Goal: Task Accomplishment & Management: Use online tool/utility

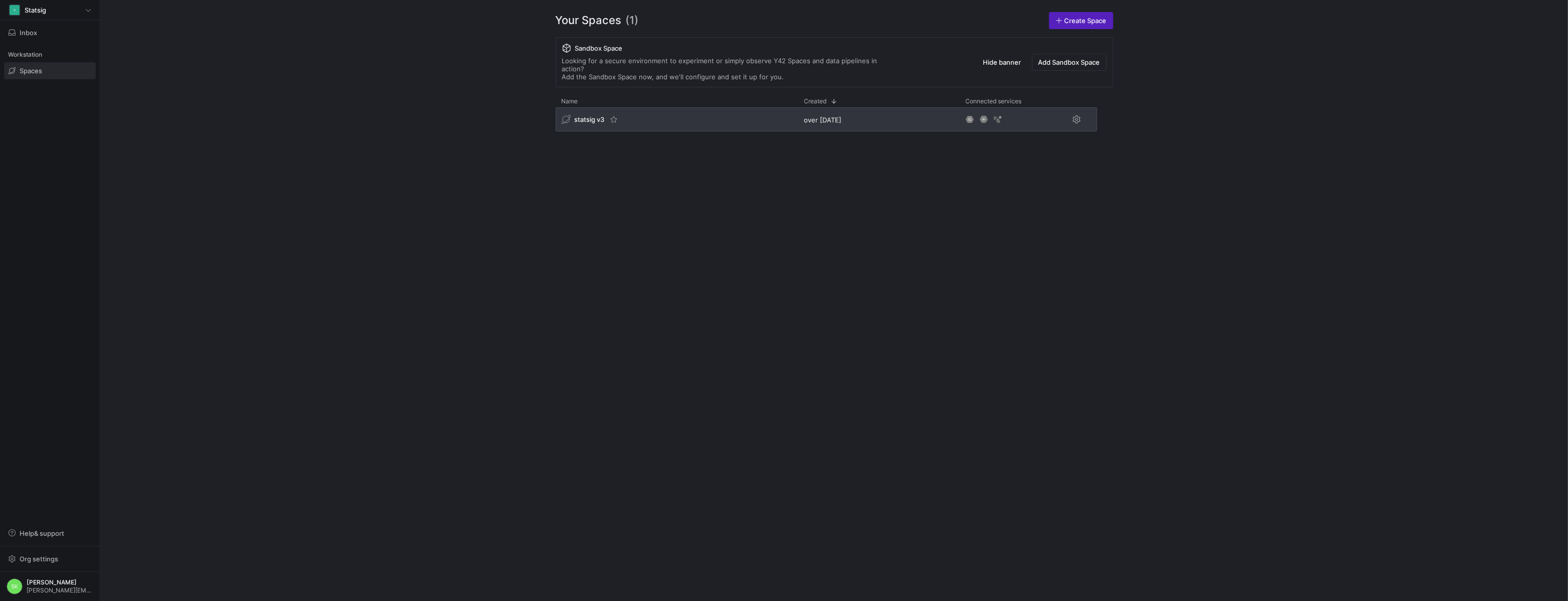
click at [593, 123] on span "statsig v3" at bounding box center [589, 120] width 30 height 8
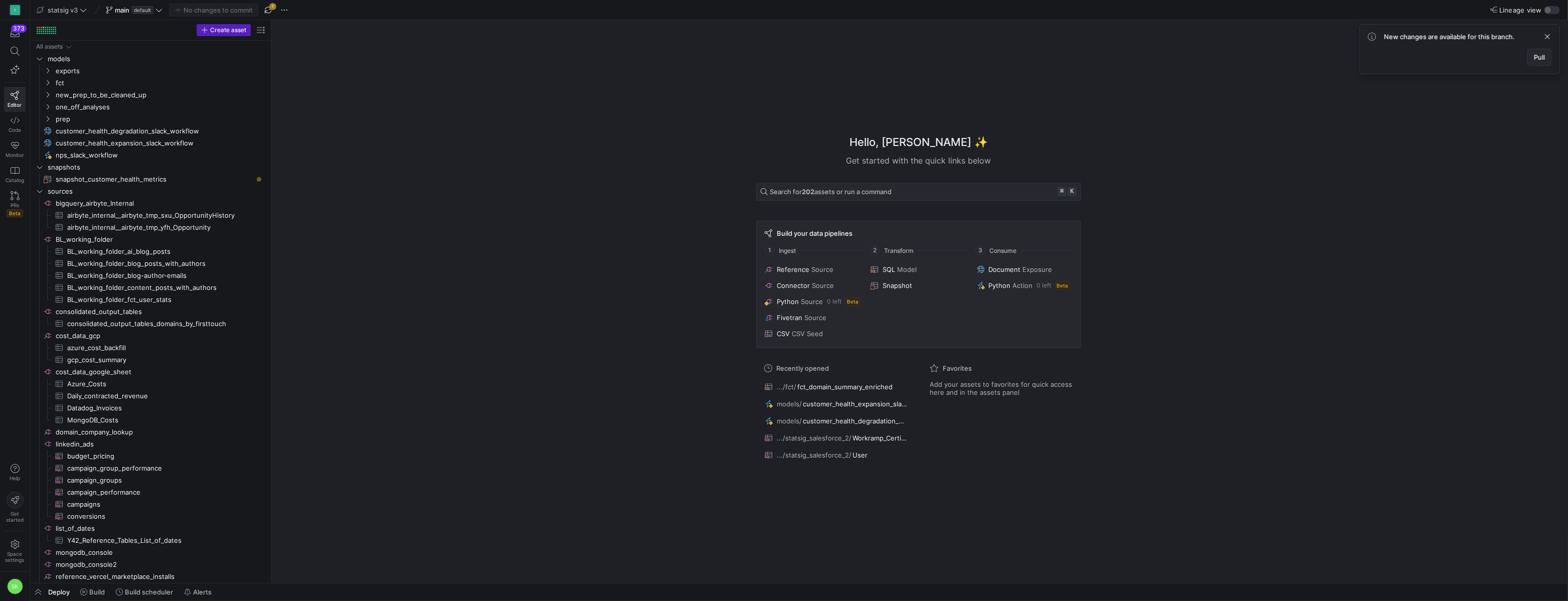
click at [1538, 61] on span "Pull" at bounding box center [1539, 57] width 11 height 8
click at [48, 86] on icon "Press SPACE to select this row." at bounding box center [48, 82] width 7 height 6
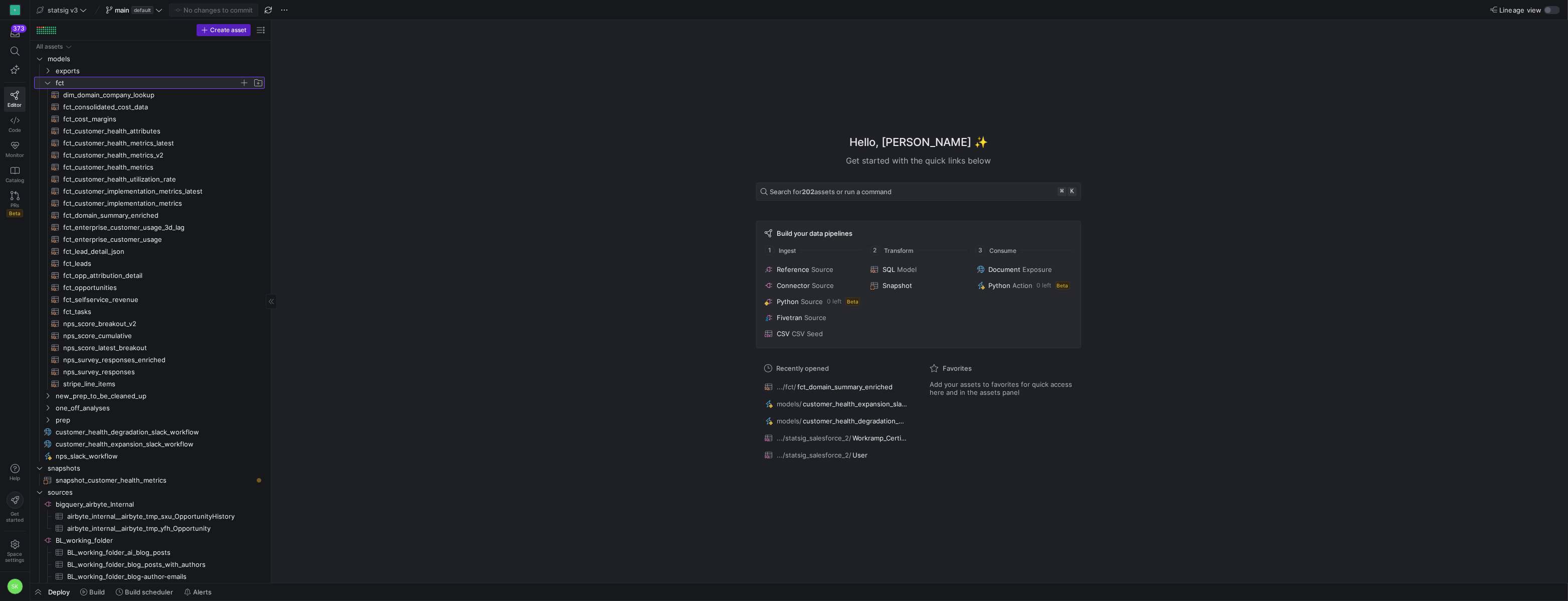
drag, startPoint x: 271, startPoint y: 157, endPoint x: 344, endPoint y: 183, distance: 77.5
click at [152, 161] on span "fct_customer_health_metrics_v2​​​​​​​​​​" at bounding box center [158, 155] width 190 height 12
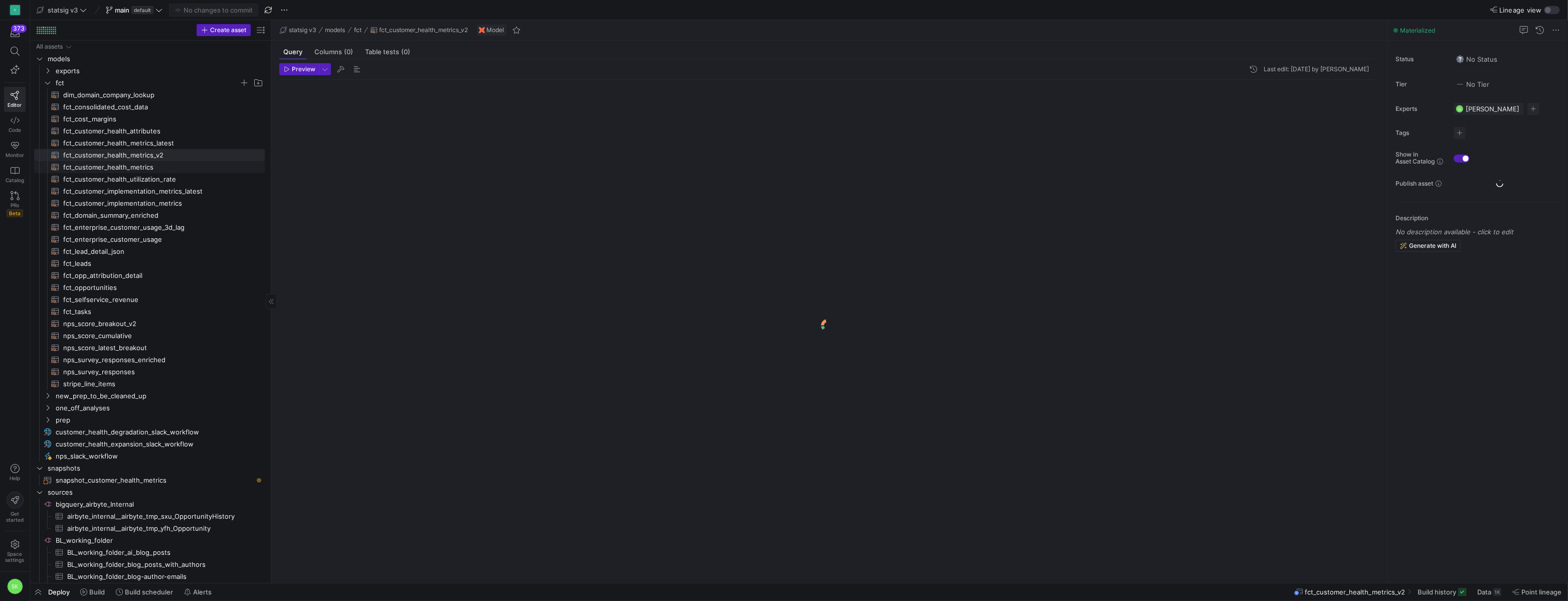
click at [150, 171] on span "fct_customer_health_metrics​​​​​​​​​​" at bounding box center [158, 167] width 190 height 12
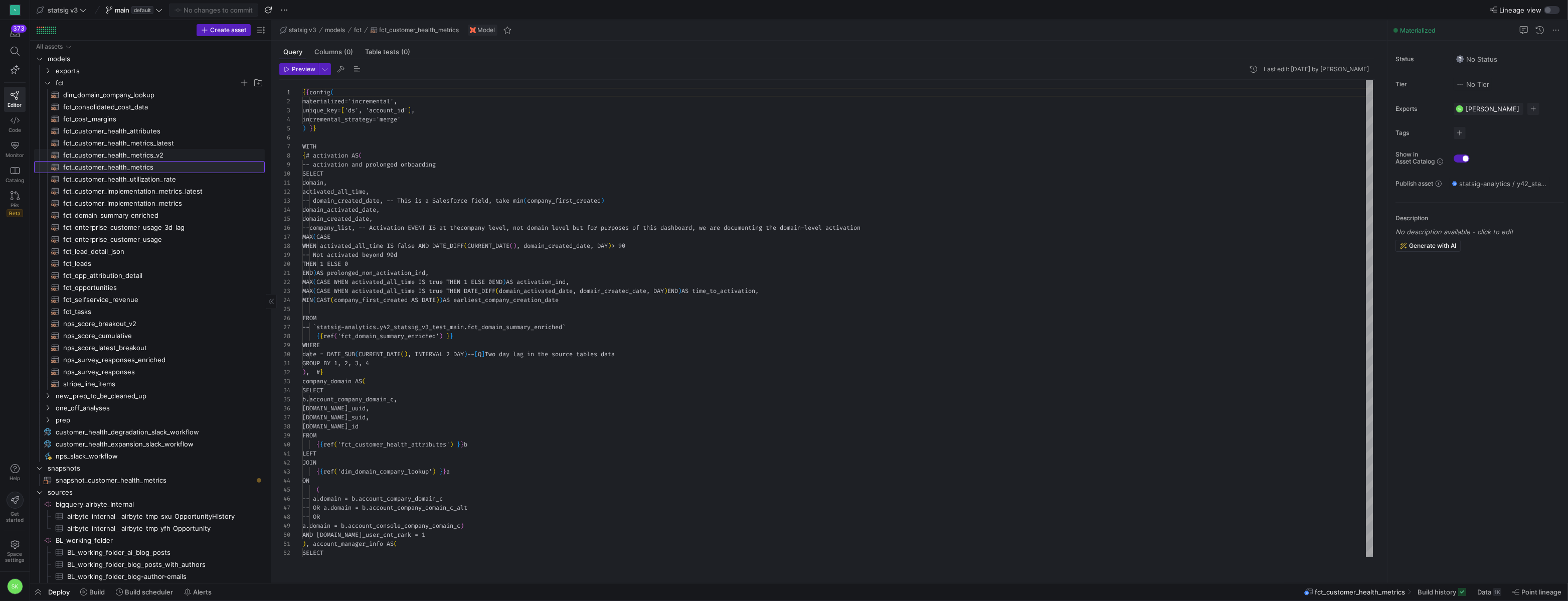
scroll to position [90, 0]
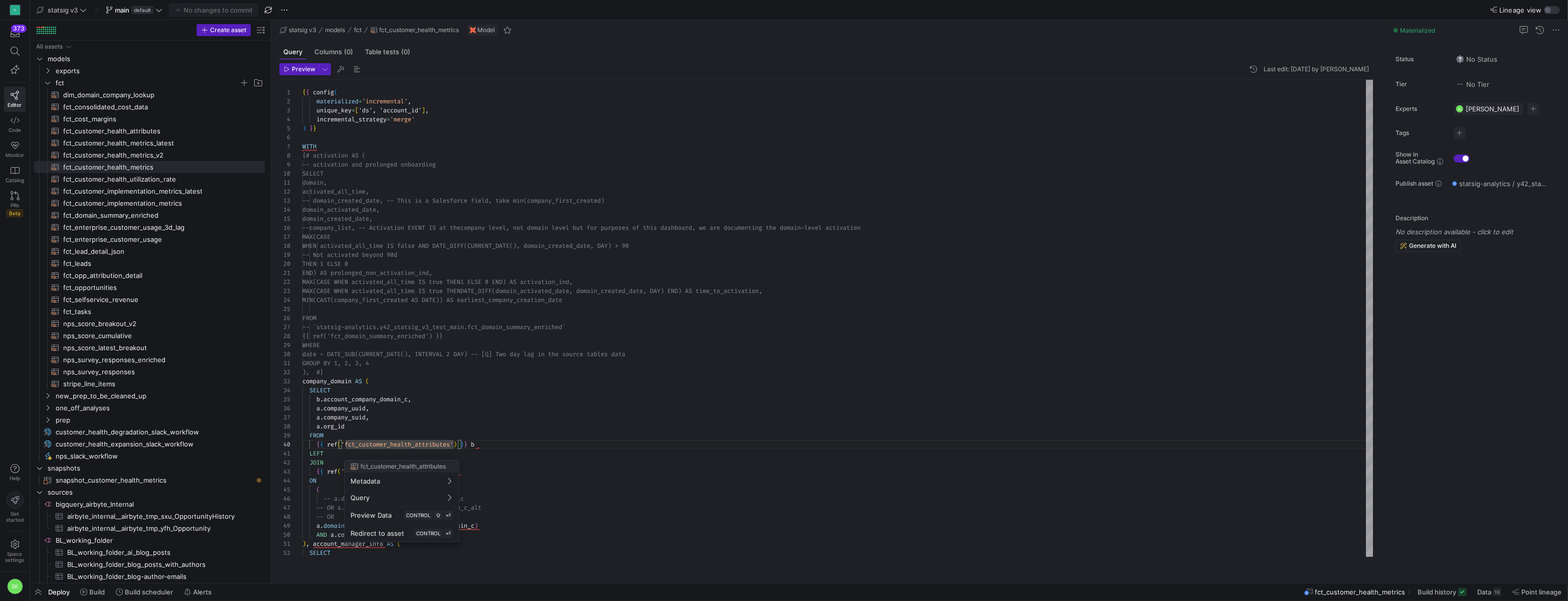
click at [487, 432] on div at bounding box center [784, 300] width 1568 height 601
drag, startPoint x: 270, startPoint y: 285, endPoint x: 438, endPoint y: 296, distance: 168.4
click at [438, 296] on as-split "Create asset Drag here to set row groups Drag here to set column labels Group 1…" at bounding box center [798, 301] width 1538 height 563
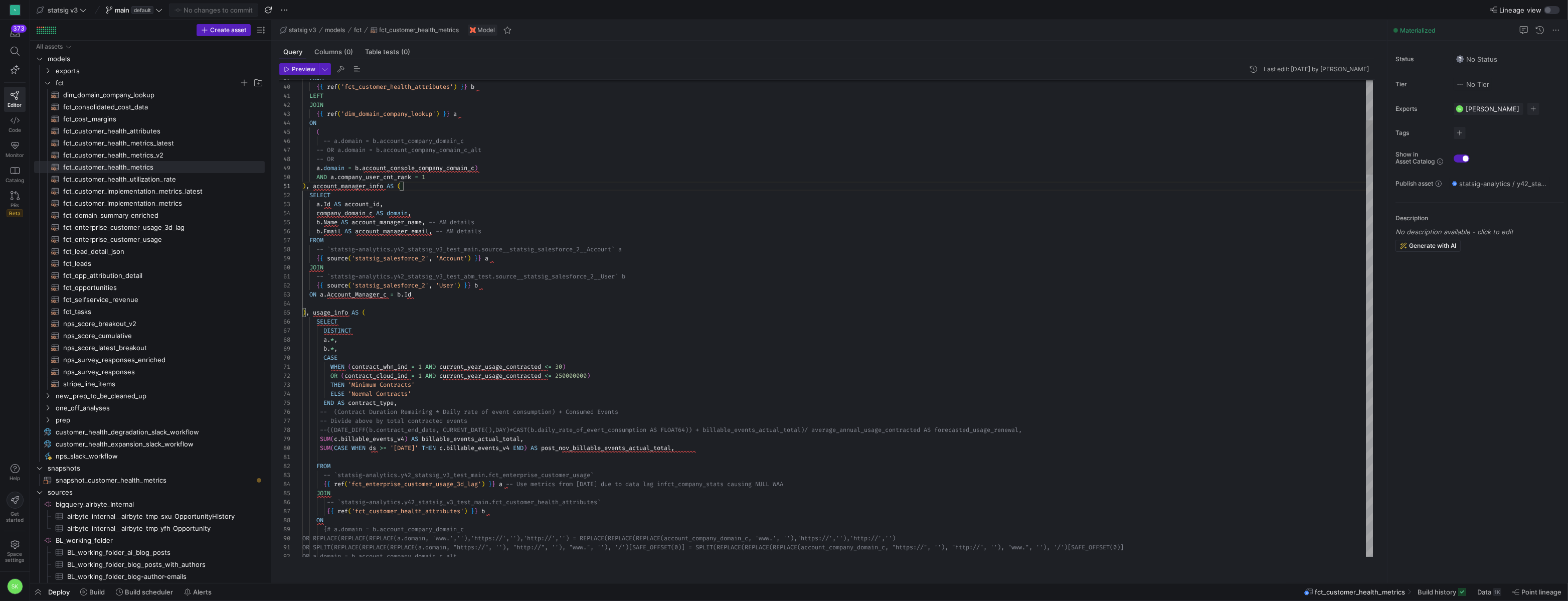
scroll to position [18, 116]
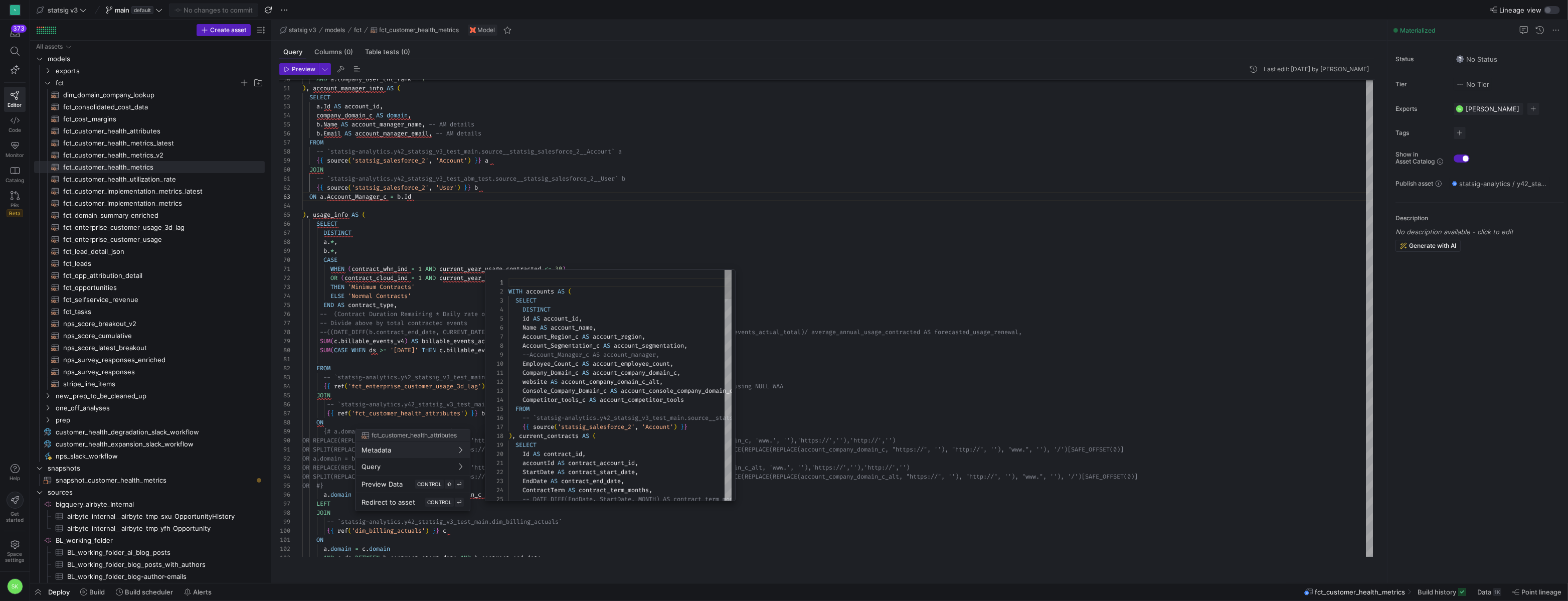
scroll to position [0, 0]
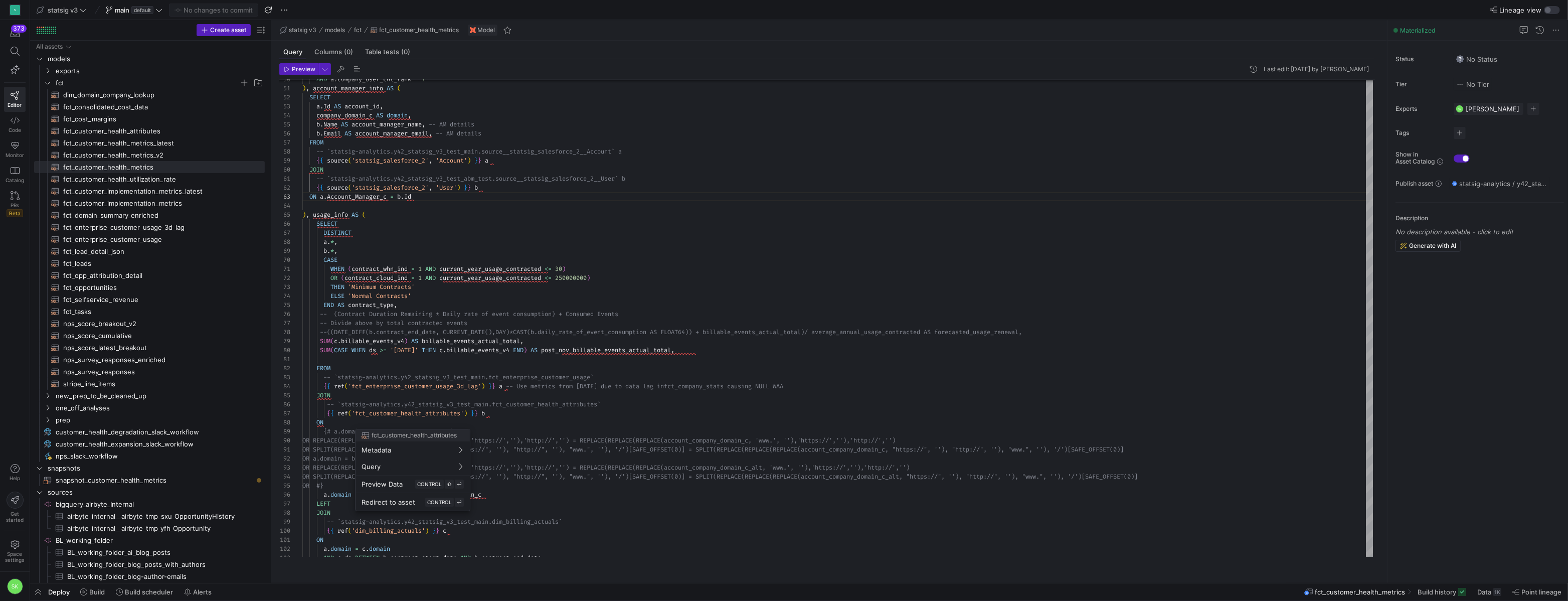
click at [551, 334] on div at bounding box center [784, 300] width 1568 height 601
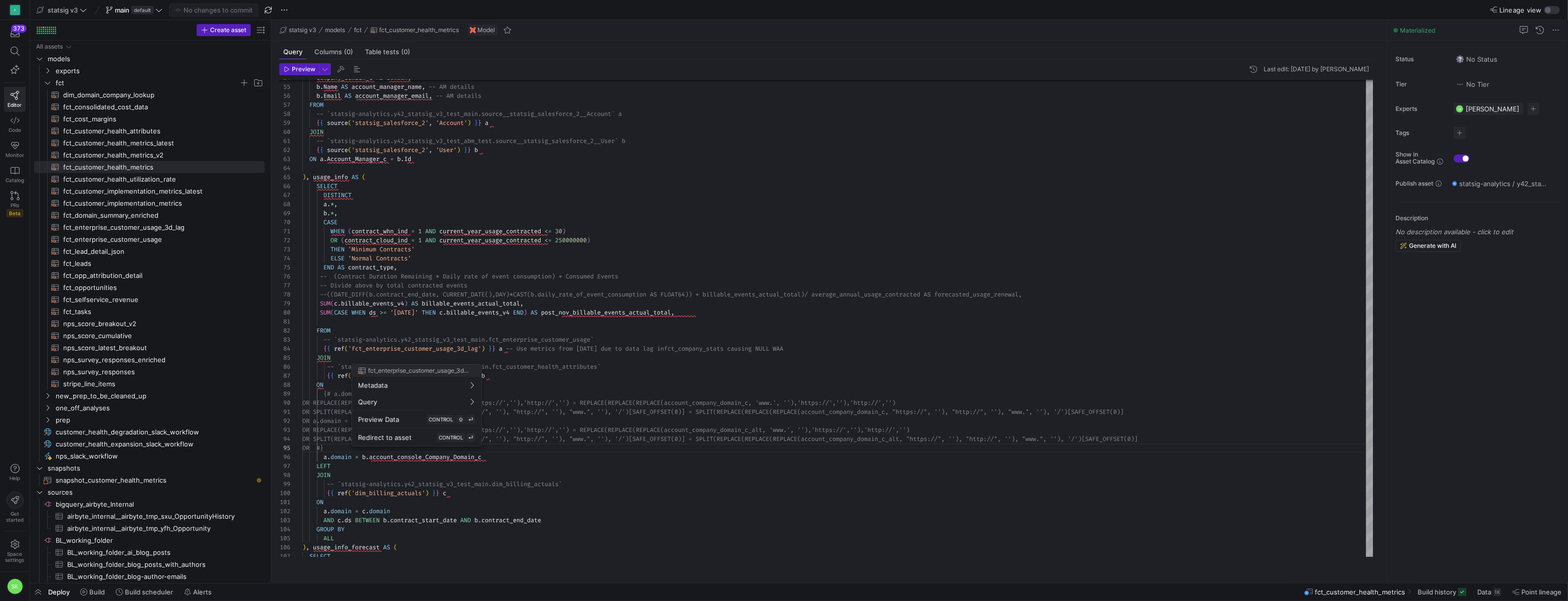
click at [399, 360] on div at bounding box center [784, 300] width 1568 height 601
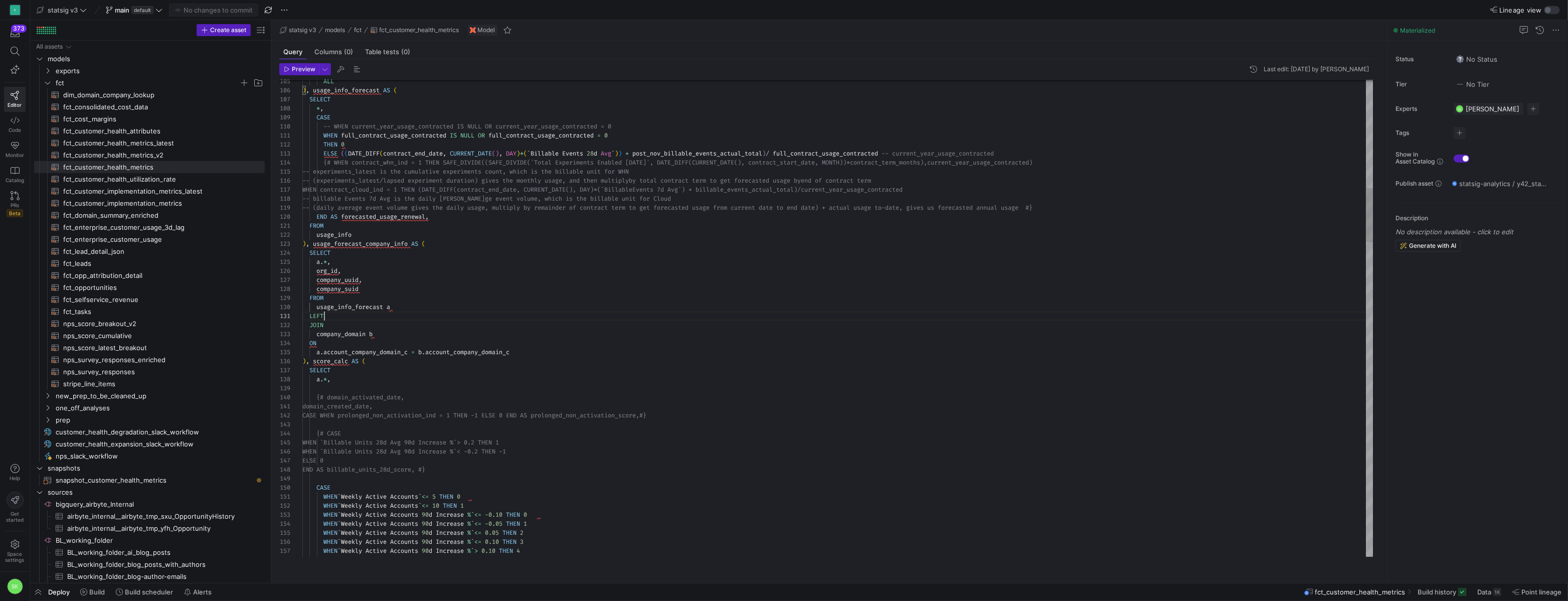
scroll to position [0, 21]
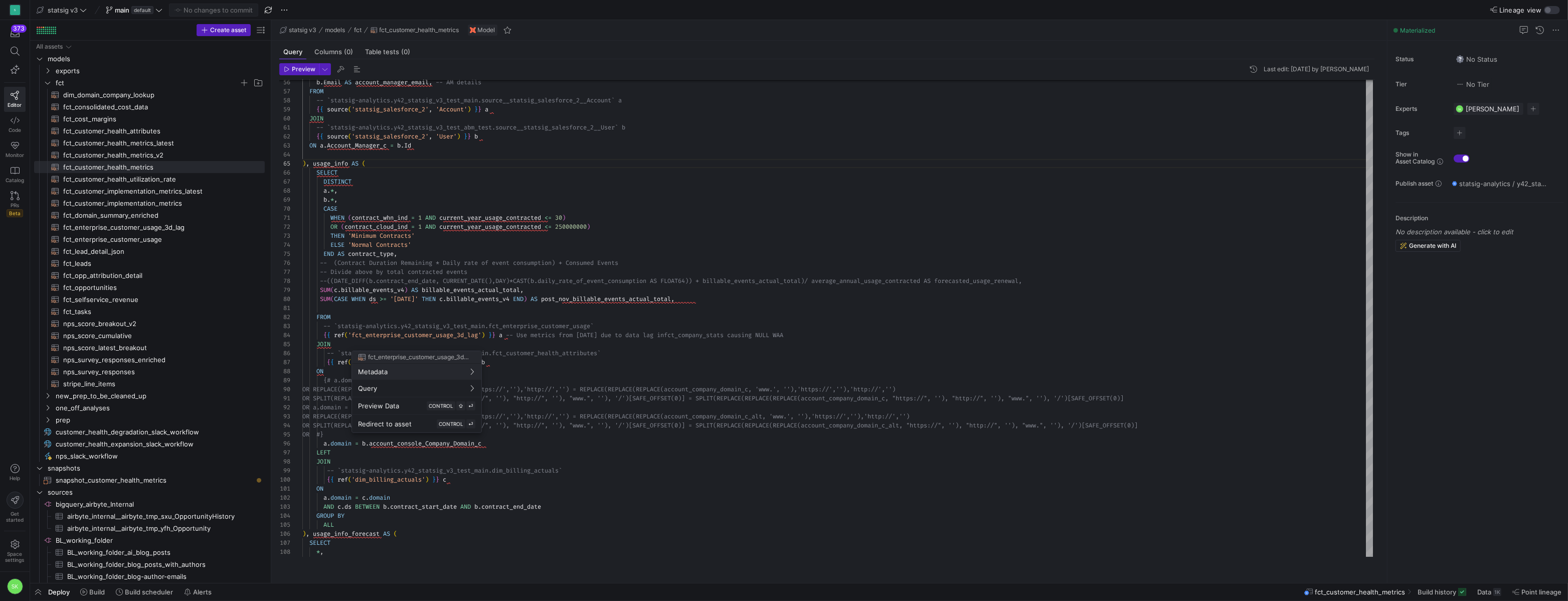
click at [389, 541] on div at bounding box center [784, 300] width 1568 height 601
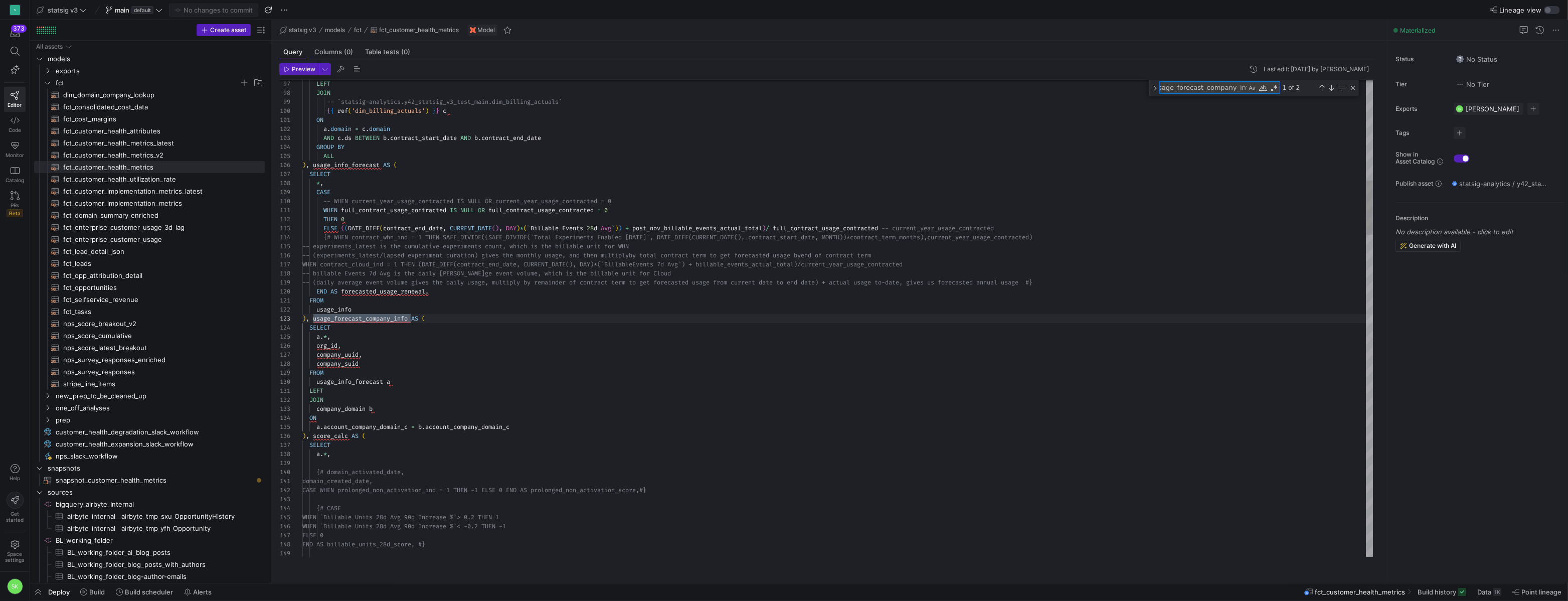
scroll to position [90, 108]
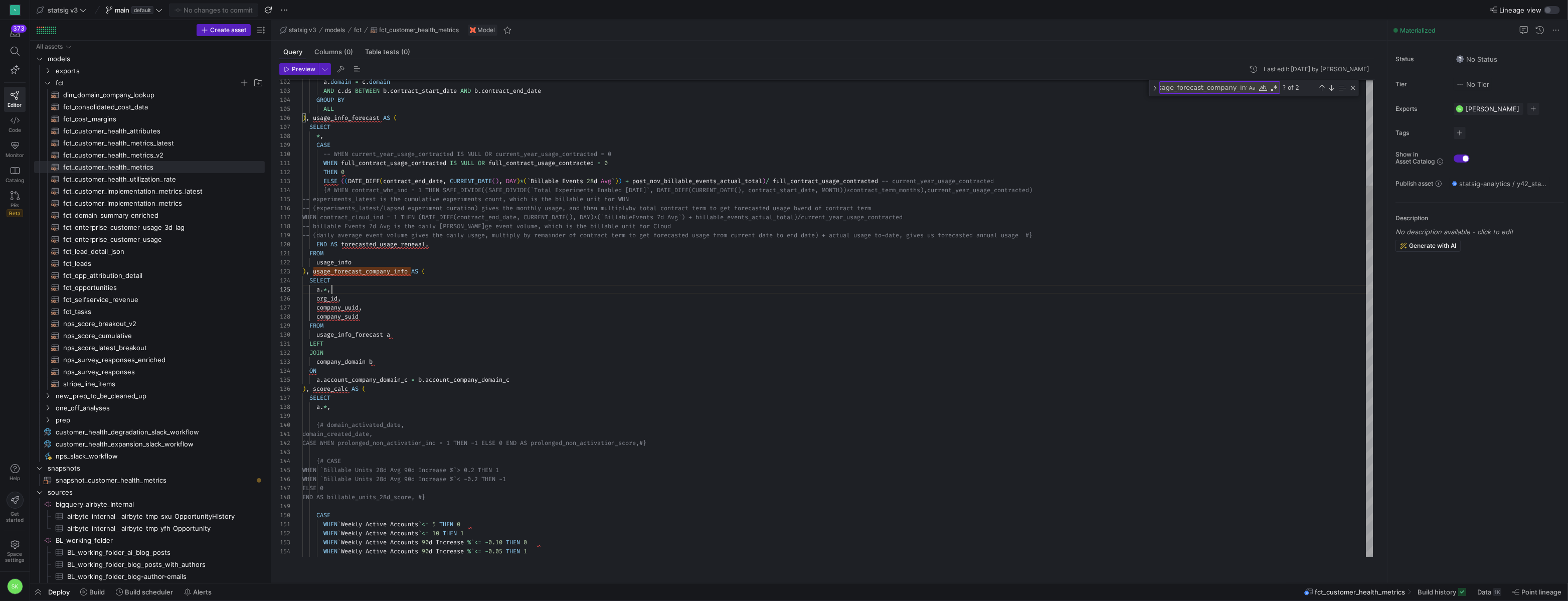
click at [1357, 92] on div "Close (Escape)" at bounding box center [1353, 88] width 8 height 8
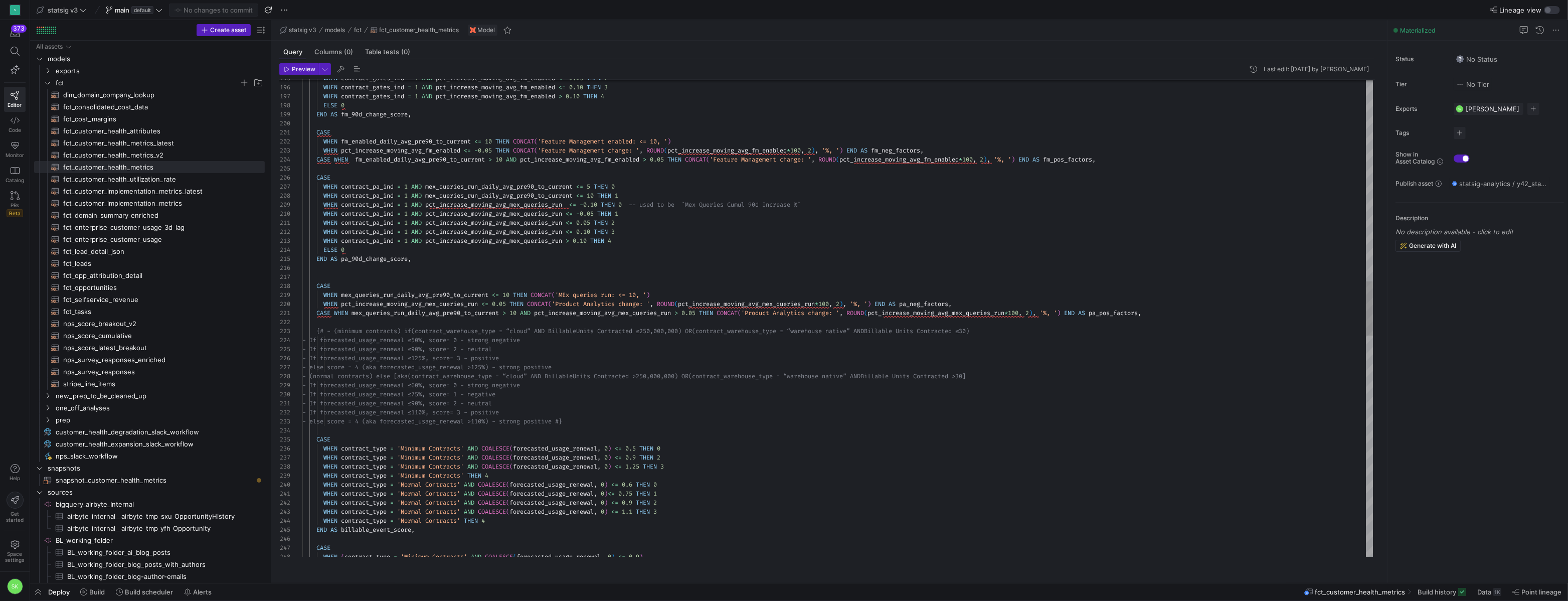
type textarea "ncrease_moving_avg_mex_queries_run > 0.05 THEN CONCAT('Product Analytics change…"
click at [714, 364] on div "WHEN contract_gates_ind = 1 AND pct_increase_moving_avg_fm_enabled <= 0.05 THEN…" at bounding box center [838, 404] width 1070 height 4178
type textarea "neutral"
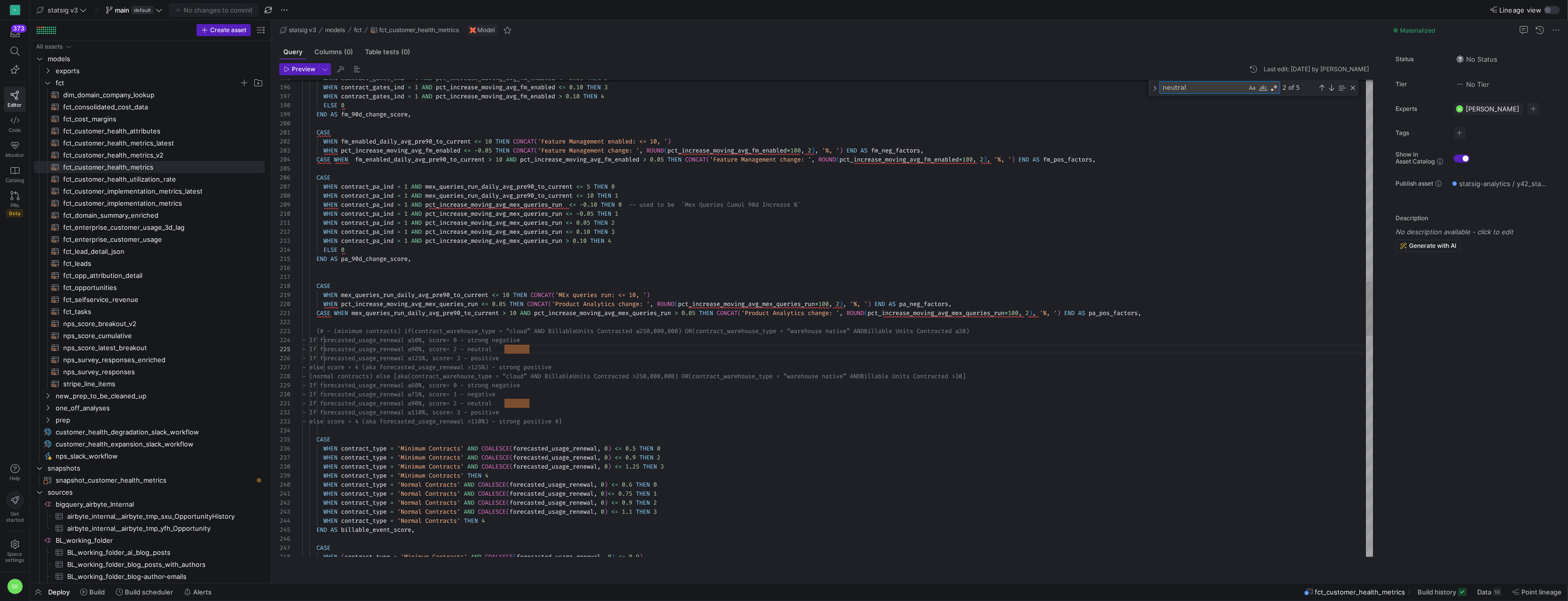
type textarea "avg_mex_queries_run > 0.05 THEN CONCAT('Product Analytics change: ', ROUND(pct_…"
type textarea "or"
type textarea "GROUP BY 1, 2, 3, 4 ), #} company_domain AS ( SELECT b.account_company_domain_c…"
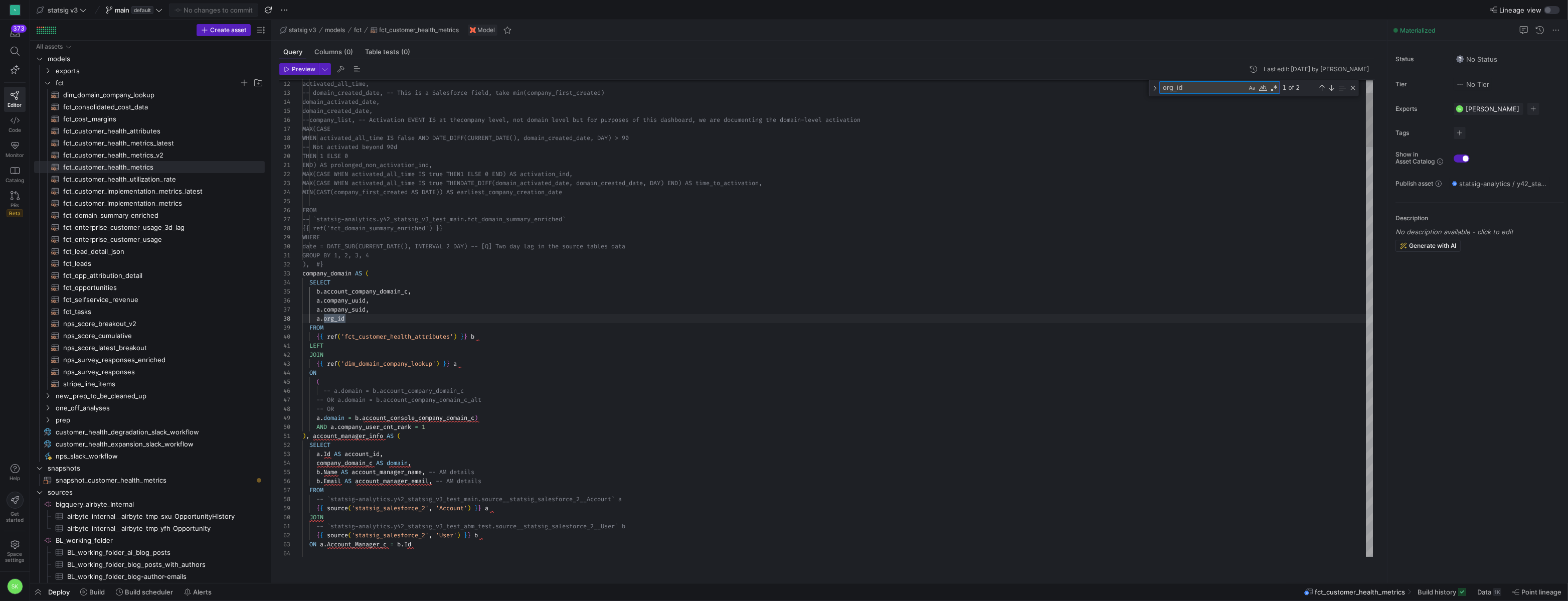
scroll to position [90, 43]
type textarea "org_id"
click at [420, 330] on div at bounding box center [784, 300] width 1568 height 601
click at [1335, 92] on div "Next Match (Enter)" at bounding box center [1331, 88] width 8 height 8
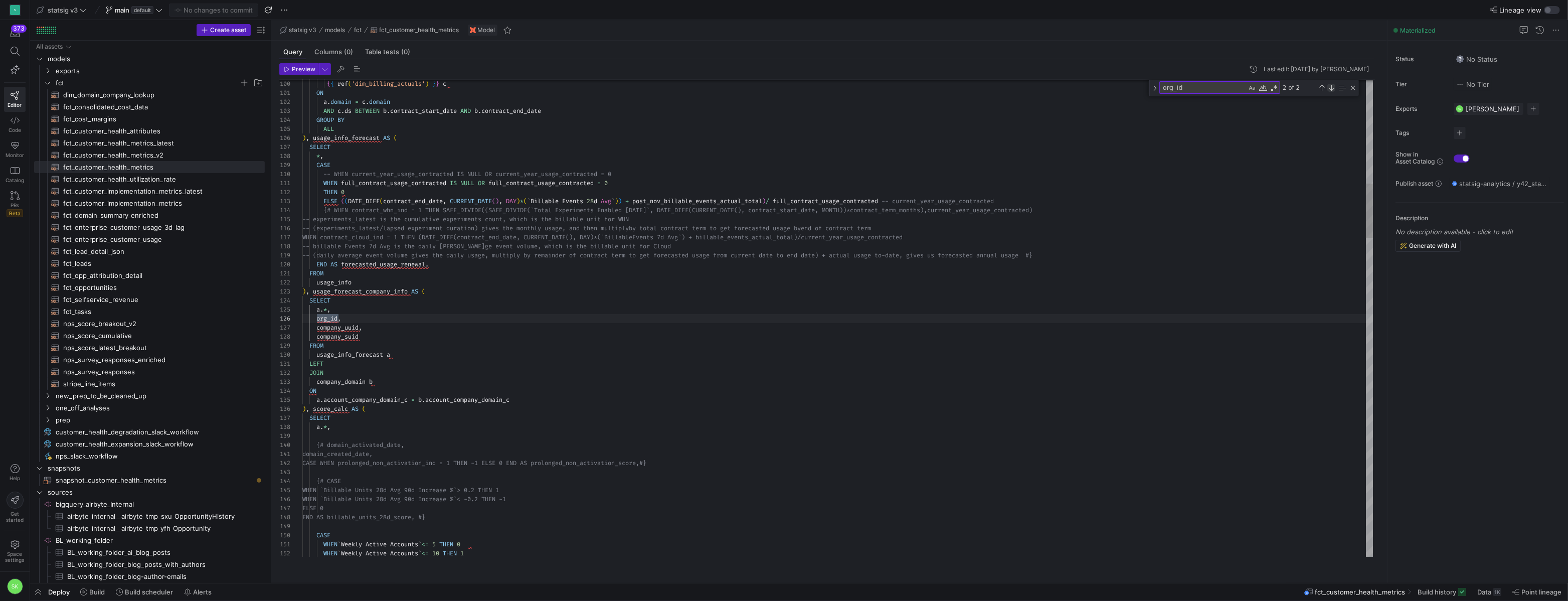
scroll to position [90, 35]
click at [1335, 92] on div "Next Match (Enter)" at bounding box center [1331, 88] width 8 height 8
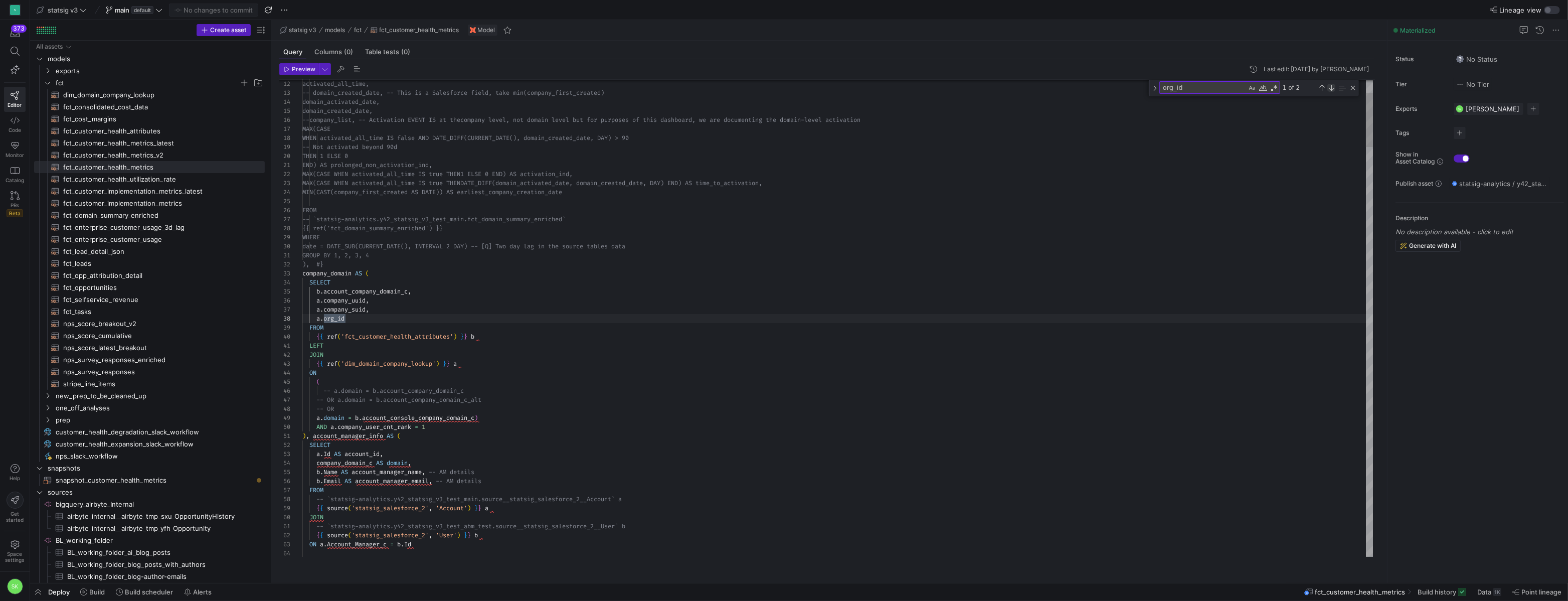
click at [1335, 92] on div "Next Match (Enter)" at bounding box center [1331, 88] width 8 height 8
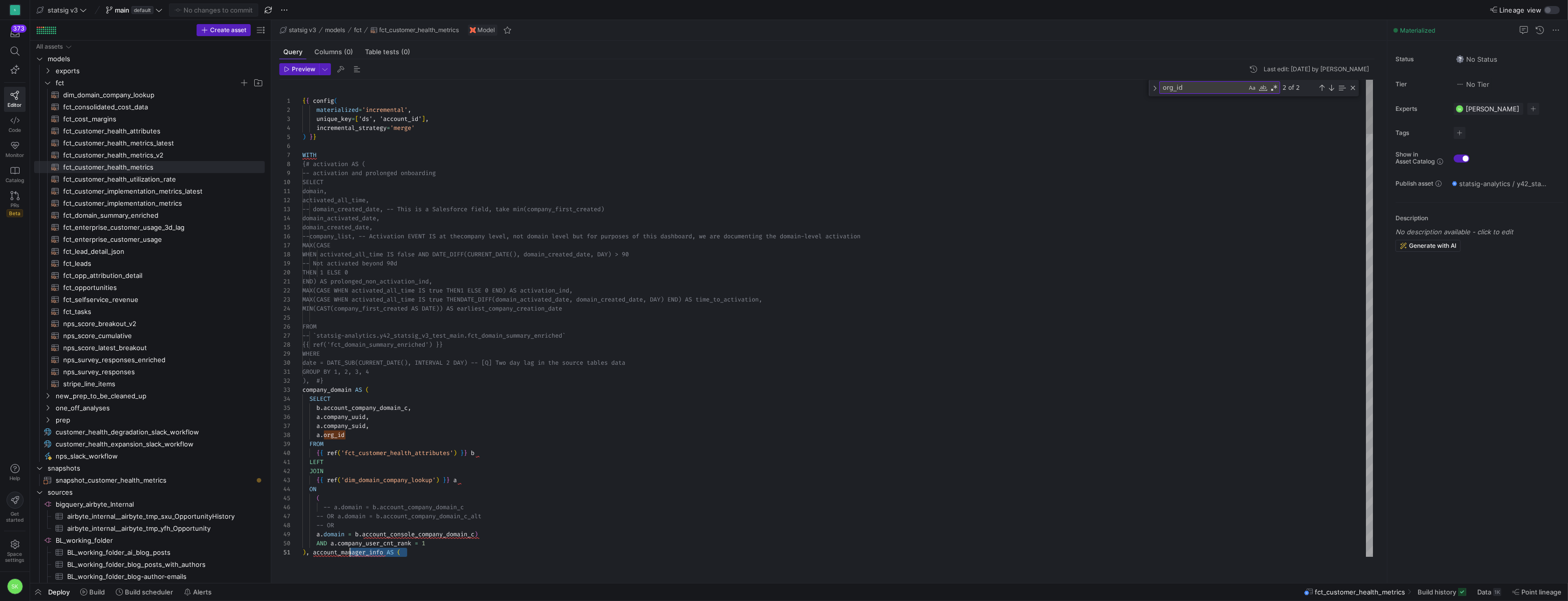
scroll to position [0, 46]
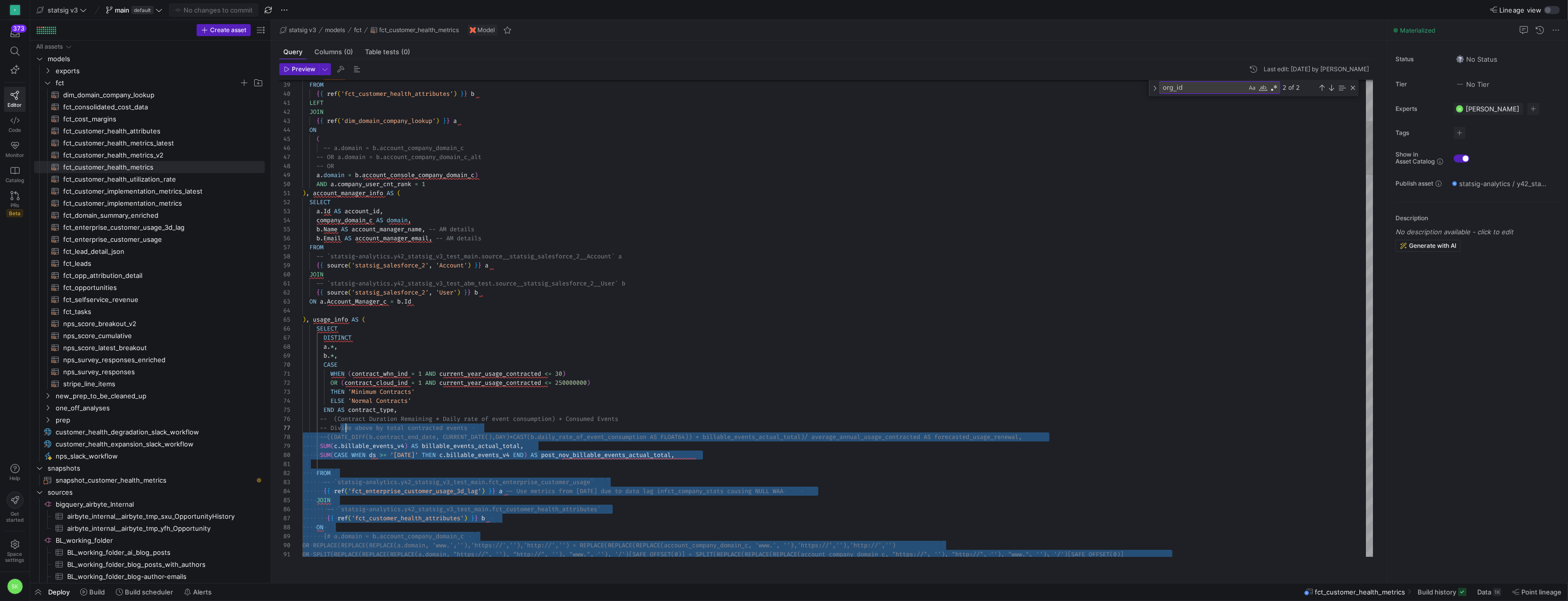
type textarea "-- `statsig-analytics.y42_statsig_v3_test_abm_test.source__statsig_salesforce_2…"
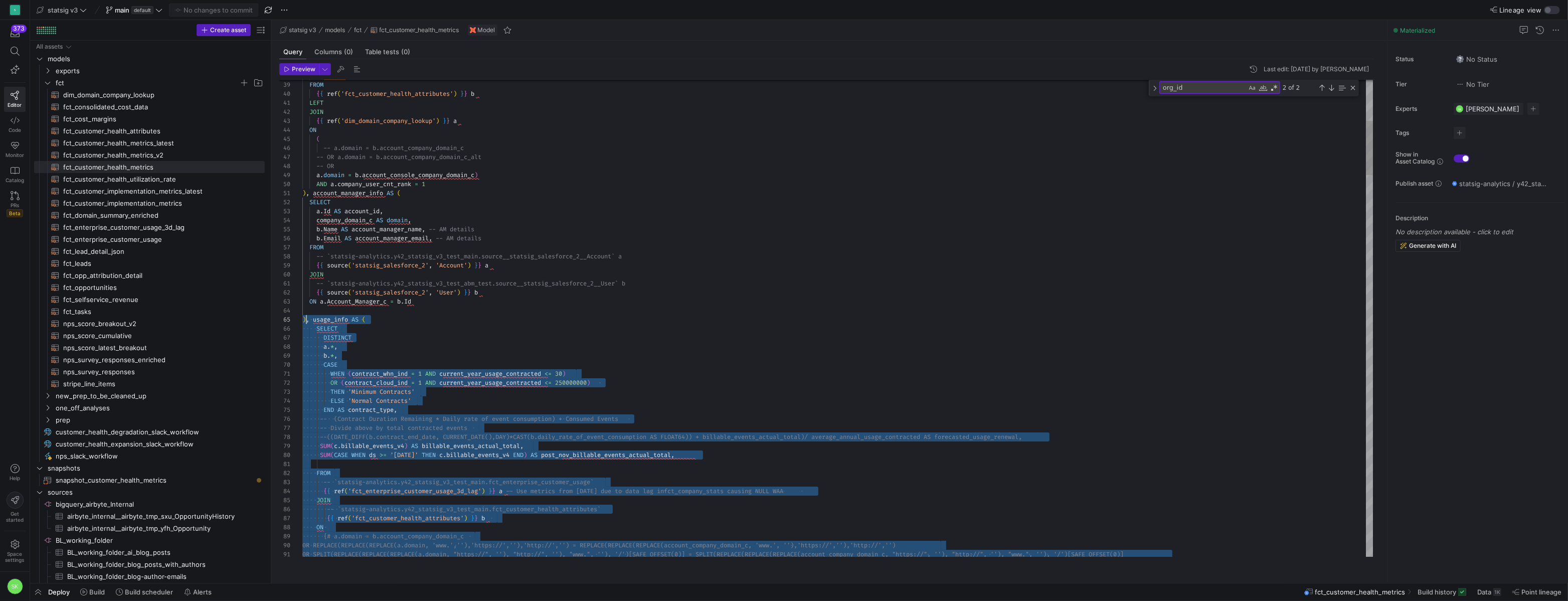
scroll to position [26, 0]
drag, startPoint x: 535, startPoint y: 469, endPoint x: 295, endPoint y: 325, distance: 279.9
click at [64, 89] on span "fct" at bounding box center [147, 83] width 183 height 12
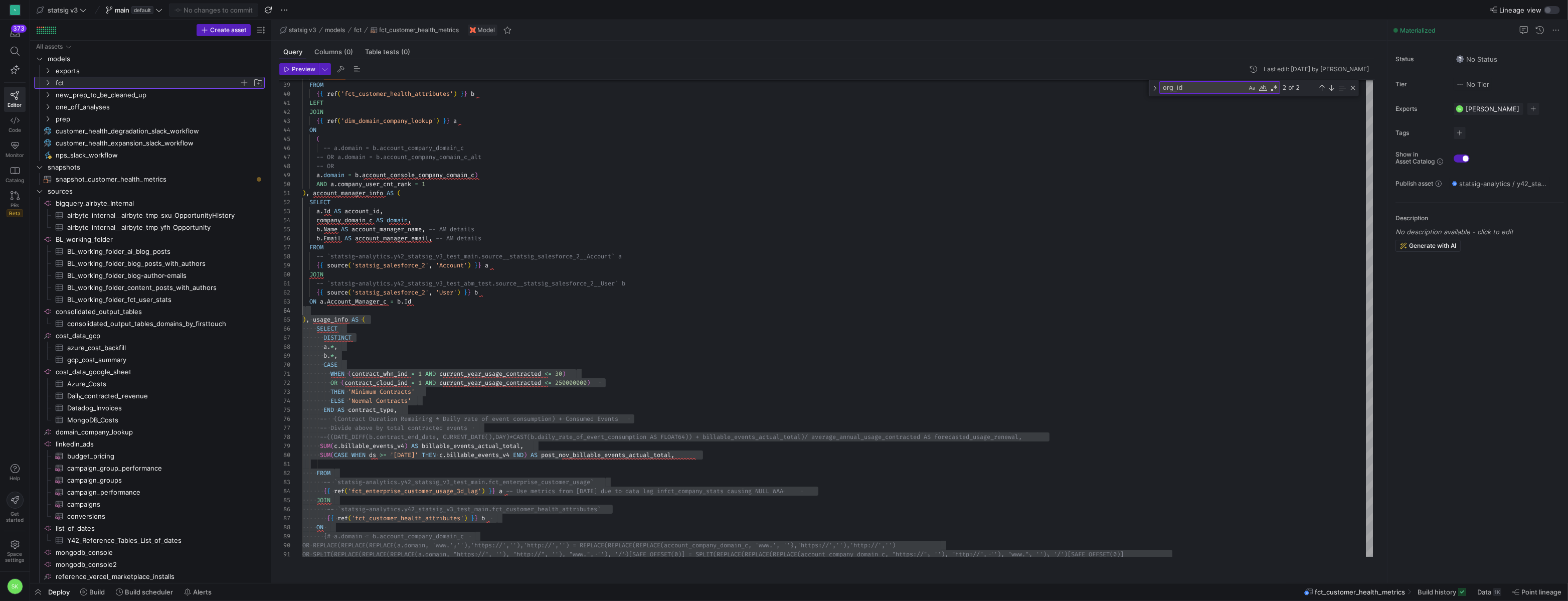
click at [64, 88] on span "fct" at bounding box center [147, 83] width 183 height 12
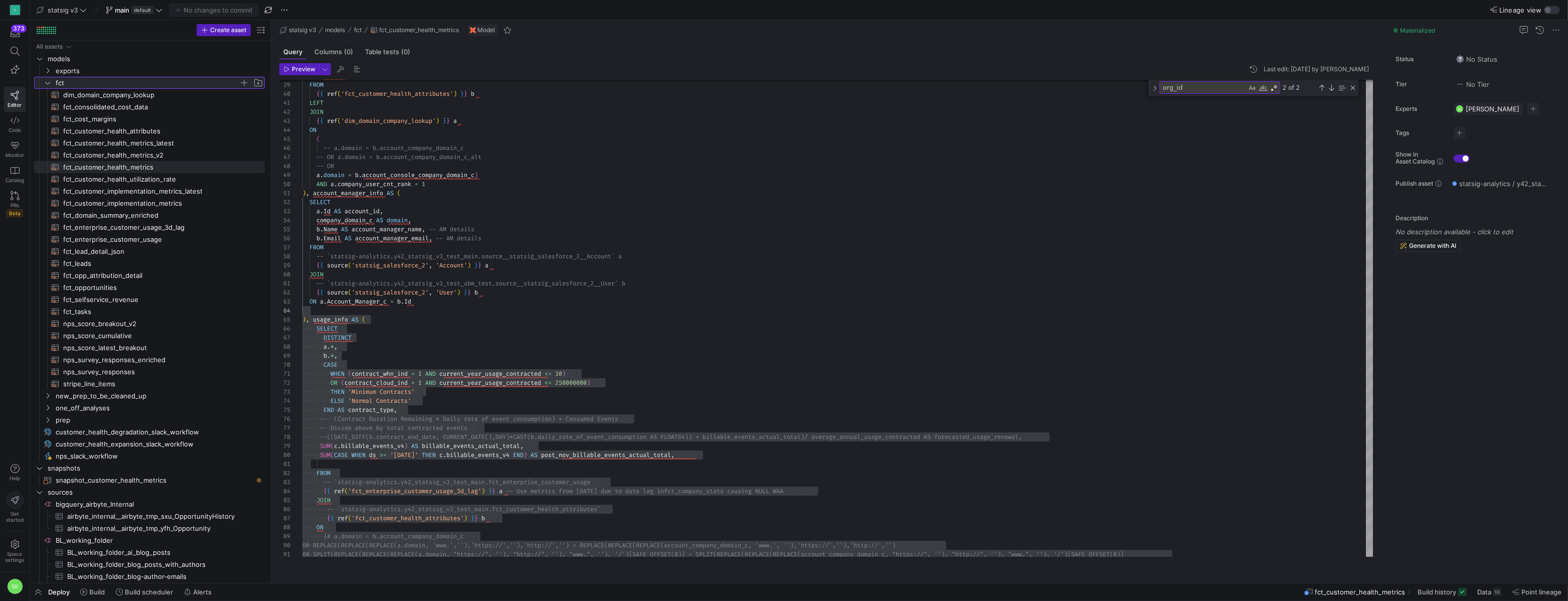
click at [244, 86] on span "button" at bounding box center [244, 82] width 10 height 10
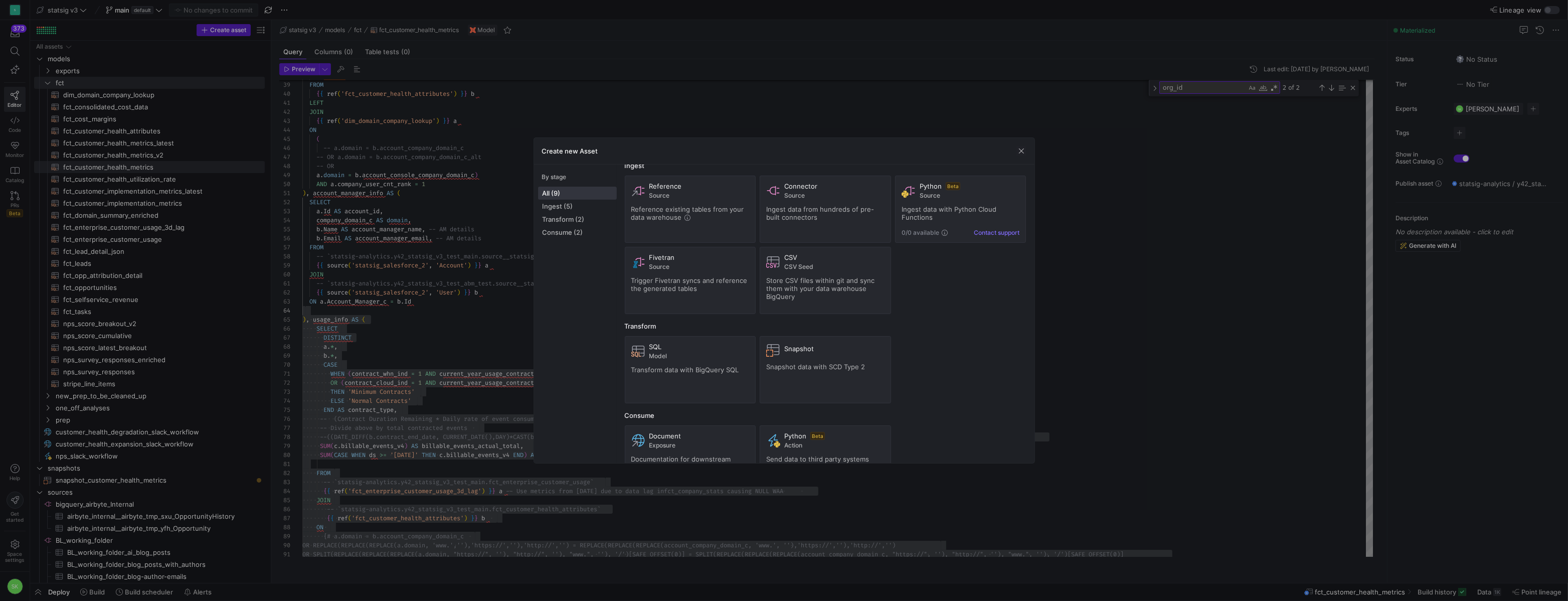
scroll to position [52, 0]
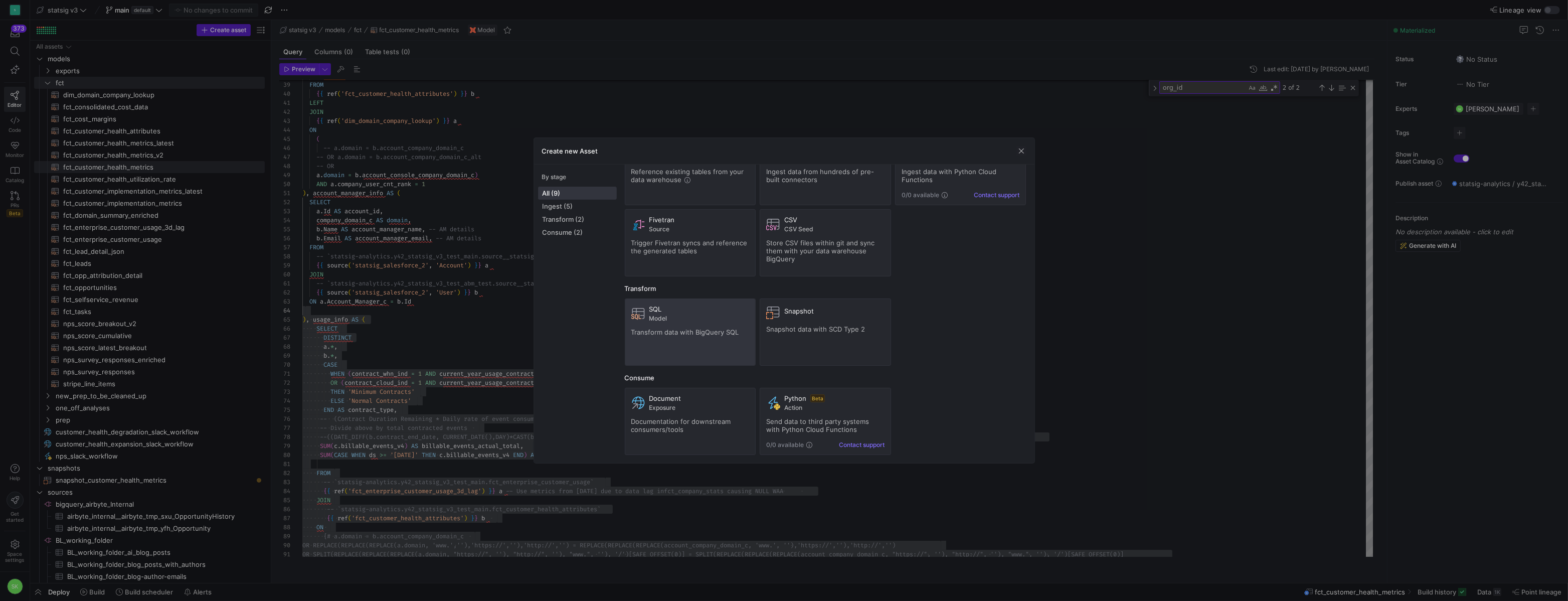
click at [657, 359] on div "SQL Model Transform data with BigQuery SQL" at bounding box center [690, 332] width 118 height 54
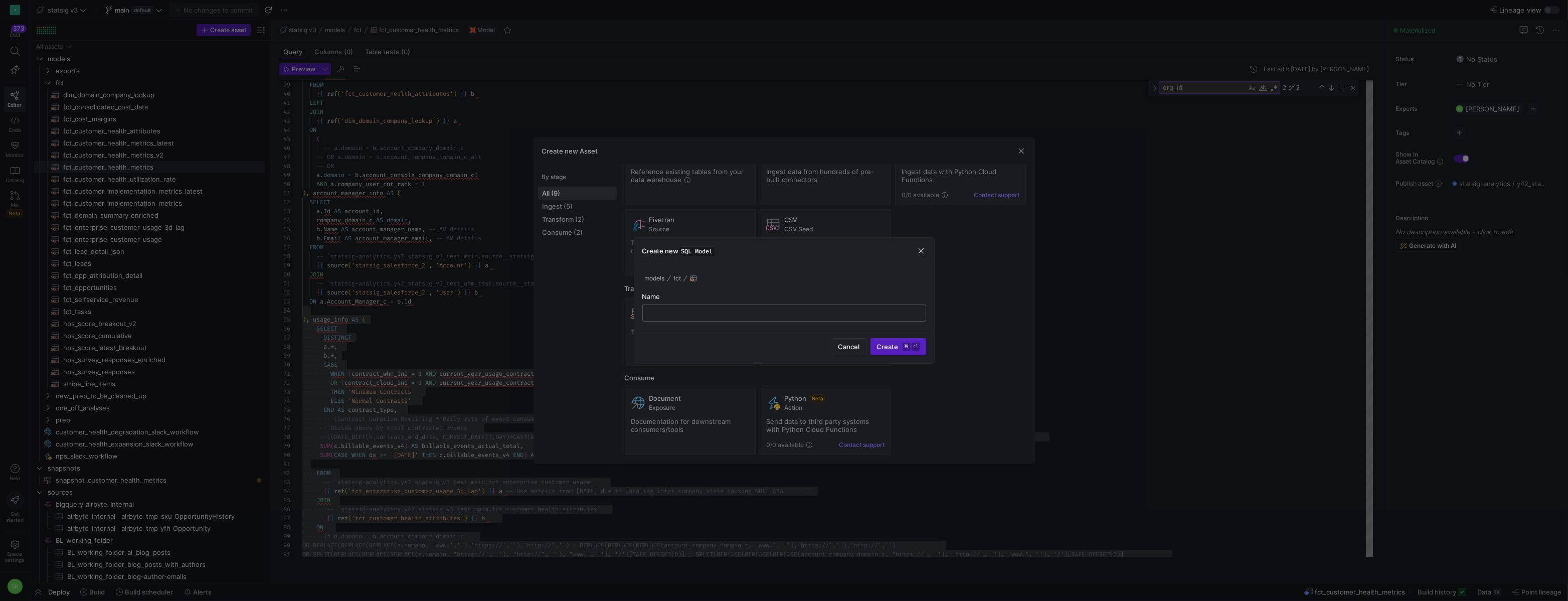
click at [658, 307] on div at bounding box center [784, 312] width 267 height 16
type input "v"
type input "fct_customer_health_usage_vitally"
click at [877, 350] on span "Create ⌘ ⏎" at bounding box center [899, 347] width 43 height 8
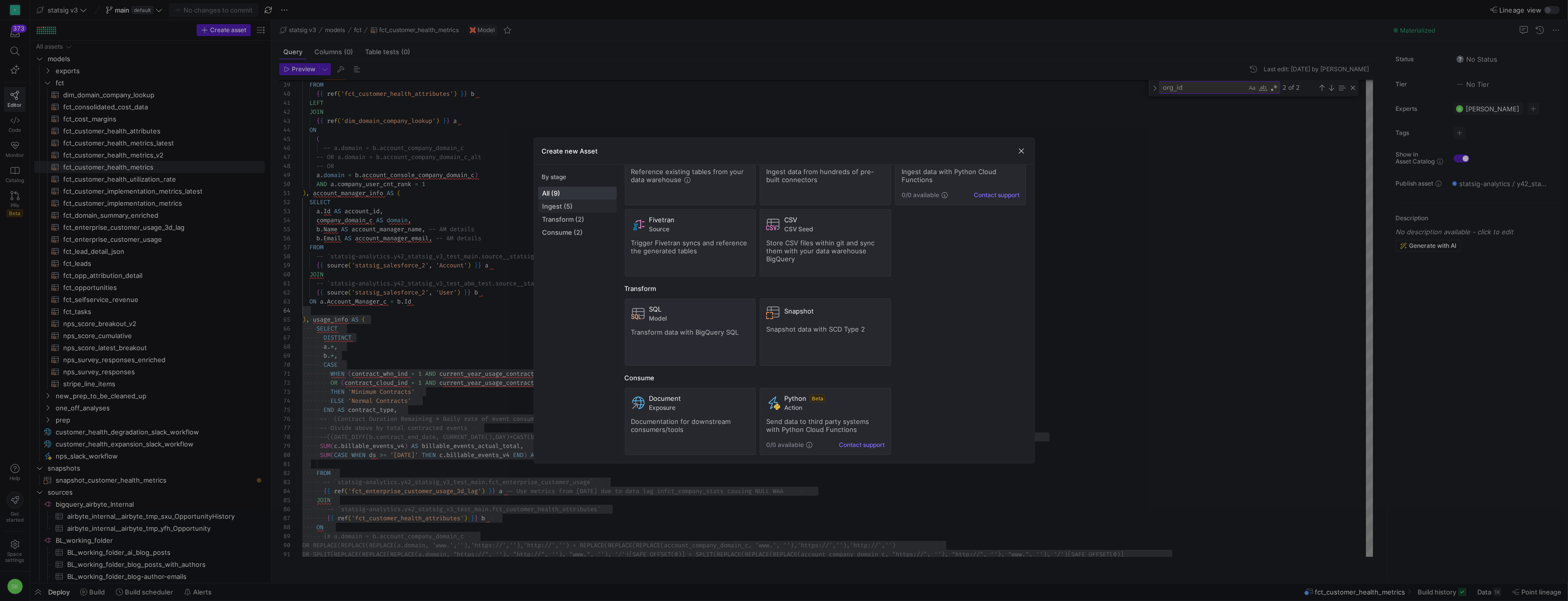
scroll to position [80, 0]
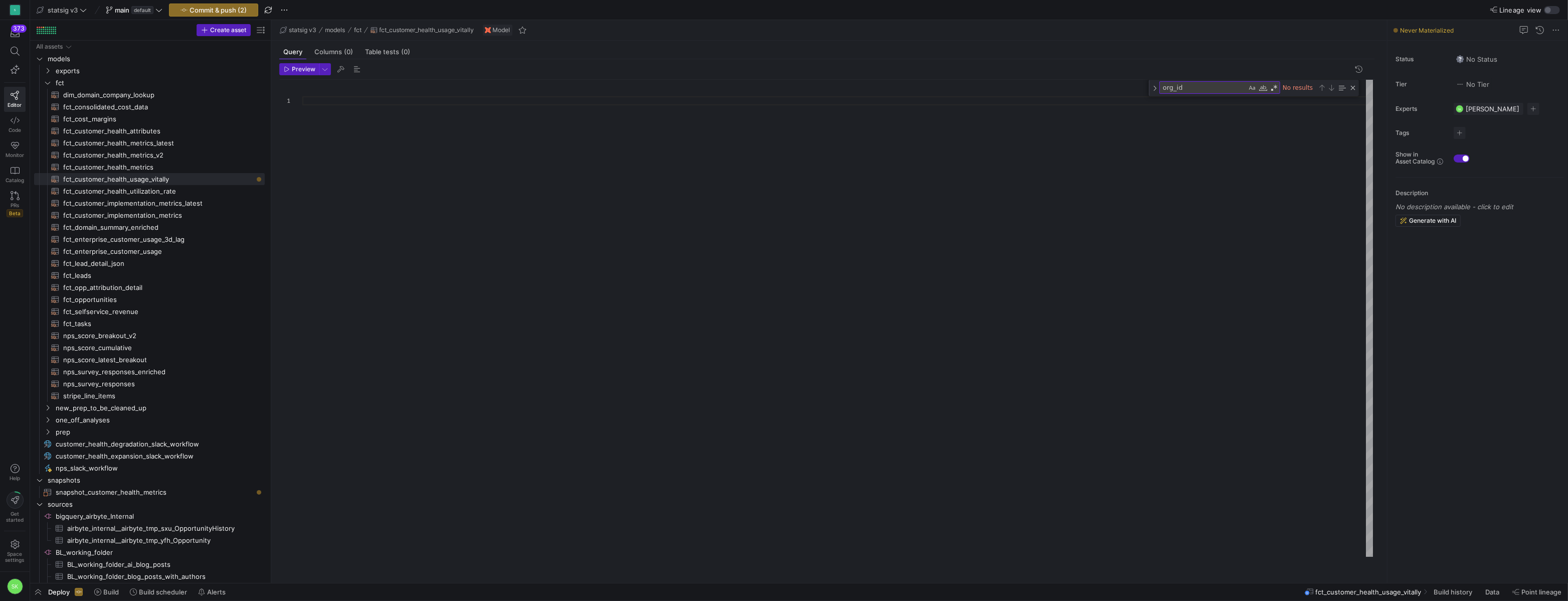
click at [392, 118] on div at bounding box center [838, 318] width 1070 height 477
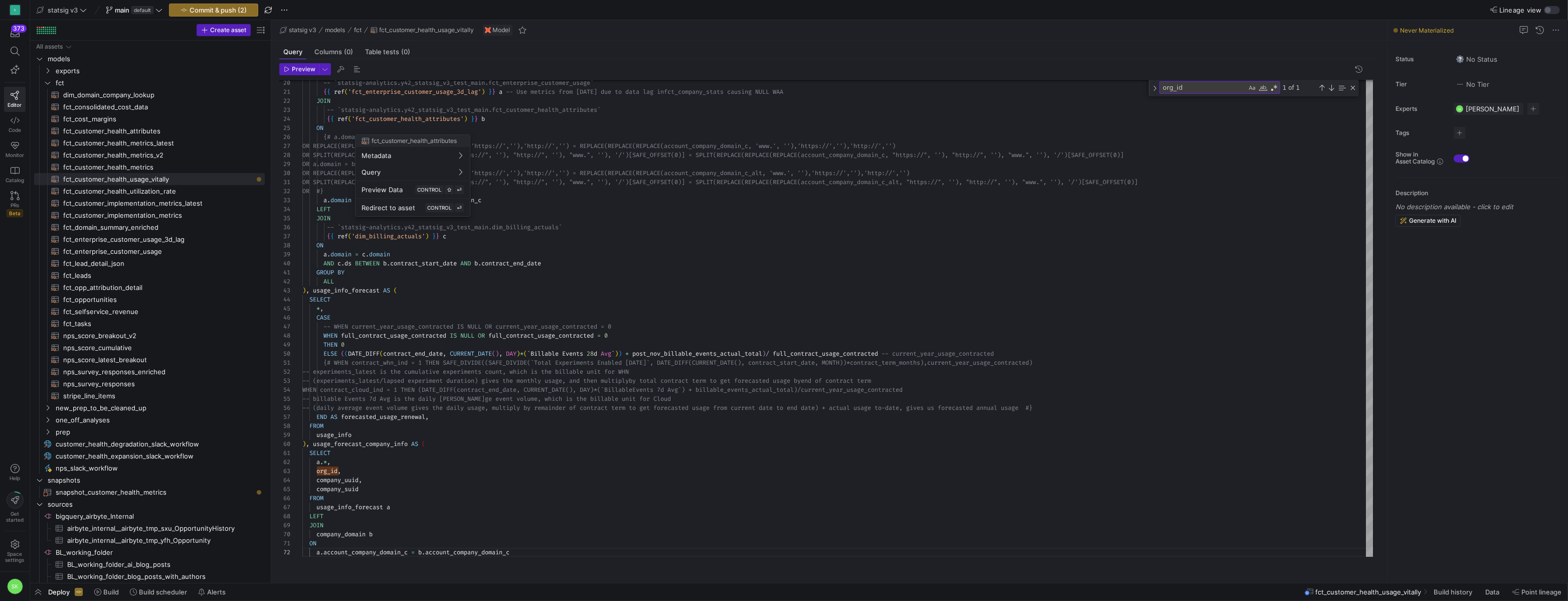
click at [420, 484] on div at bounding box center [784, 300] width 1568 height 601
click at [528, 571] on div "Preview 20 21 22 23 24 25 26 27 28 29 30 31 32 33 34 35 36 37 38 39 40 41 42 43…" at bounding box center [827, 316] width 1112 height 516
click at [530, 557] on div "-- `statsig-analytics.y42_statsig_v3_test_main.fct _enterprise_customer_usage` …" at bounding box center [838, 223] width 1070 height 667
click at [417, 303] on div "-- `statsig-analytics.y42_statsig_v3_test_main.fct _enterprise_customer_usage` …" at bounding box center [838, 223] width 1070 height 667
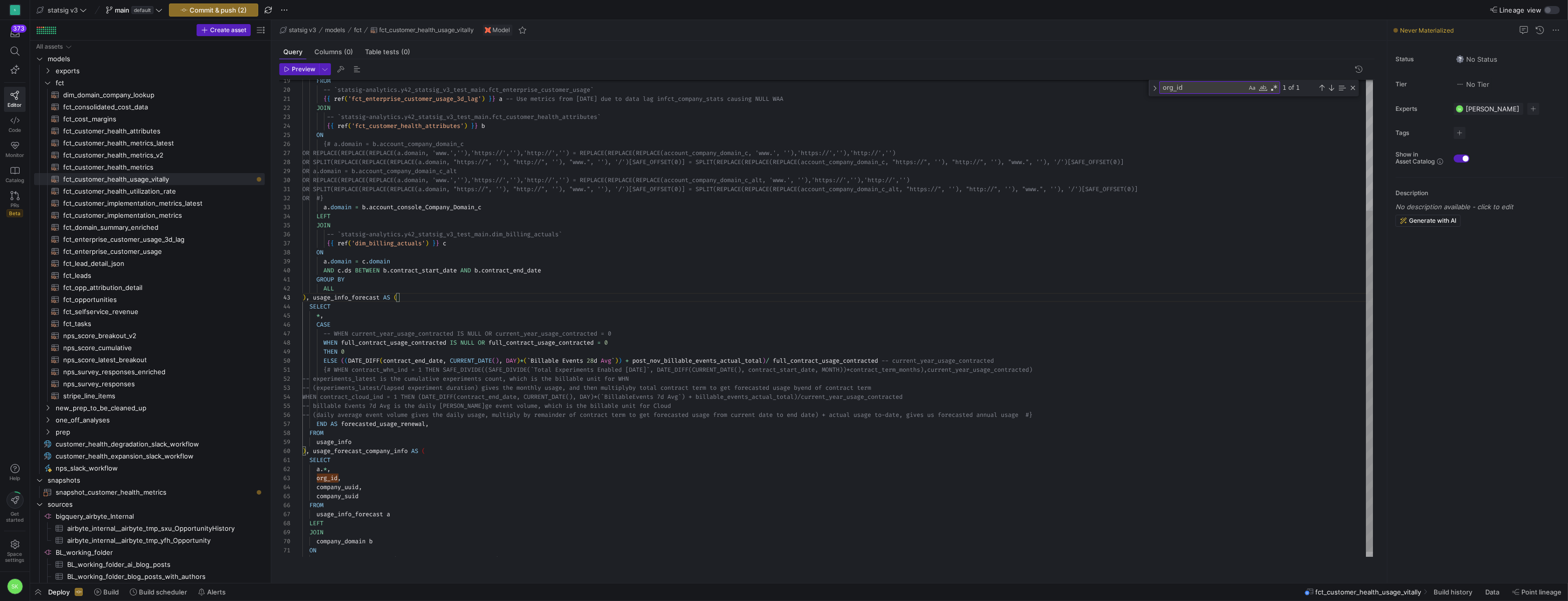
click at [431, 221] on div "-- `statsig-analytics.y42_statsig_v3_test_main.fct _enterprise_customer_usage` …" at bounding box center [838, 231] width 1070 height 667
click at [437, 233] on div "-- `statsig-analytics.y42_statsig_v3_test_main.fct _enterprise_customer_usage` …" at bounding box center [838, 231] width 1070 height 667
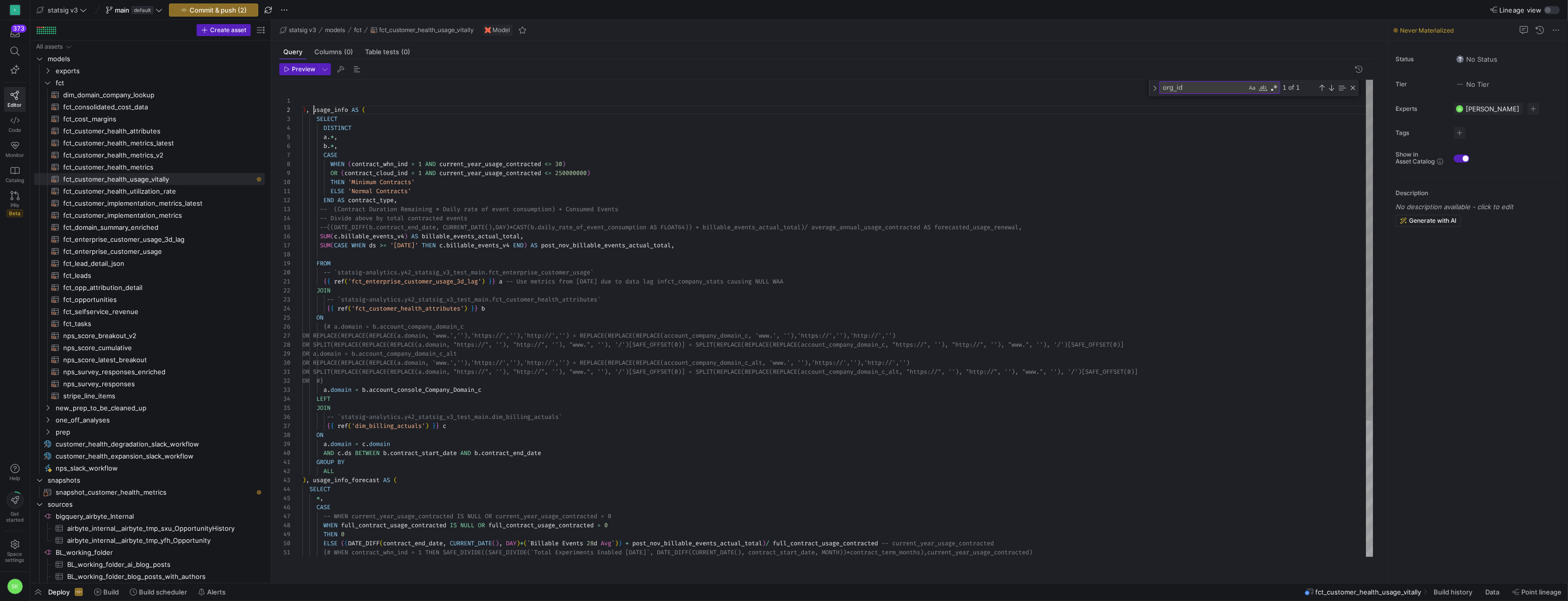
scroll to position [0, 0]
drag, startPoint x: 315, startPoint y: 121, endPoint x: 301, endPoint y: 102, distance: 23.6
click at [303, 102] on div "-- `statsig-analytics.y42_statsig_v3_test_main.fct _enterprise_customer_usage` …" at bounding box center [838, 413] width 1070 height 667
click at [422, 127] on div "-- `statsig-analytics.y42_statsig_v3_test_main.fct _enterprise_customer_usage` …" at bounding box center [838, 408] width 1070 height 657
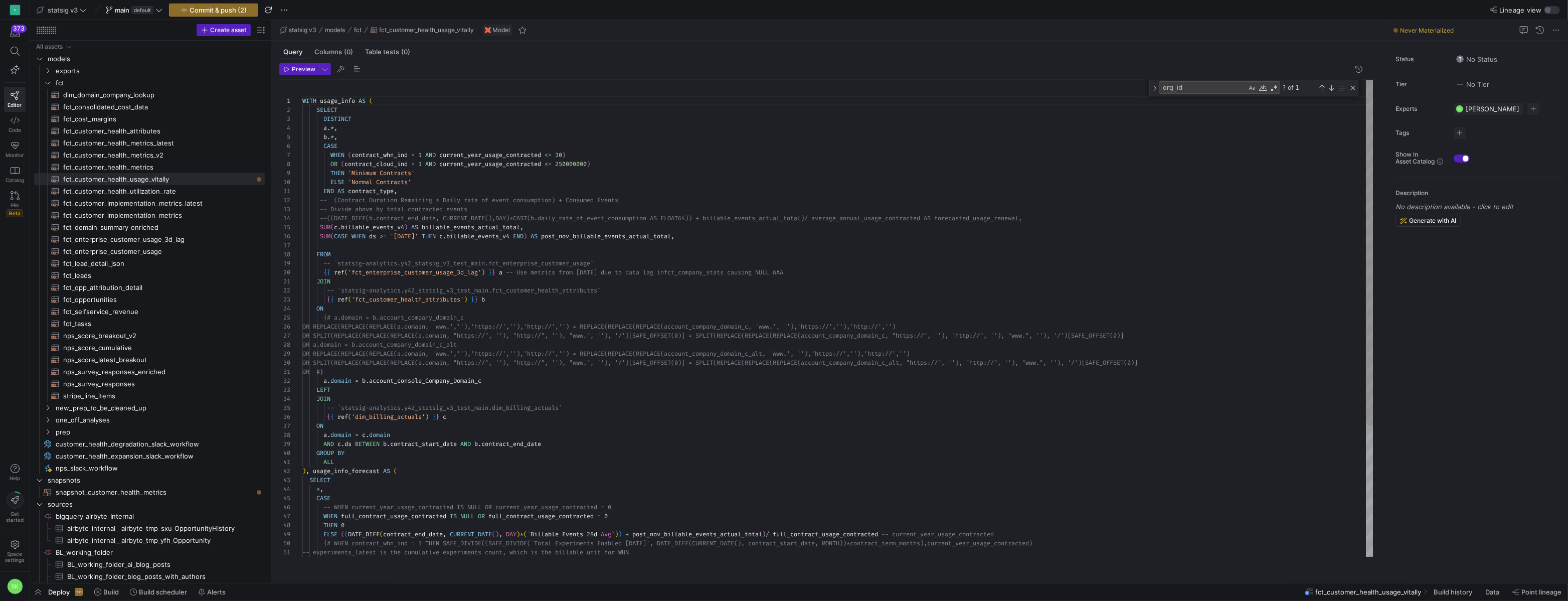
scroll to position [18, 50]
click at [425, 263] on div "-- `statsig-analytics.y42_statsig_v3_test_main.fct _enterprise_customer_usage` …" at bounding box center [838, 408] width 1070 height 657
click at [459, 122] on div "-- `statsig-analytics.y42_statsig_v3_test_main.fct _enterprise_customer_usage` …" at bounding box center [838, 408] width 1070 height 657
type textarea "WITH usage_info AS ( SELECT DISTINCT a.*, b.*, CASE WHEN (contract_whn_ind = 1 …"
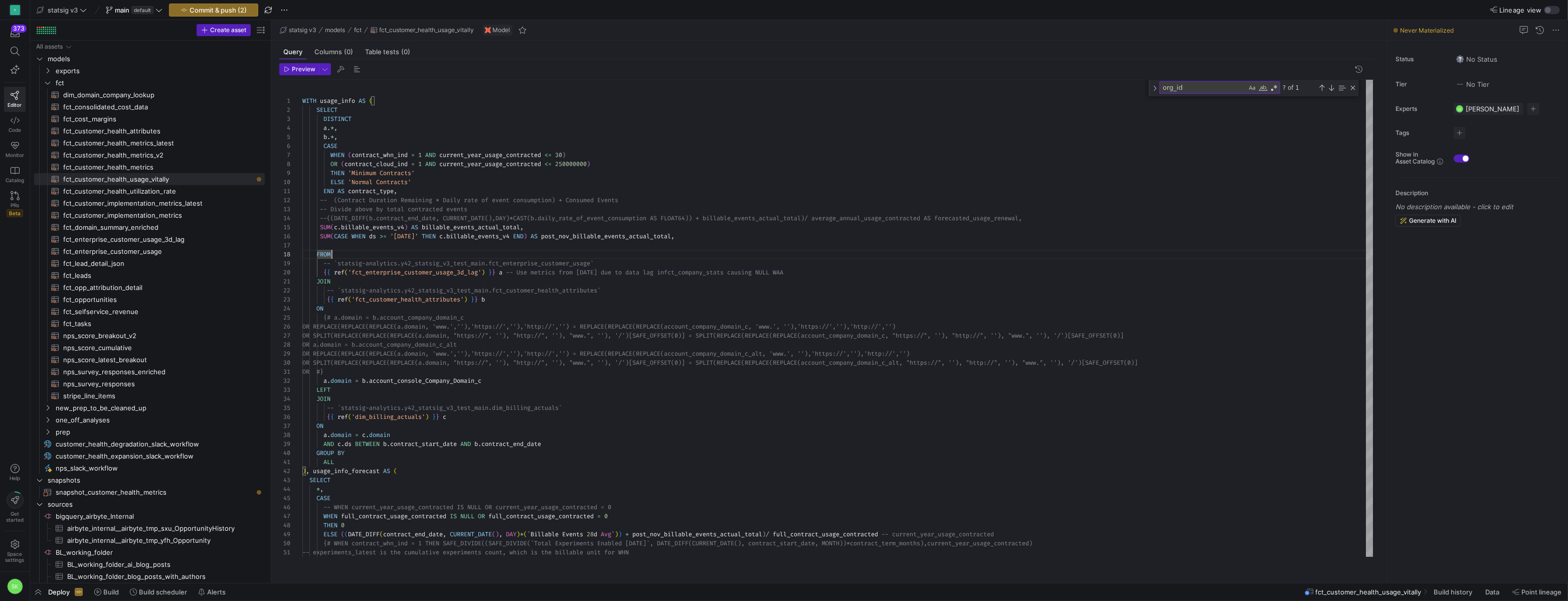
click at [459, 122] on div "-- `statsig-analytics.y42_statsig_v3_test_main.fct _enterprise_customer_usage` …" at bounding box center [838, 408] width 1070 height 657
click at [441, 80] on header "Preview" at bounding box center [827, 71] width 1095 height 17
click at [335, 55] on span "Columns (0)" at bounding box center [334, 51] width 39 height 6
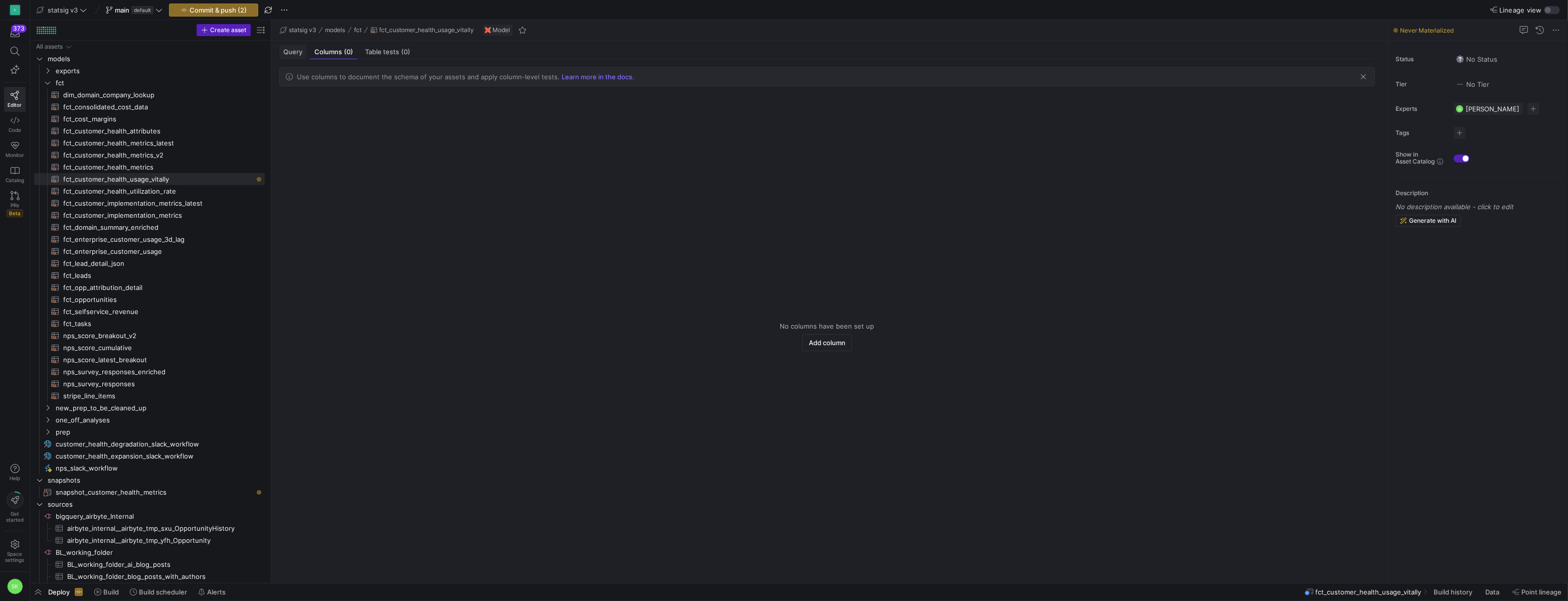
click at [299, 55] on span "Query" at bounding box center [293, 51] width 19 height 6
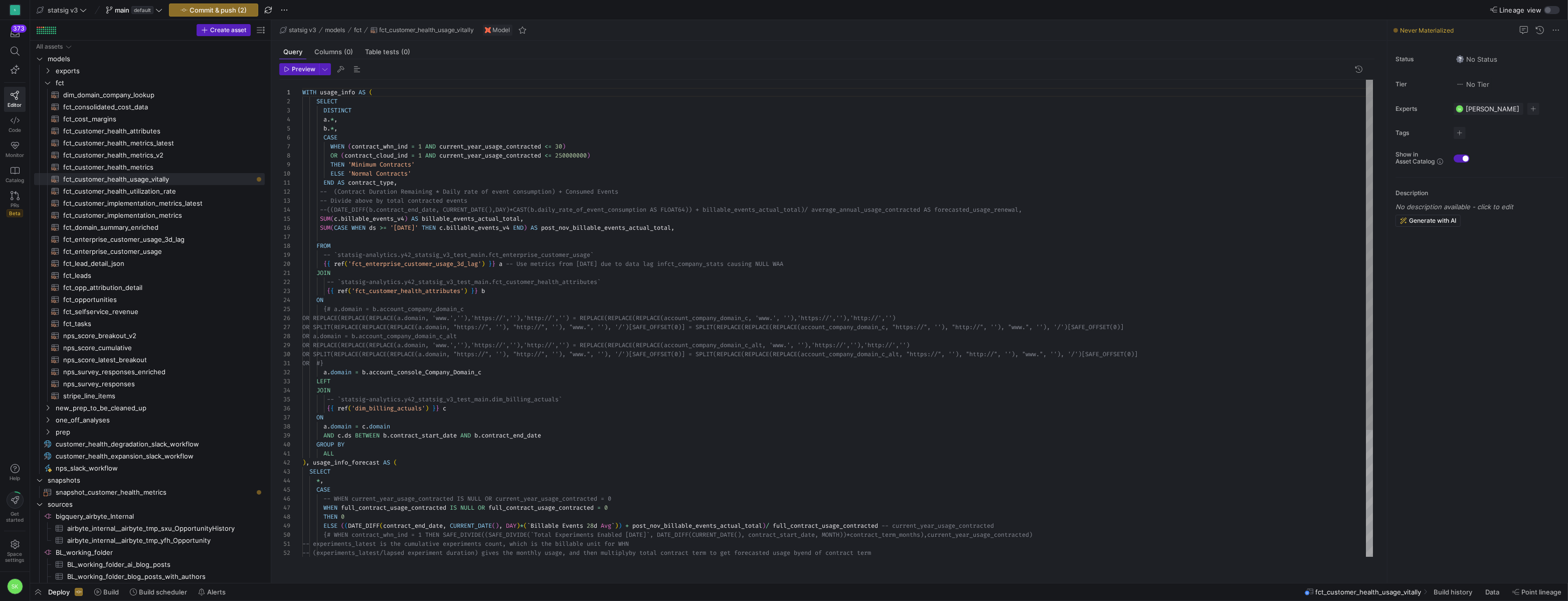
scroll to position [26, 35]
click at [406, 132] on div "WITH usage_info AS ( SELECT DISTINCT a . * , b . * , CASE WHEN ( contract_whn_i…" at bounding box center [838, 404] width 1070 height 649
click at [452, 186] on div "DISTINCT a . * , b . * , CASE WHEN ( contract_whn_ind = 1 AND current_year_usag…" at bounding box center [838, 404] width 1070 height 649
click at [307, 104] on div "DISTINCT a . * , b . * , CASE WHEN ( contract_whn_ind = 1 AND current_year_usag…" at bounding box center [838, 404] width 1070 height 649
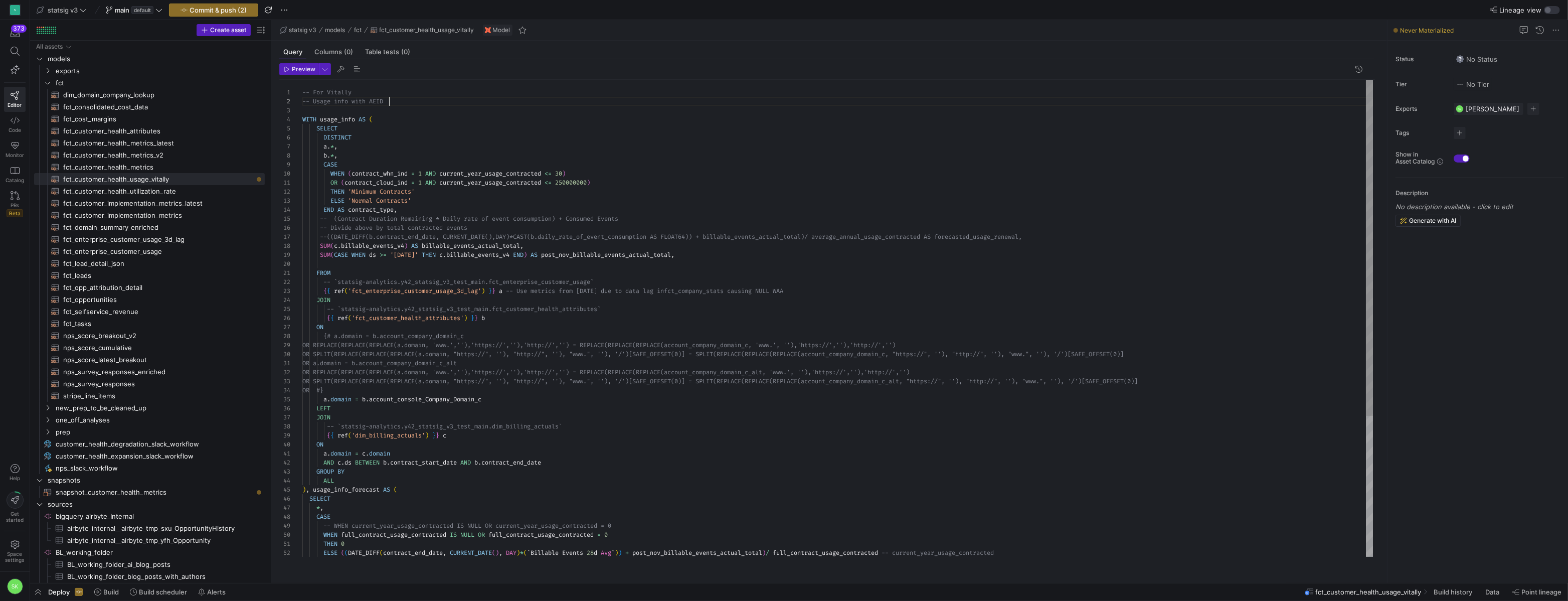
scroll to position [9, 87]
click at [528, 343] on div "DISTINCT a . * , b . * , CASE WHEN ( contract_whn_ind = 1 AND current_year_usag…" at bounding box center [838, 418] width 1070 height 676
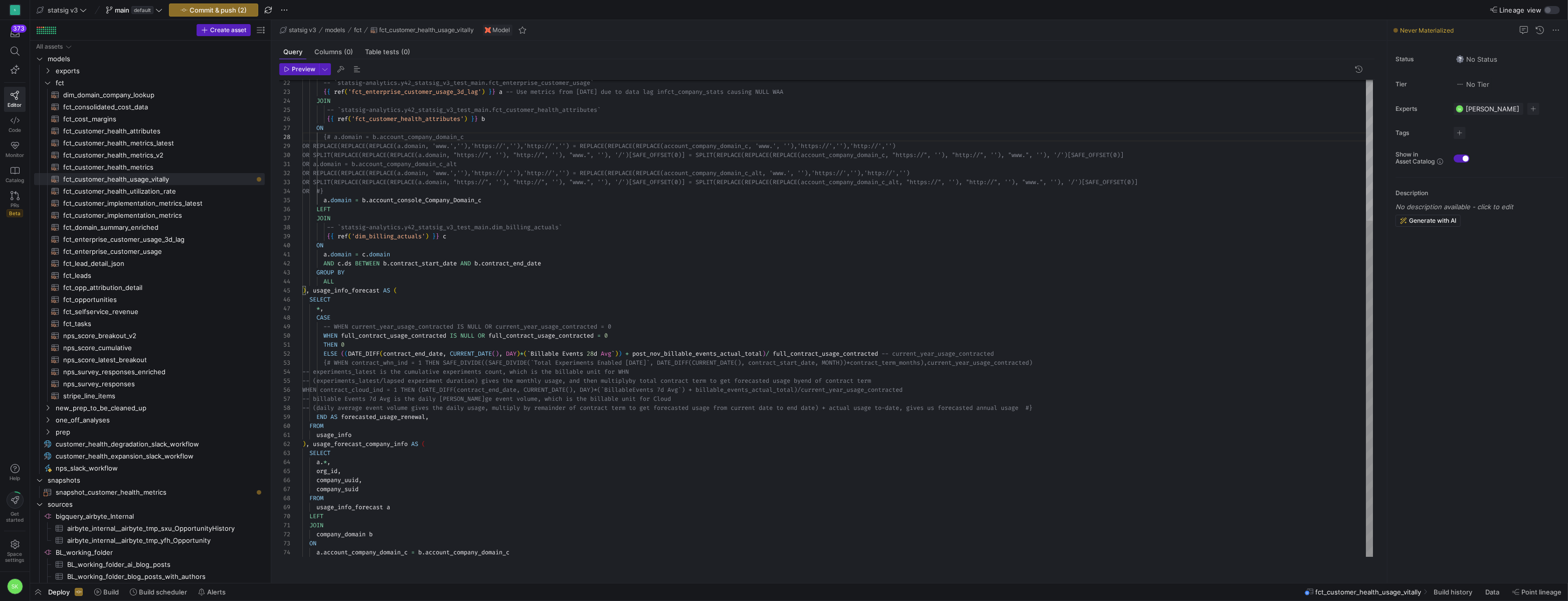
click at [308, 456] on div "-- `statsig-analytics.y42_statsig_v3_test_main.fct _enterprise_customer_usage` …" at bounding box center [838, 219] width 1070 height 676
click at [292, 73] on span "Preview" at bounding box center [300, 69] width 32 height 7
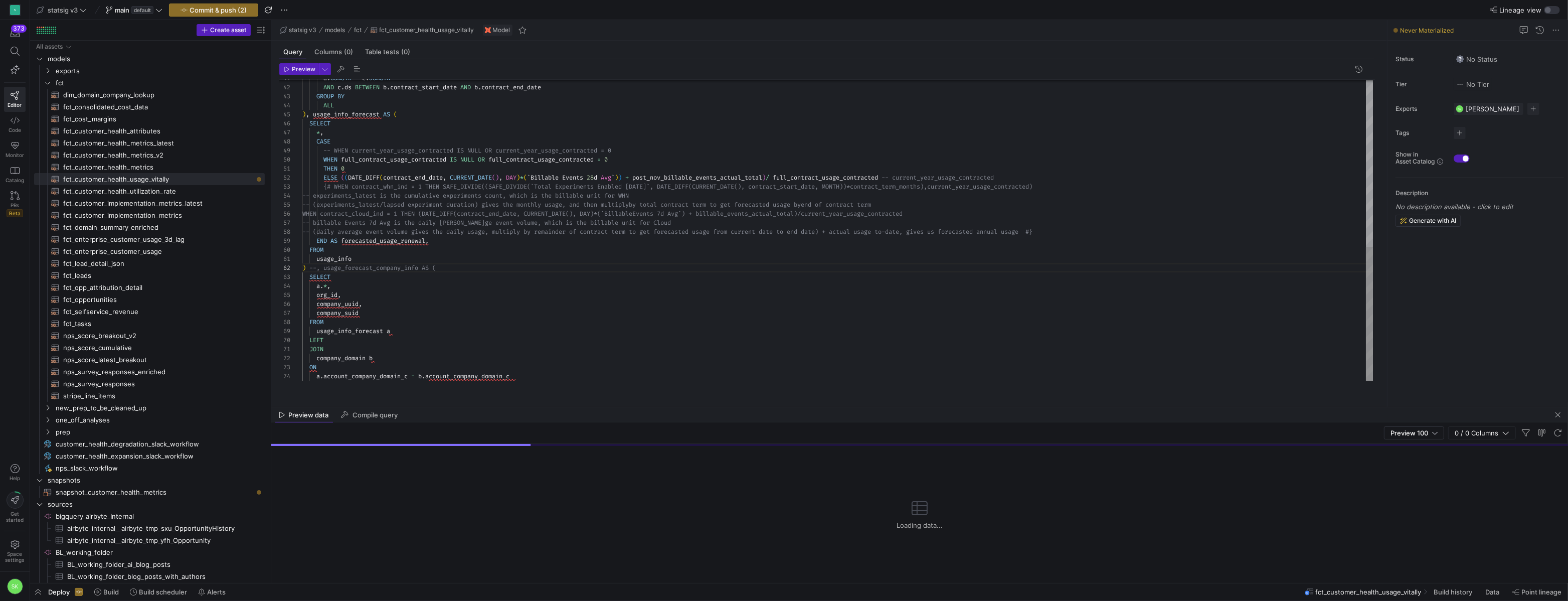
click at [439, 334] on div "a . domain = c . domain AND c . ds BETWEEN b . contract_start_date AND b . cont…" at bounding box center [838, 42] width 1070 height 676
click at [823, 336] on div "a . domain = c . domain AND c . ds BETWEEN b . contract_start_date AND b . cont…" at bounding box center [838, 42] width 1070 height 676
click at [350, 368] on div "a . domain = c . domain AND c . ds BETWEEN b . contract_start_date AND b . cont…" at bounding box center [838, 42] width 1070 height 676
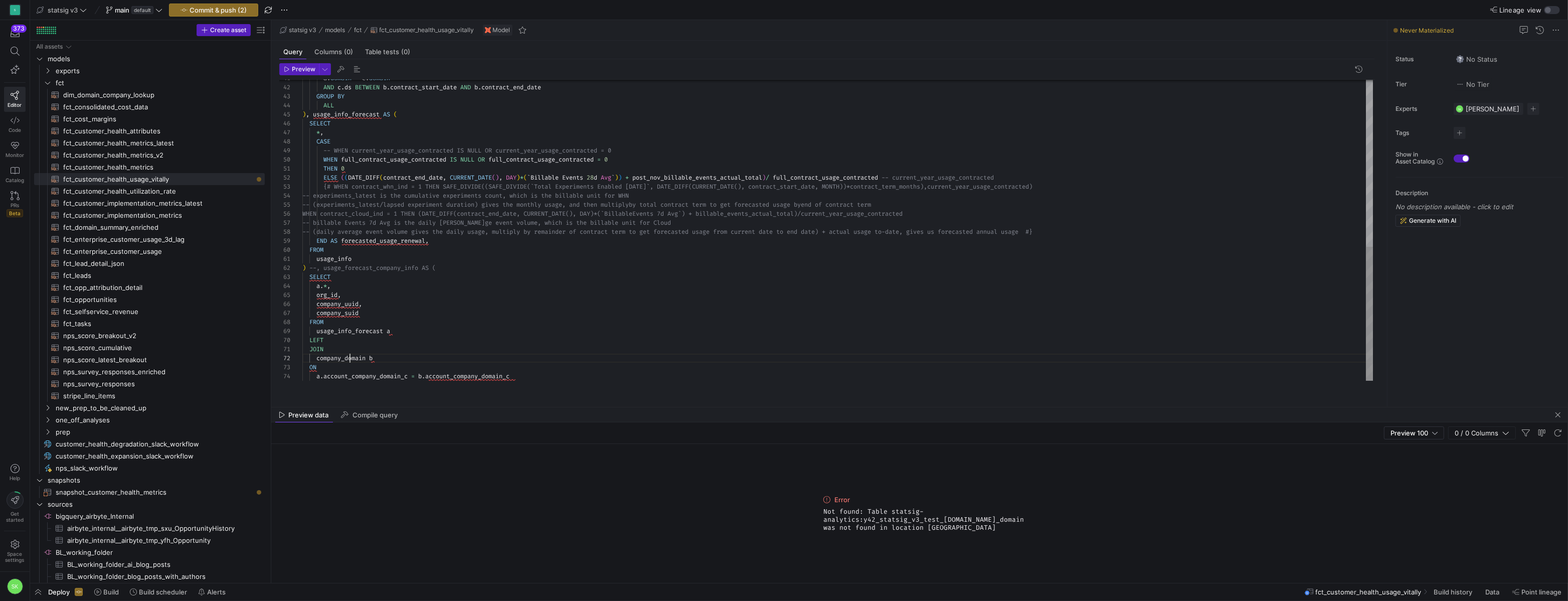
scroll to position [9, 65]
click at [442, 352] on div "a . domain = c . domain AND c . ds BETWEEN b . contract_start_date AND b . cont…" at bounding box center [838, 42] width 1070 height 676
click at [370, 319] on div "a . domain = c . domain AND c . ds BETWEEN b . contract_start_date AND b . cont…" at bounding box center [838, 42] width 1070 height 676
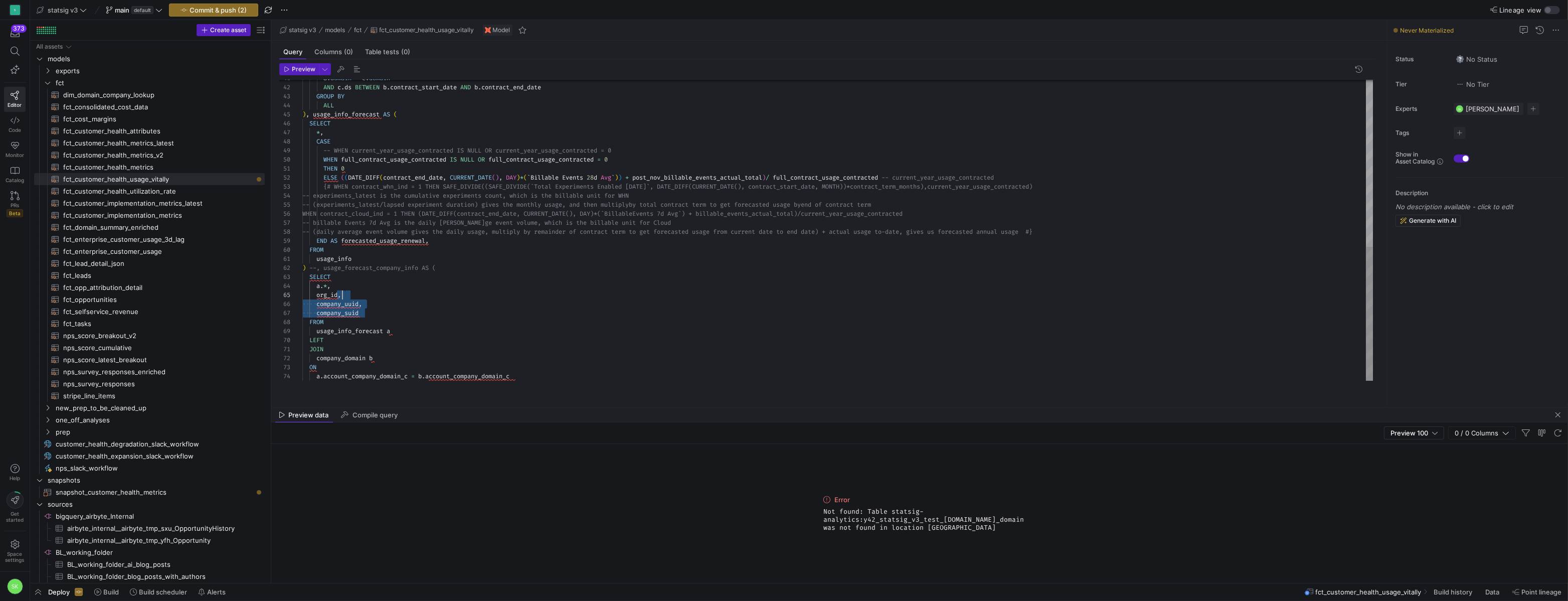
drag, startPoint x: 370, startPoint y: 320, endPoint x: 363, endPoint y: 308, distance: 13.9
click at [363, 308] on div "a . domain = c . domain AND c . ds BETWEEN b . contract_start_date AND b . cont…" at bounding box center [838, 42] width 1070 height 676
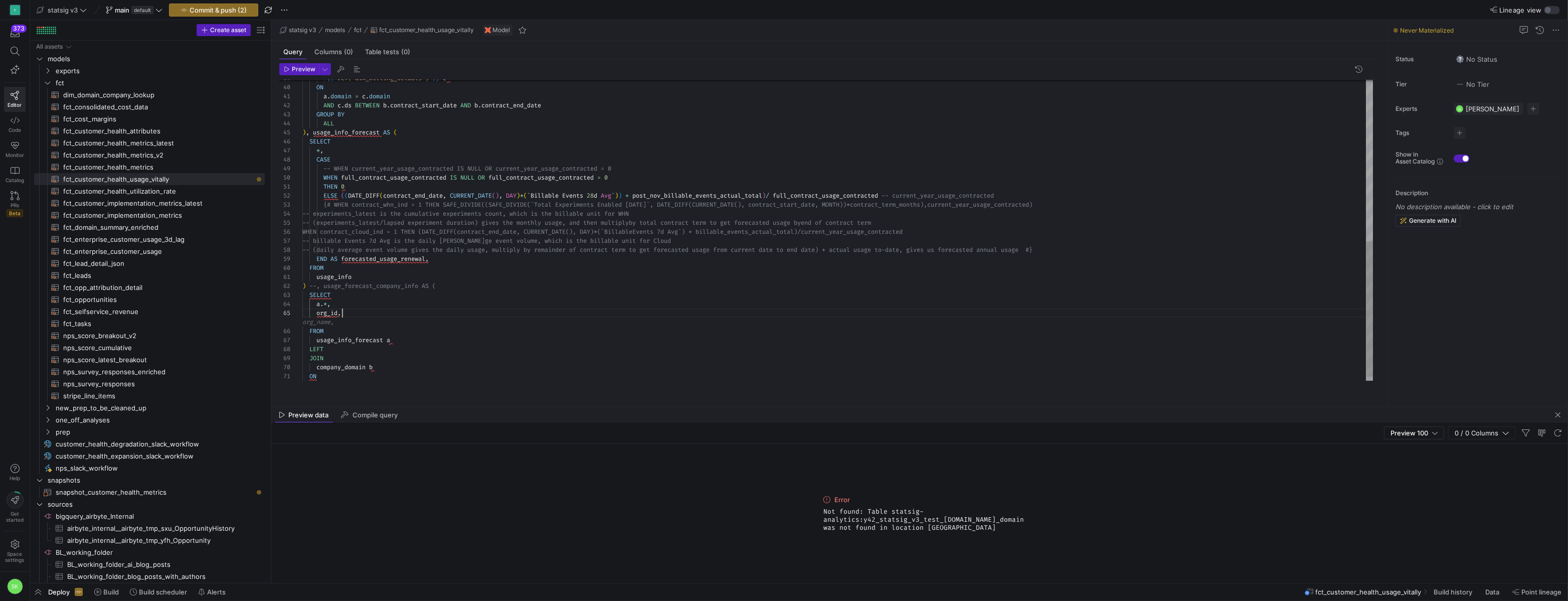
click at [412, 323] on div "a . domain = c . domain AND c . ds BETWEEN b . contract_start_date AND b . cont…" at bounding box center [838, 55] width 1070 height 667
click at [392, 263] on div "a . domain = c . domain AND c . ds BETWEEN b . contract_start_date AND b . cont…" at bounding box center [838, 64] width 1070 height 685
click at [174, 173] on span "fct_customer_health_metrics​​​​​​​​​​" at bounding box center [158, 167] width 190 height 12
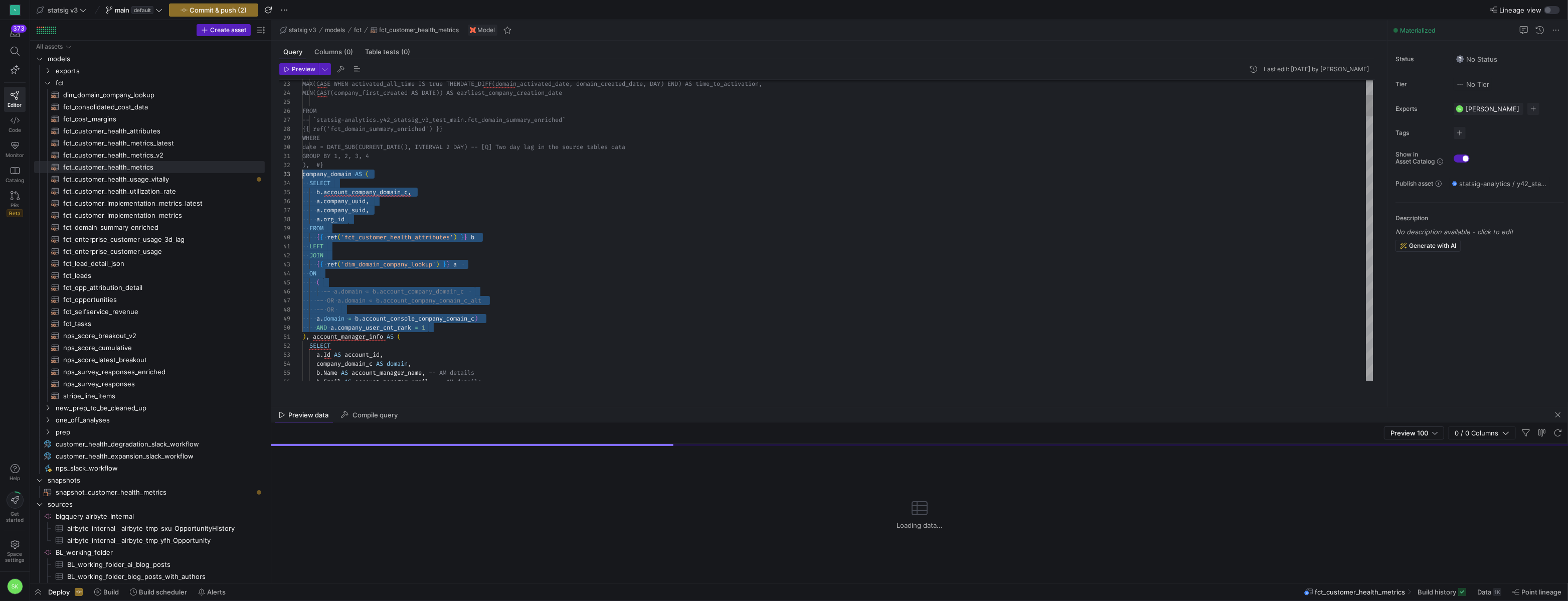
scroll to position [18, 0]
drag, startPoint x: 444, startPoint y: 339, endPoint x: 283, endPoint y: 186, distance: 222.1
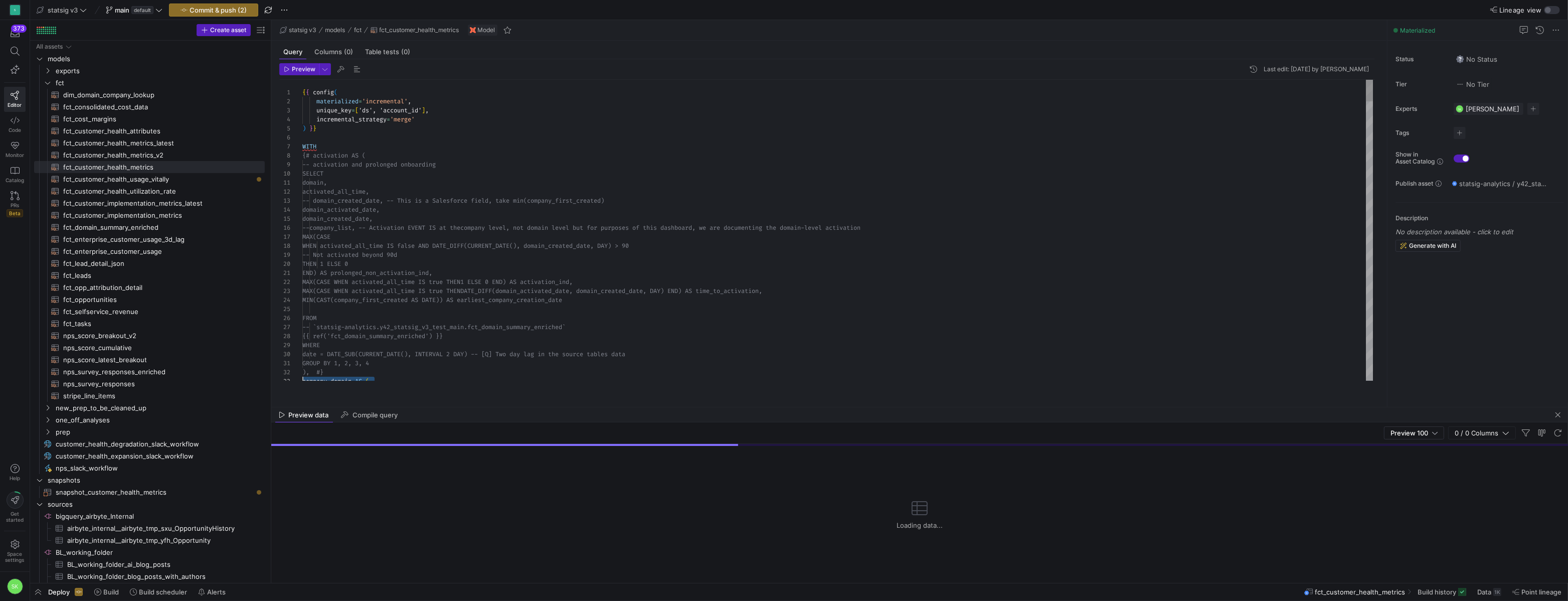
click at [177, 184] on span "fct_customer_health_usage_vitally​​​​​​​​​​" at bounding box center [158, 179] width 190 height 12
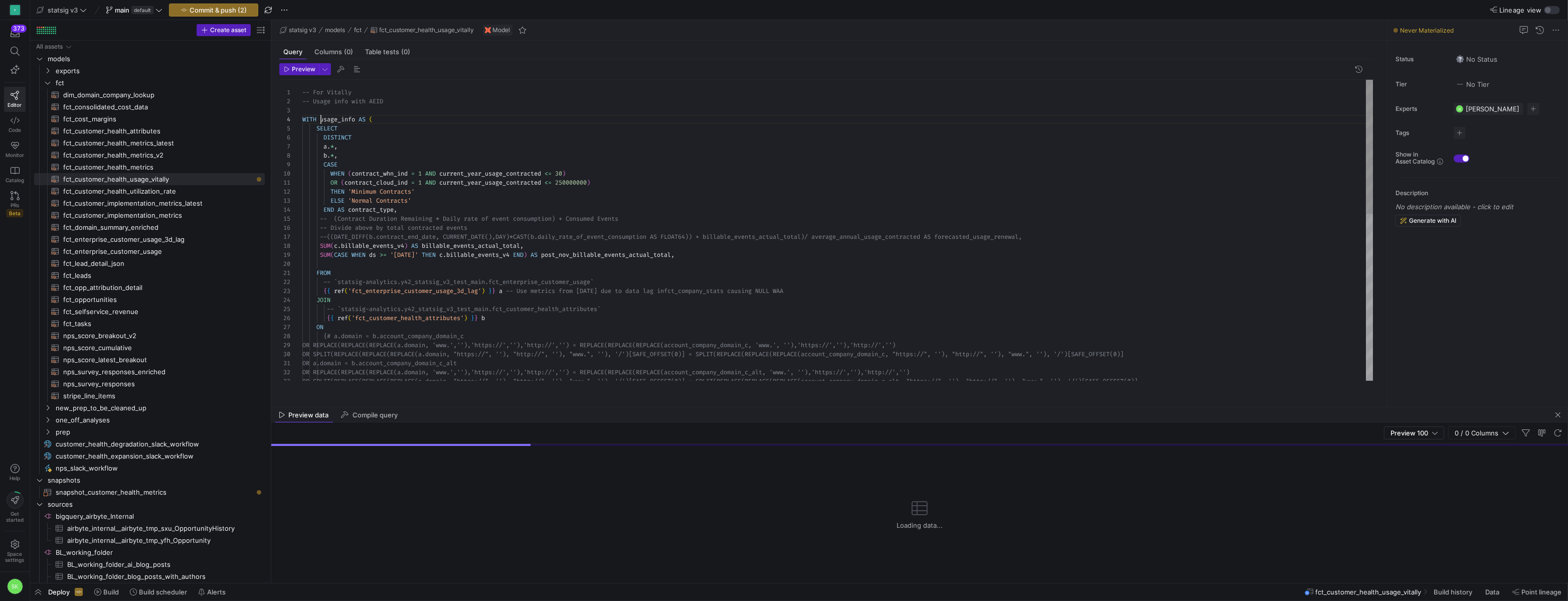
click at [323, 131] on div "-- For Vitally -- Usage info with AEID WITH usage_info AS ( SELECT DISTINCT a .…" at bounding box center [838, 418] width 1070 height 676
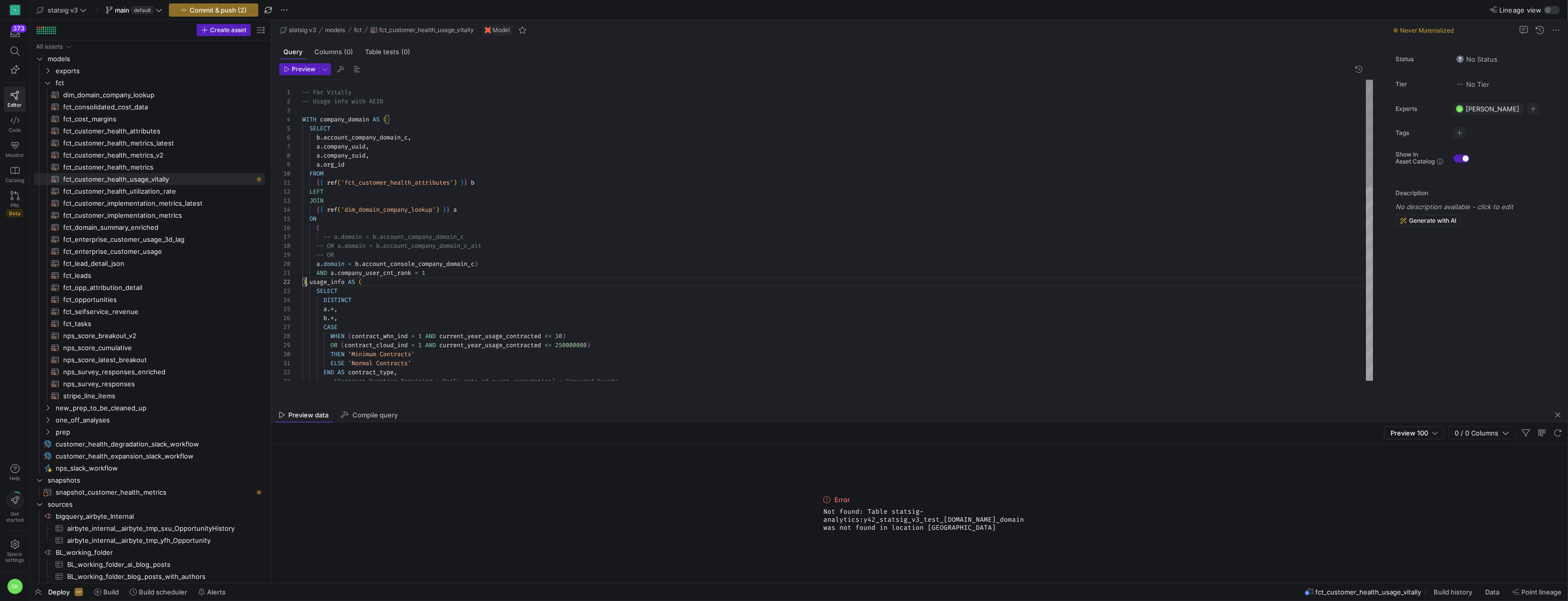
scroll to position [9, 10]
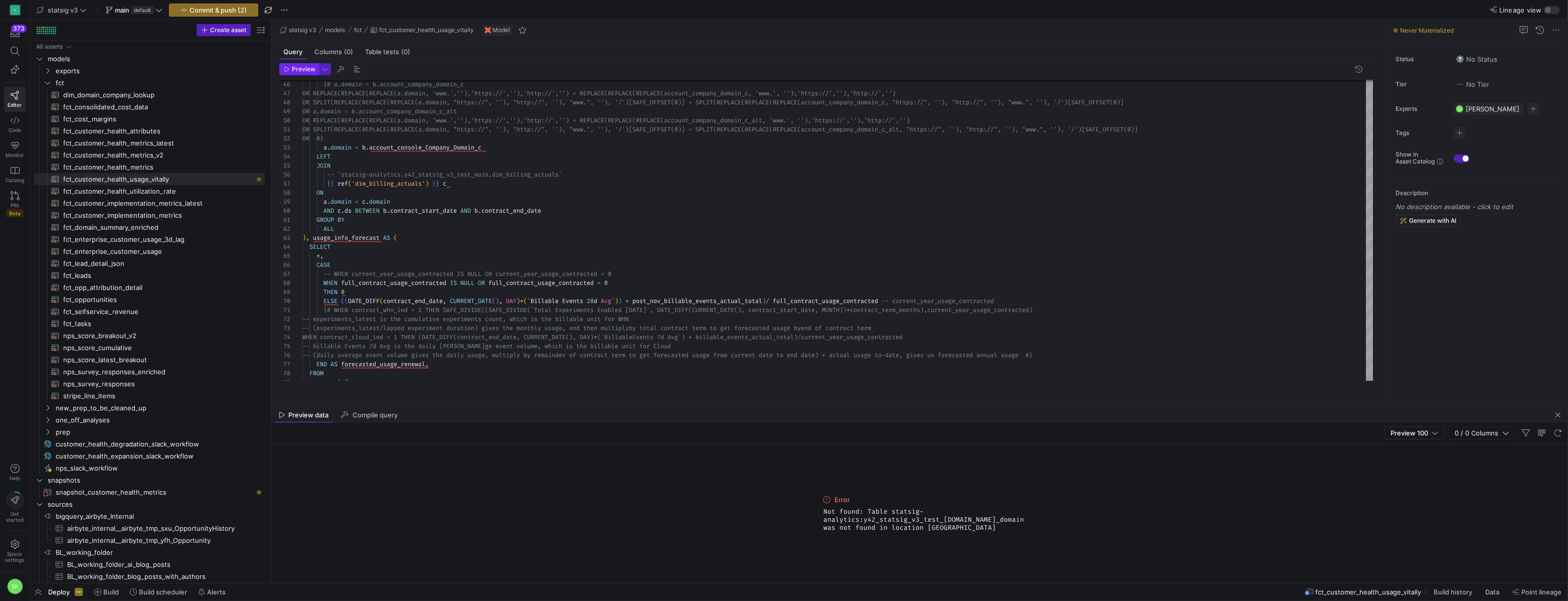
click at [300, 73] on span "Preview" at bounding box center [304, 69] width 24 height 7
click at [460, 203] on div "{# a.domain = b.account_company_domain_c OR REPLACE(REPLACE(REPLACE(a.domain, '…" at bounding box center [838, 84] width 1070 height 838
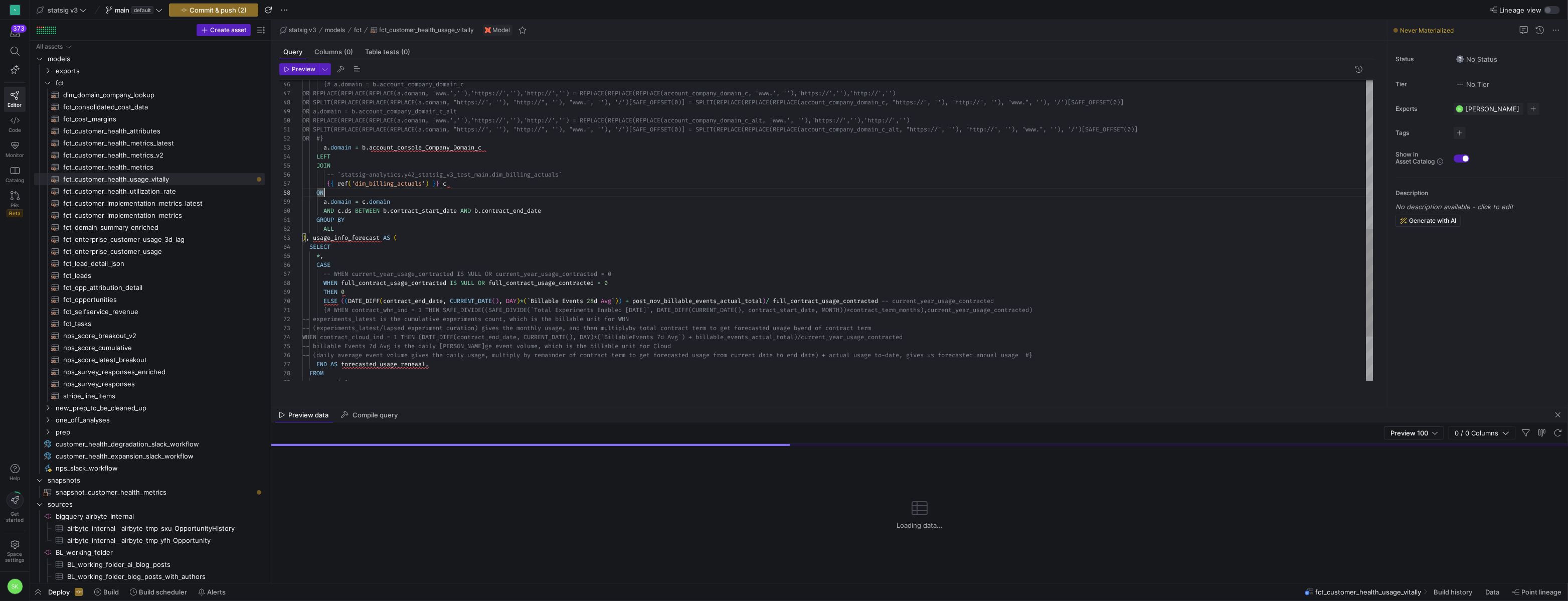
click at [506, 226] on div "{# a.domain = b.account_company_domain_c OR REPLACE(REPLACE(REPLACE(a.domain, '…" at bounding box center [838, 84] width 1070 height 838
click at [510, 235] on div "{# a.domain = b.account_company_domain_c OR REPLACE(REPLACE(REPLACE(a.domain, '…" at bounding box center [838, 84] width 1070 height 838
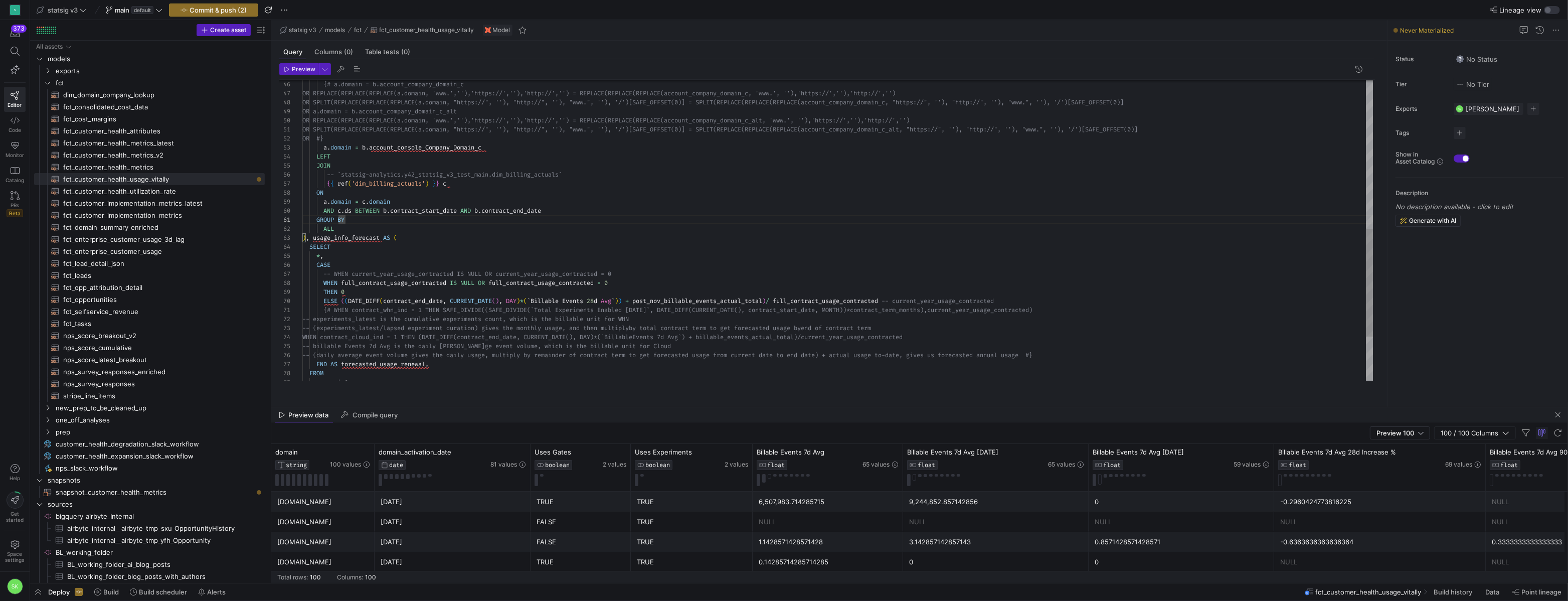
click at [1037, 353] on div "{# a.domain = b.account_company_domain_c OR REPLACE(REPLACE(REPLACE(a.domain, '…" at bounding box center [838, 84] width 1070 height 838
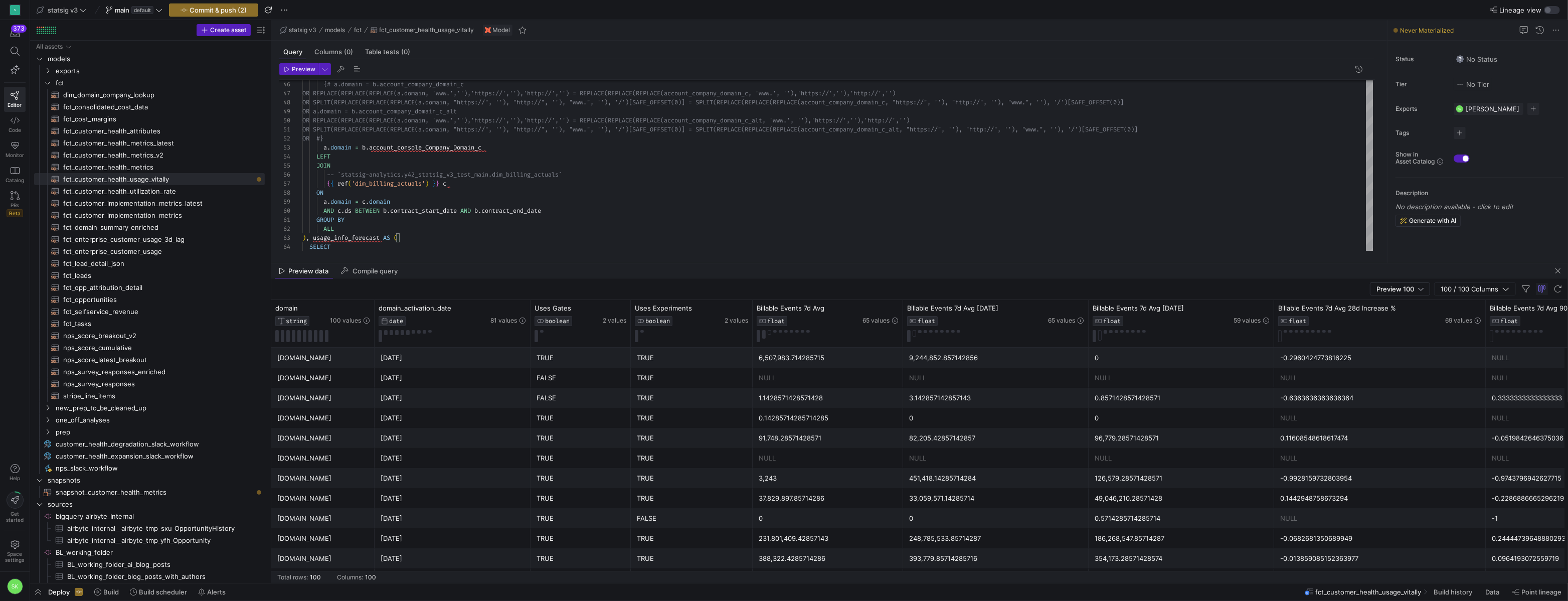
drag, startPoint x: 1025, startPoint y: 406, endPoint x: 991, endPoint y: 267, distance: 143.1
type textarea "OR SPLIT(REPLACE(REPLACE(REPLACE(a.domain, "https://", ''), "http://", ''), "ww…"
click at [548, 192] on div "{# a.domain = b.account_company_domain_c OR REPLACE(REPLACE(REPLACE(a.domain, '…" at bounding box center [838, 84] width 1070 height 838
click at [242, 8] on span "Commit & push (2)" at bounding box center [218, 10] width 57 height 8
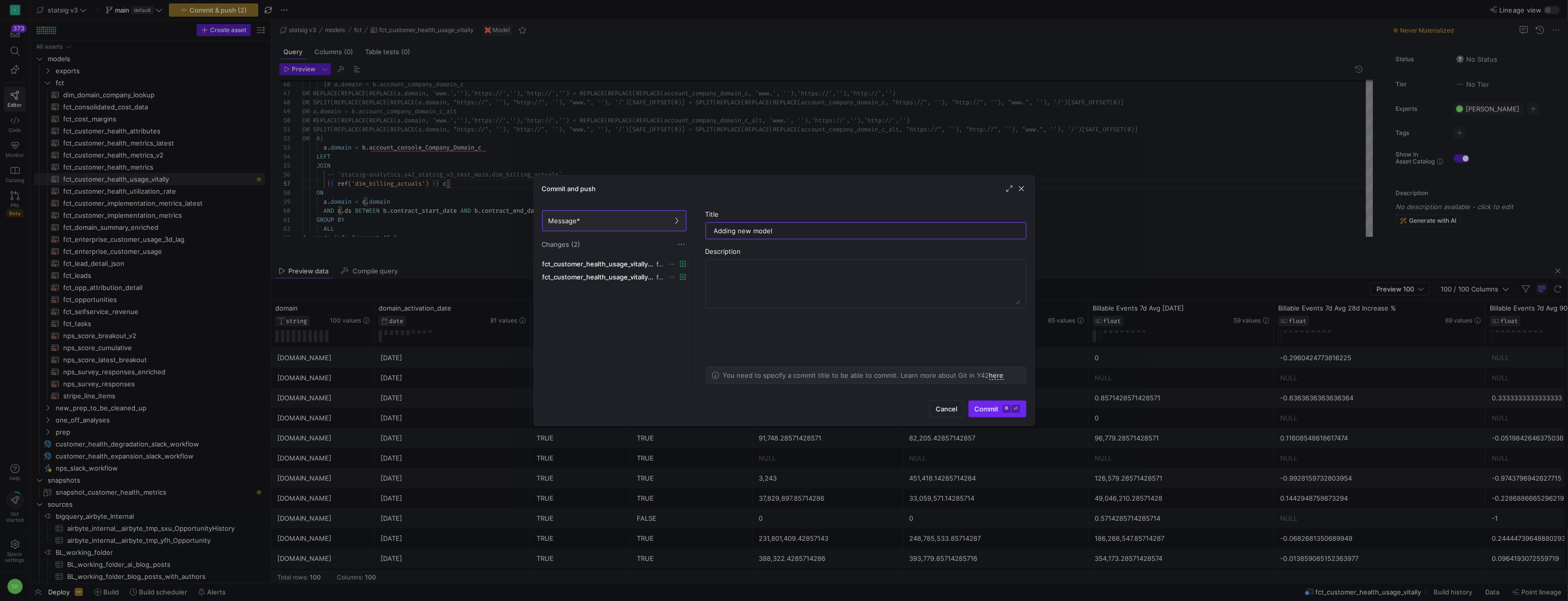
type input "Adding new model"
drag, startPoint x: 966, startPoint y: 402, endPoint x: 945, endPoint y: 377, distance: 32.6
click at [975, 404] on span "Commit ⌘ ⏎" at bounding box center [997, 409] width 45 height 8
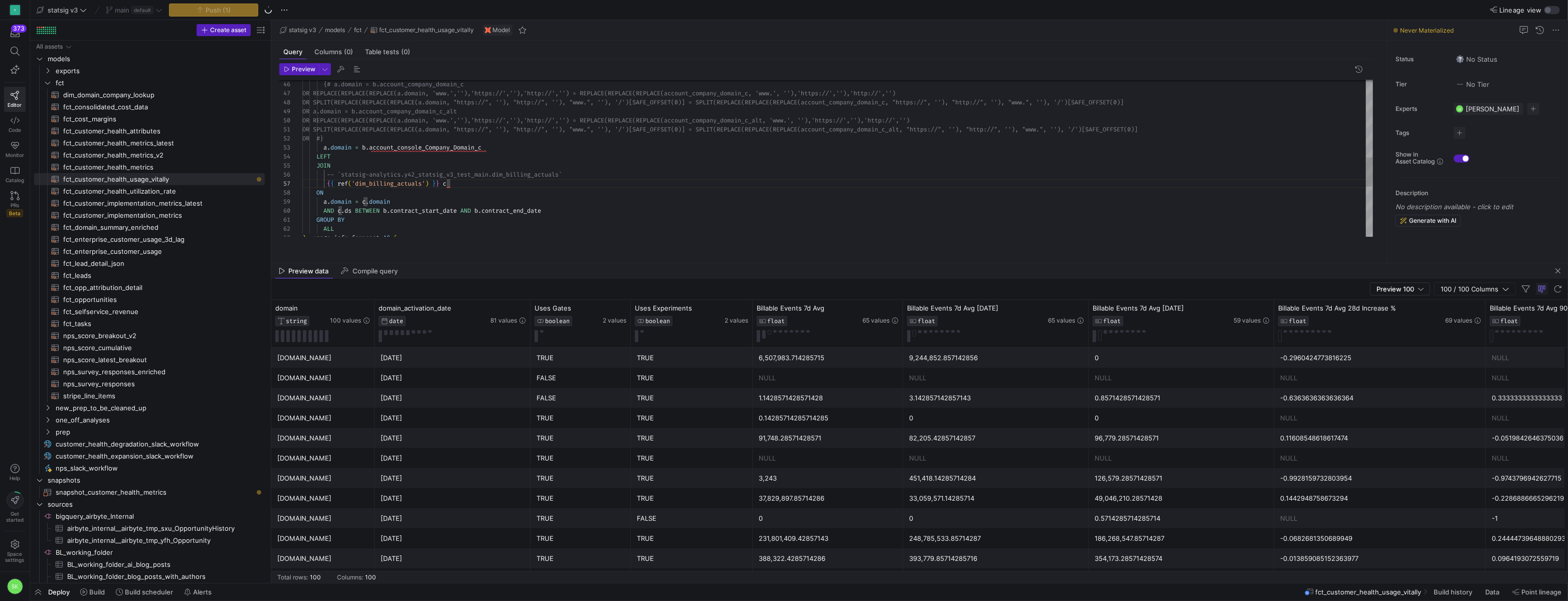
click at [523, 158] on div "{# a.domain = b.account_company_domain_c OR REPLACE(REPLACE(REPLACE(a.domain, '…" at bounding box center [838, 84] width 1070 height 838
click at [102, 592] on span "Build" at bounding box center [97, 592] width 15 height 8
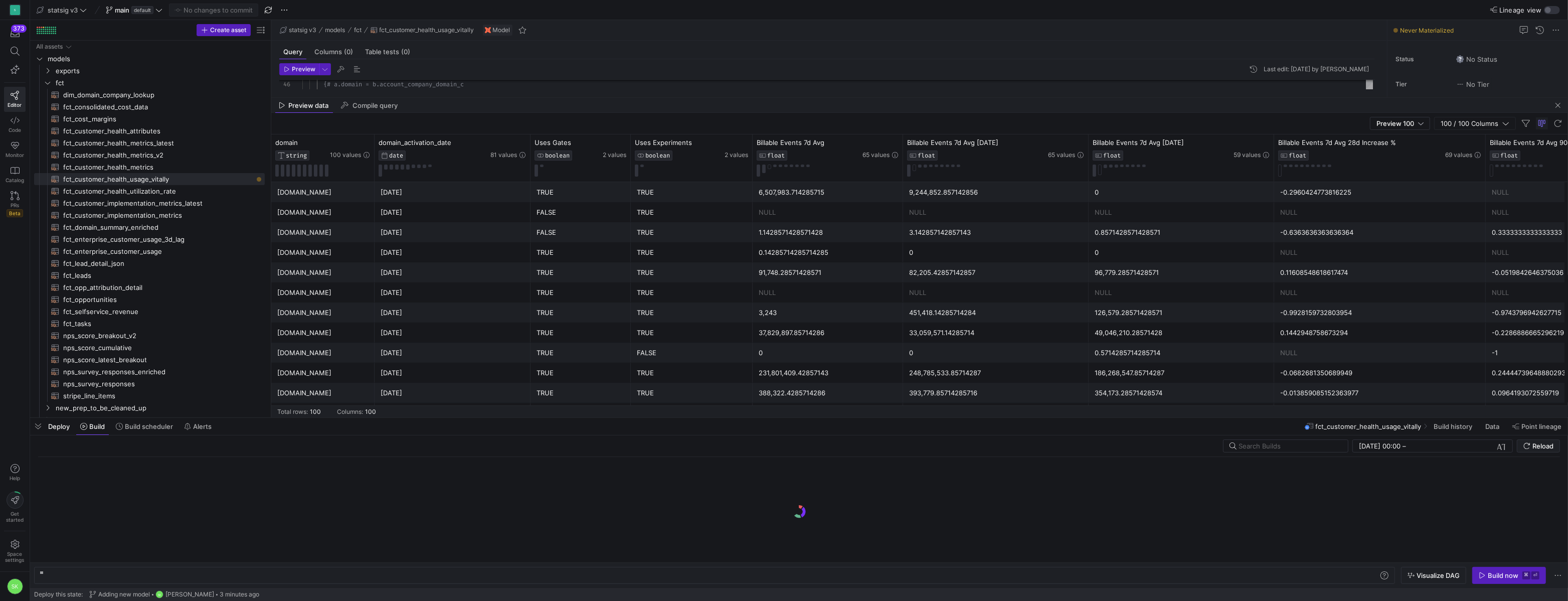
scroll to position [0, 153]
click at [1507, 571] on div "Build now" at bounding box center [1503, 575] width 30 height 8
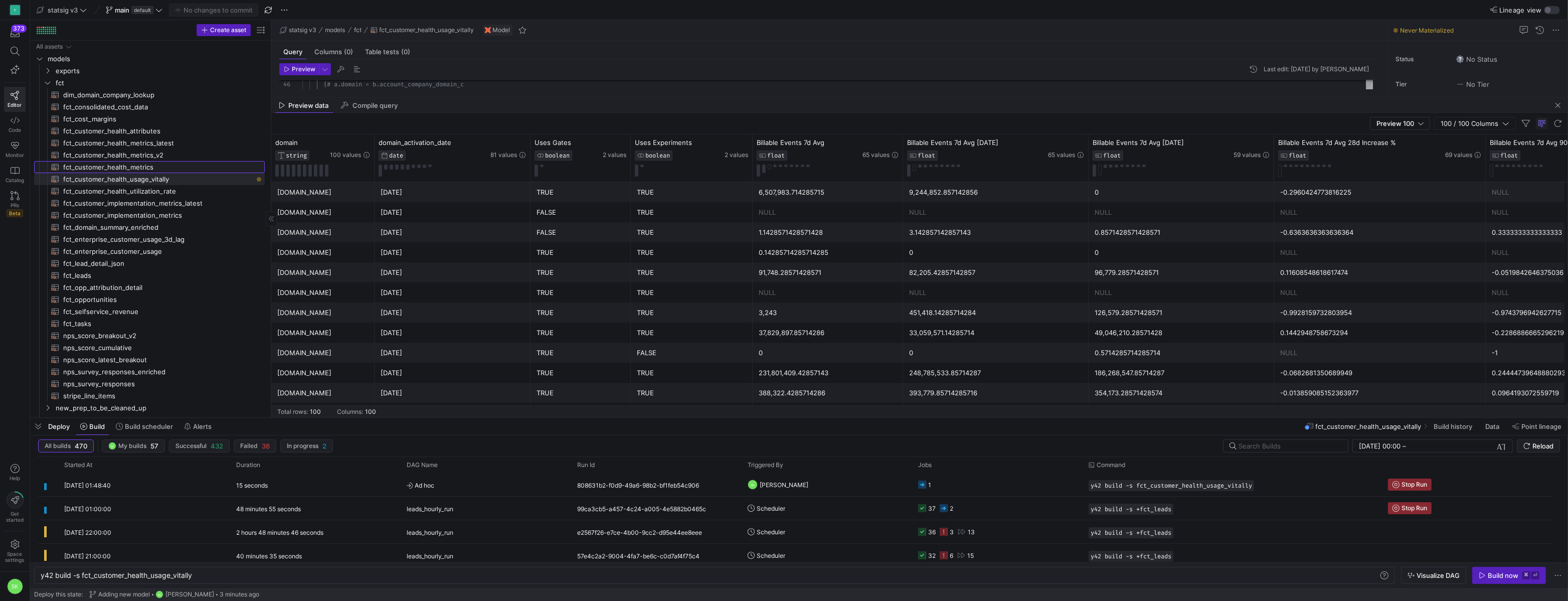
click at [148, 173] on span "fct_customer_health_metrics​​​​​​​​​​" at bounding box center [158, 167] width 190 height 12
type textarea "{{ config( materialized='incremental', unique_key=['ds', 'account_id'], increme…"
type textarea "y42 build -s fct_customer_health_metrics"
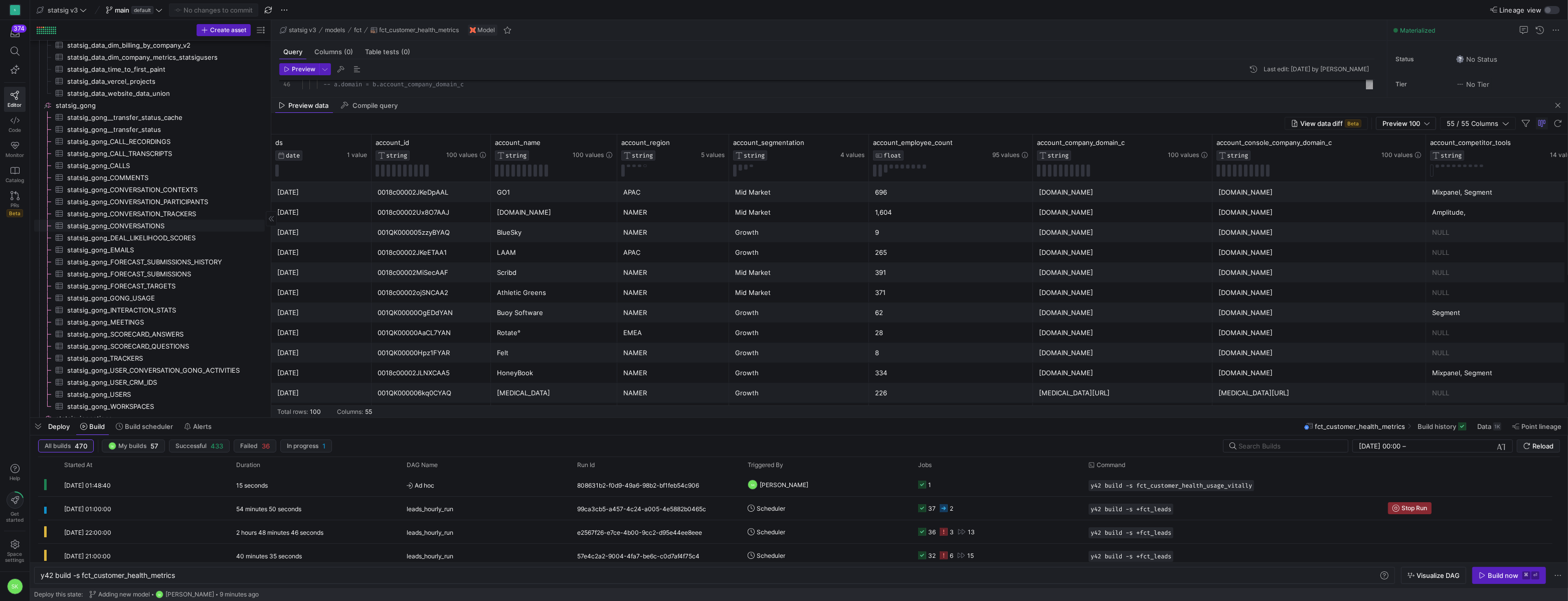
scroll to position [1025, 0]
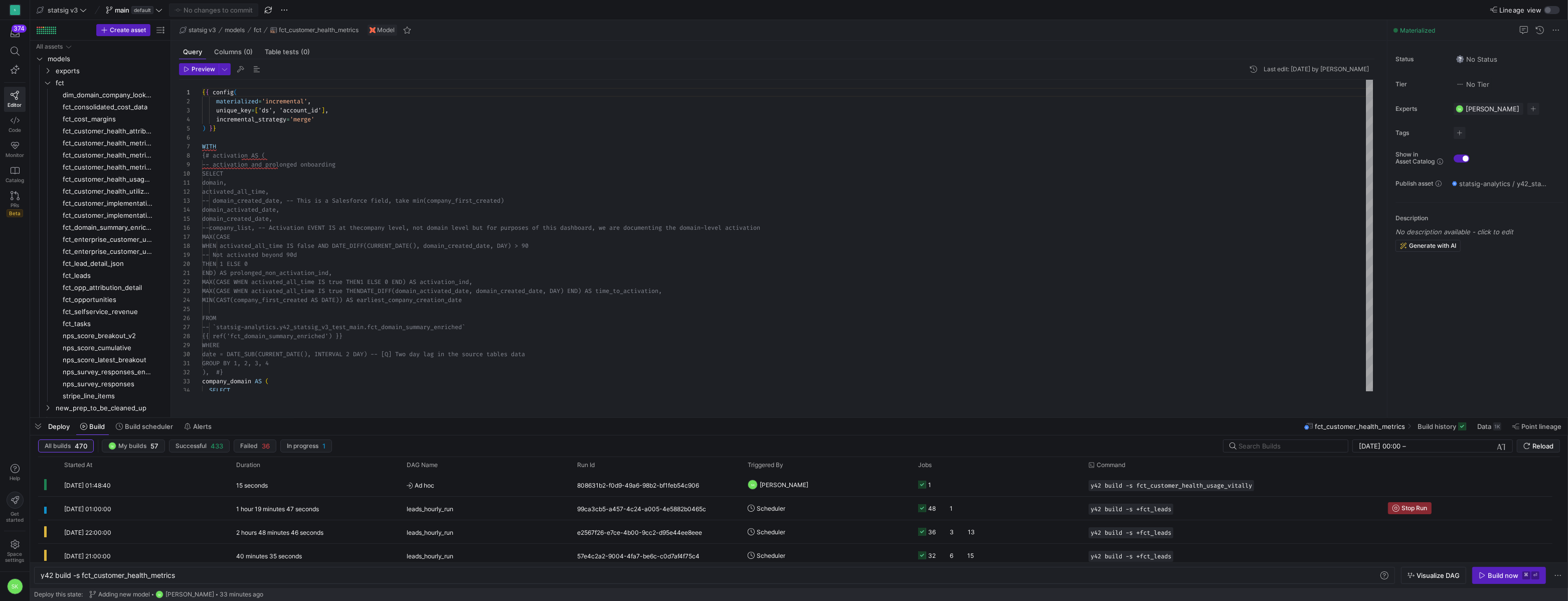
scroll to position [0, 136]
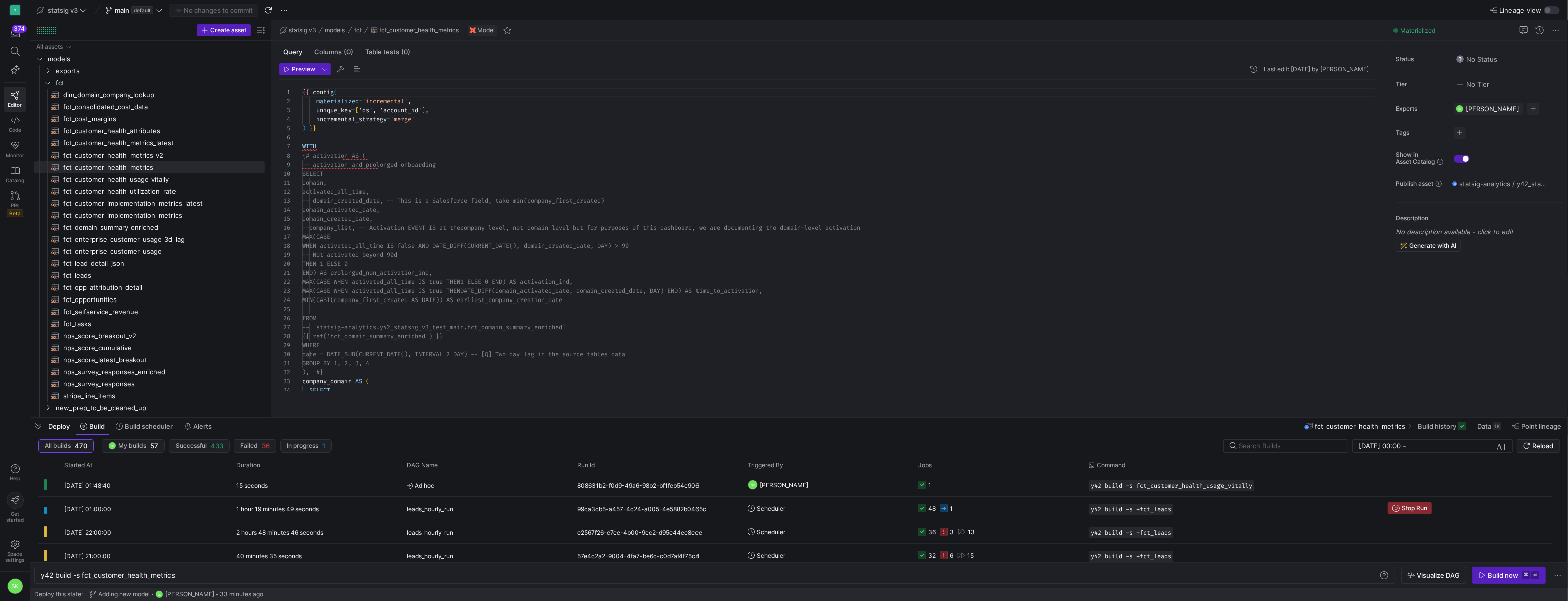
drag, startPoint x: 171, startPoint y: 122, endPoint x: 441, endPoint y: 150, distance: 271.4
click at [441, 150] on as-split "Create asset Drag here to set row groups Drag here to set column labels Group 1…" at bounding box center [798, 219] width 1538 height 397
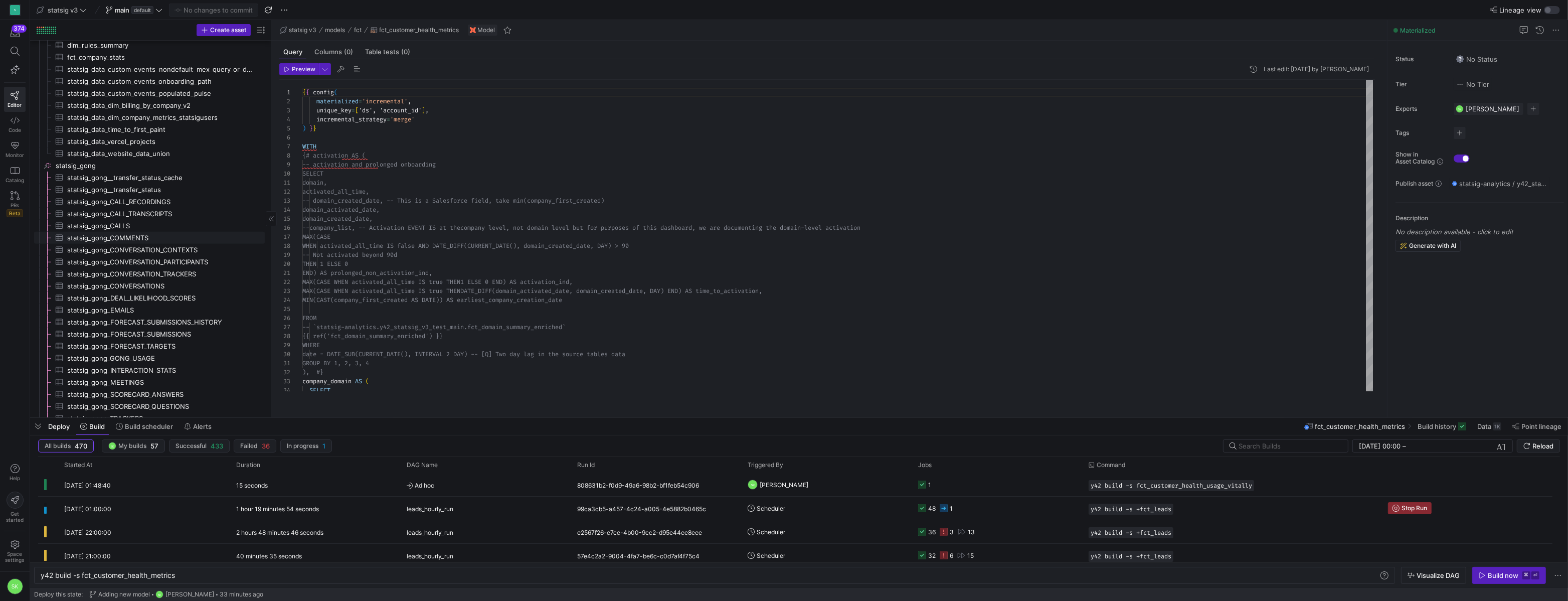
scroll to position [1358, 0]
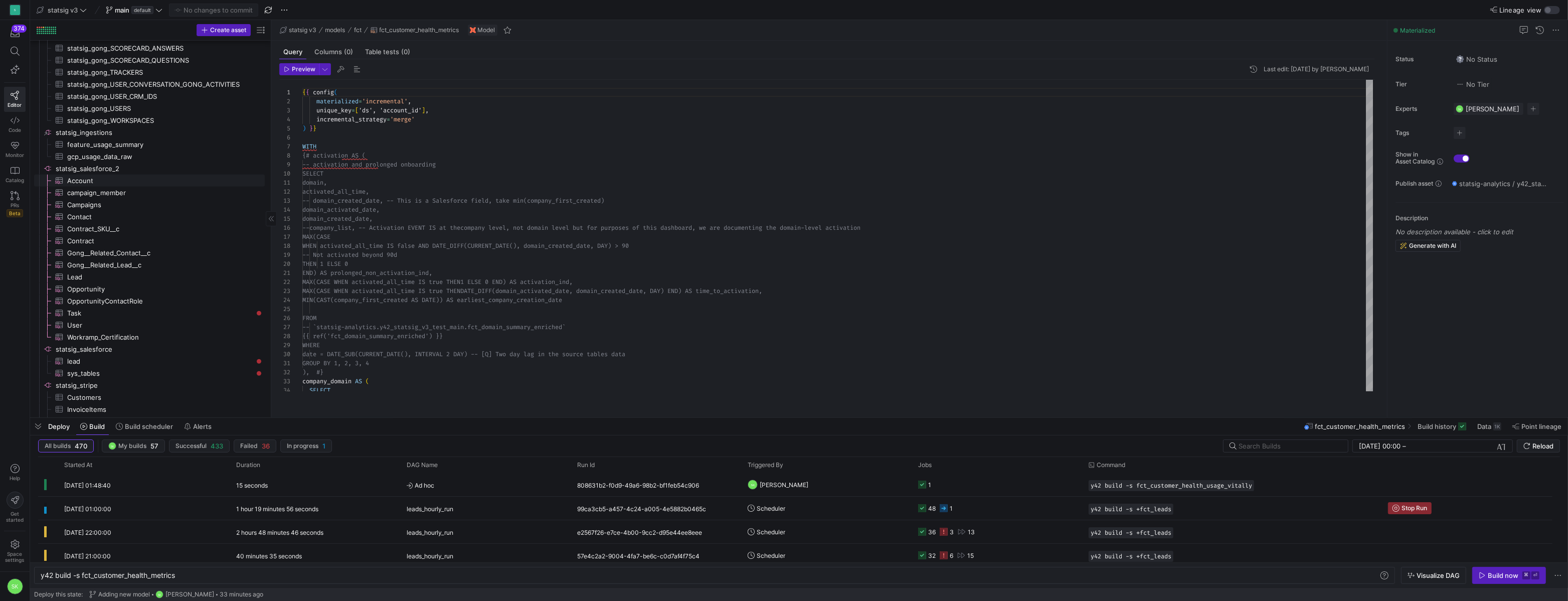
click at [70, 185] on span "Account​​​​​​​​​" at bounding box center [160, 181] width 186 height 12
type textarea "y42 build -s source:statsig_salesforce_2.Account"
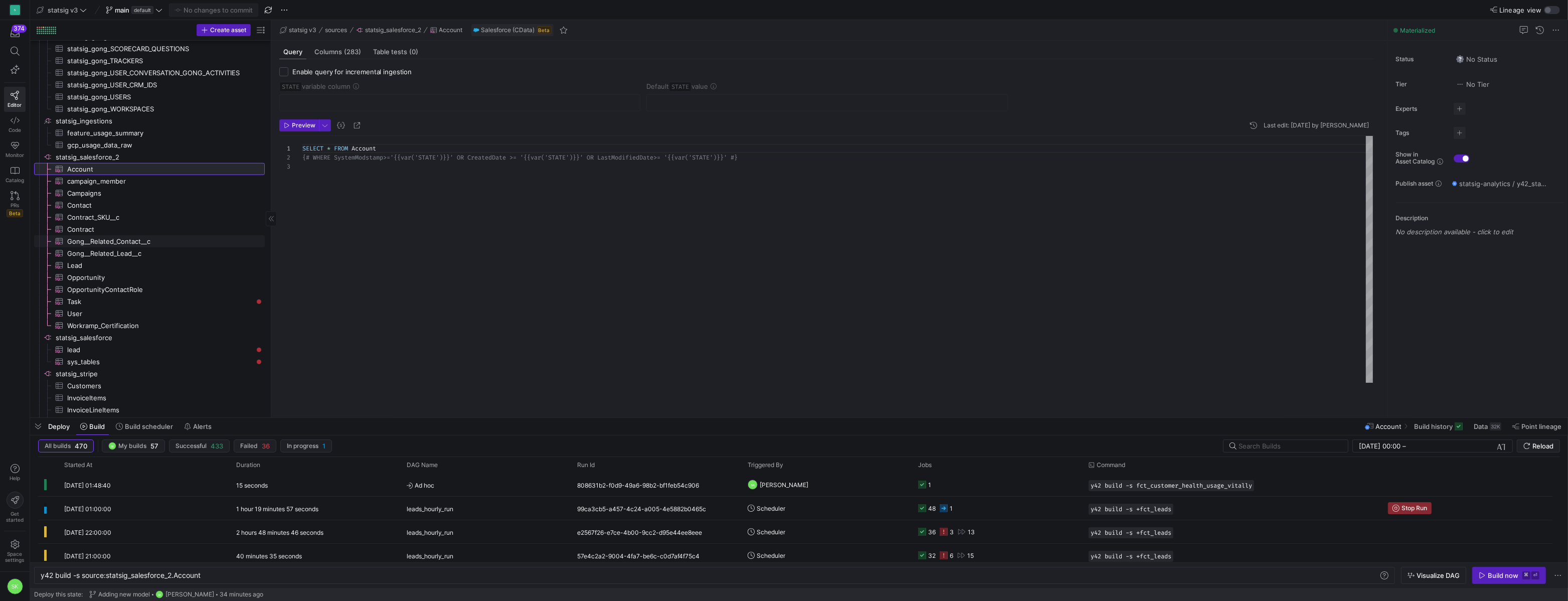
scroll to position [1376, 0]
click at [315, 129] on span "Preview" at bounding box center [304, 125] width 24 height 7
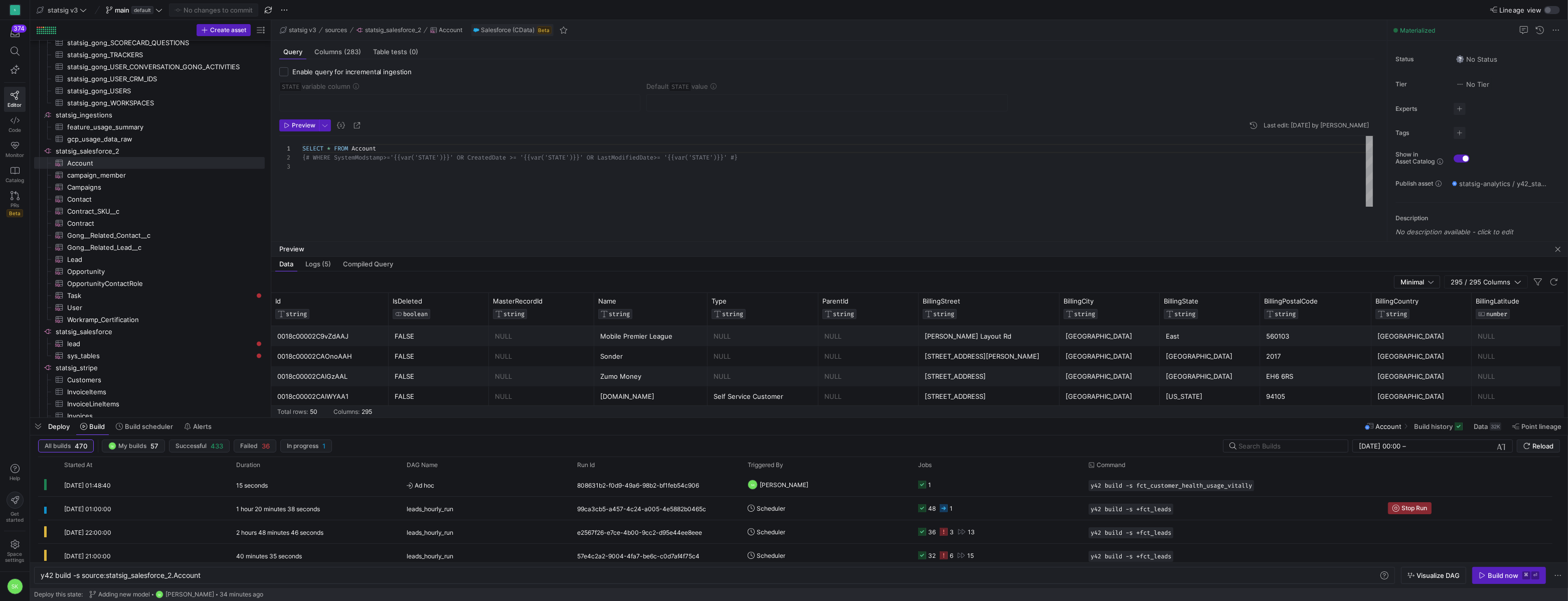
click at [604, 359] on div "Sonder" at bounding box center [651, 356] width 101 height 19
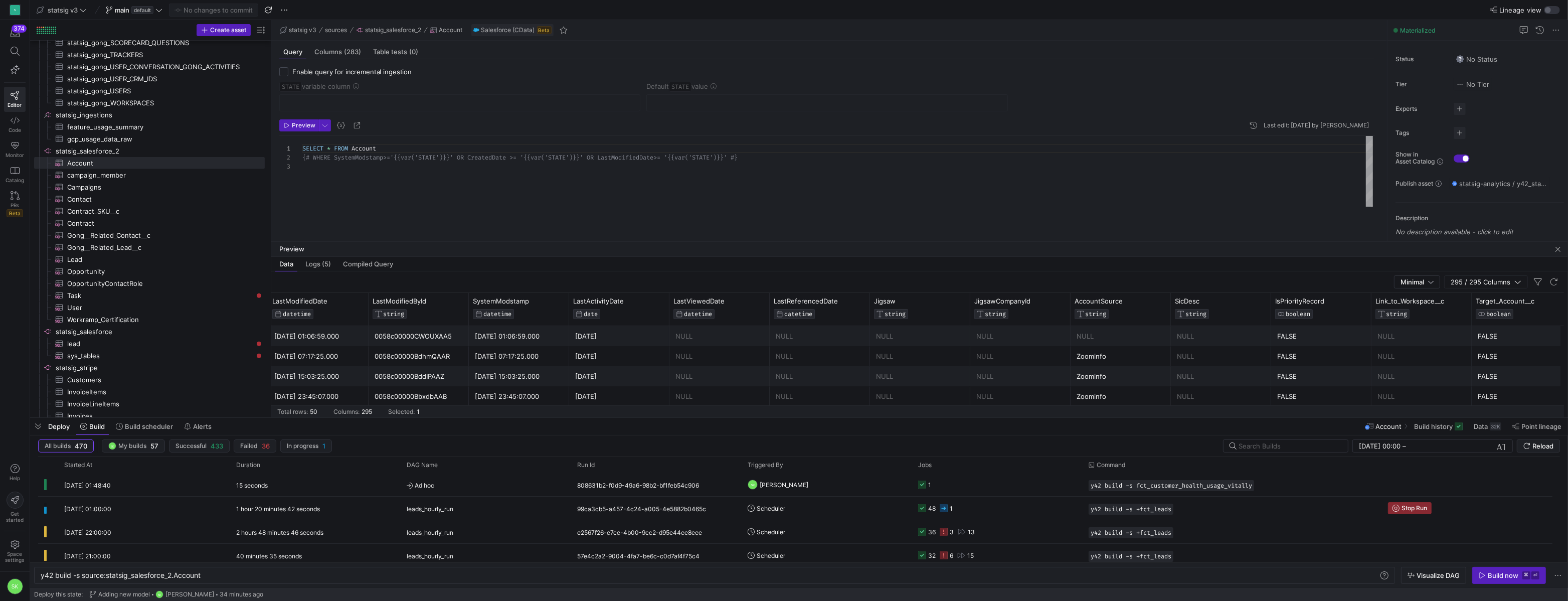
click at [1127, 346] on div "NULL" at bounding box center [1120, 336] width 88 height 19
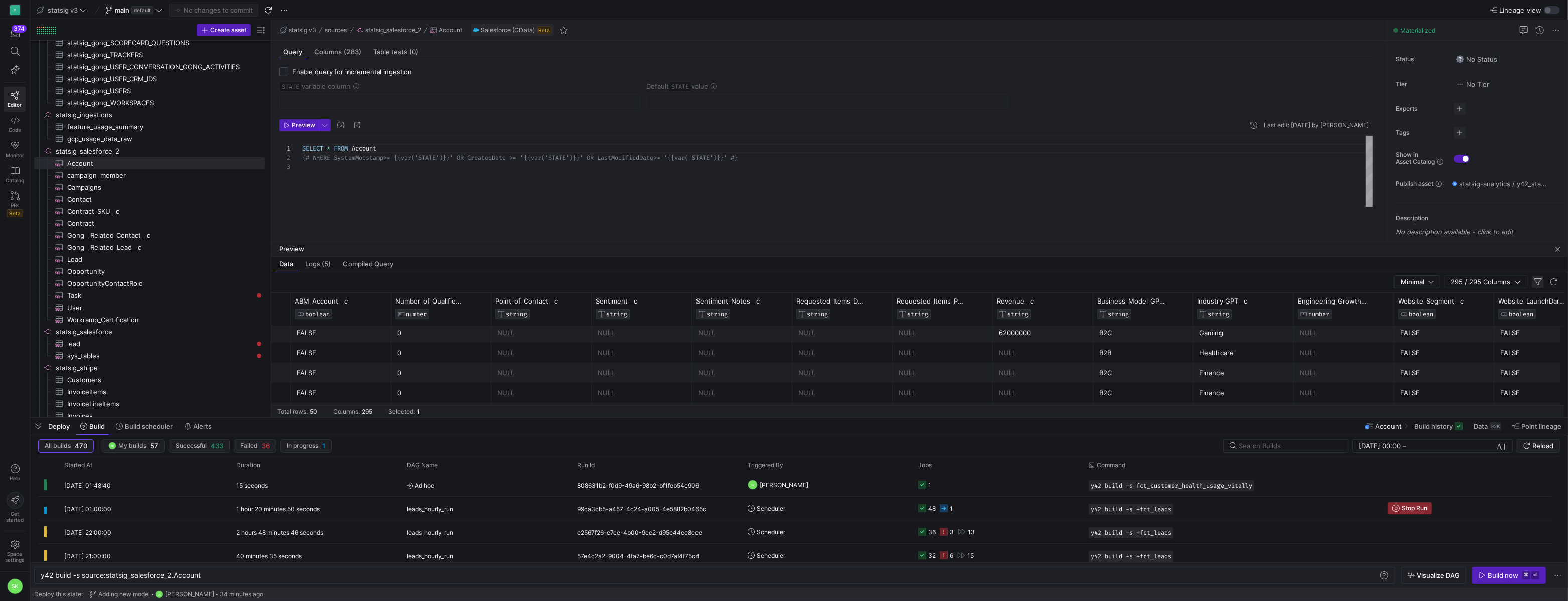
click at [1535, 288] on span "button" at bounding box center [1538, 281] width 12 height 12
click at [1489, 311] on input "Filter Columns Input" at bounding box center [1513, 300] width 92 height 20
type input "initial"
click at [1492, 337] on span "Initial_Licensing_Date__c" at bounding box center [1517, 334] width 84 height 8
click at [1011, 183] on div "SELECT * FROM Account {# WHERE SystemModstamp>='{{var('STATE')}}' OR Cre atedDa…" at bounding box center [838, 171] width 1070 height 71
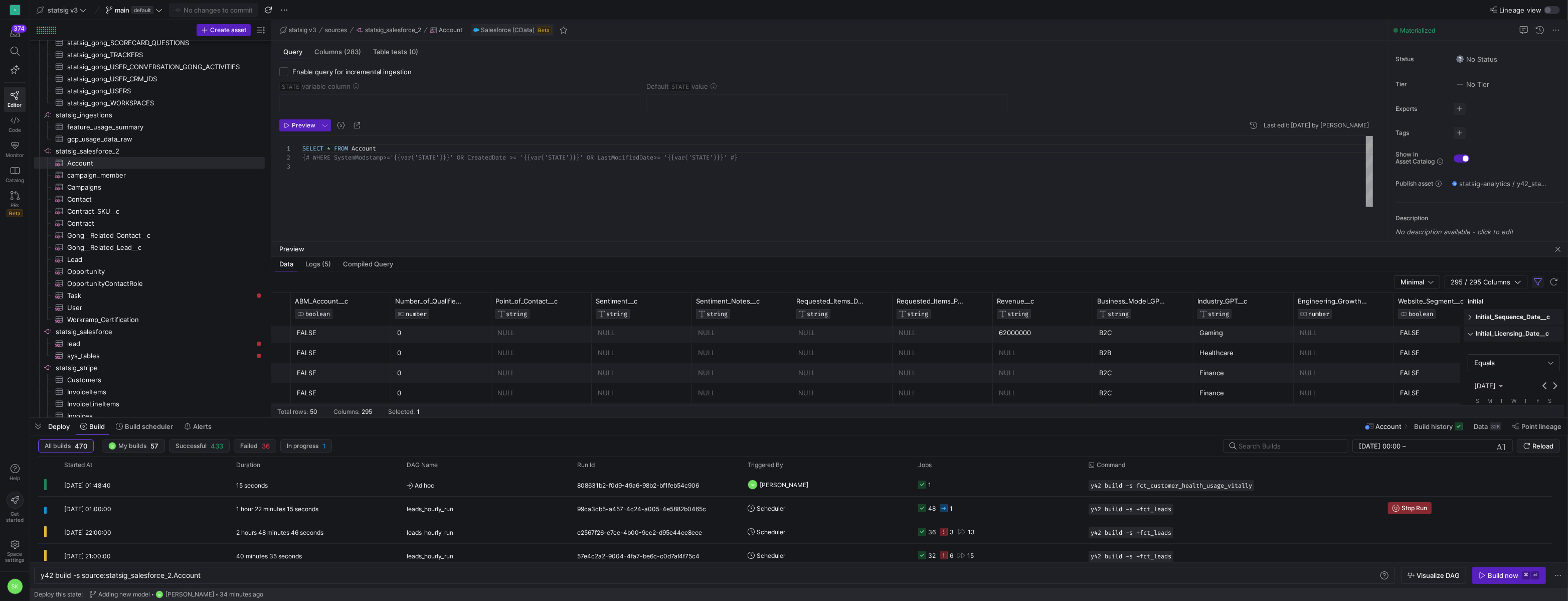
scroll to position [9, 451]
click at [1488, 571] on div "Build now" at bounding box center [1503, 575] width 30 height 8
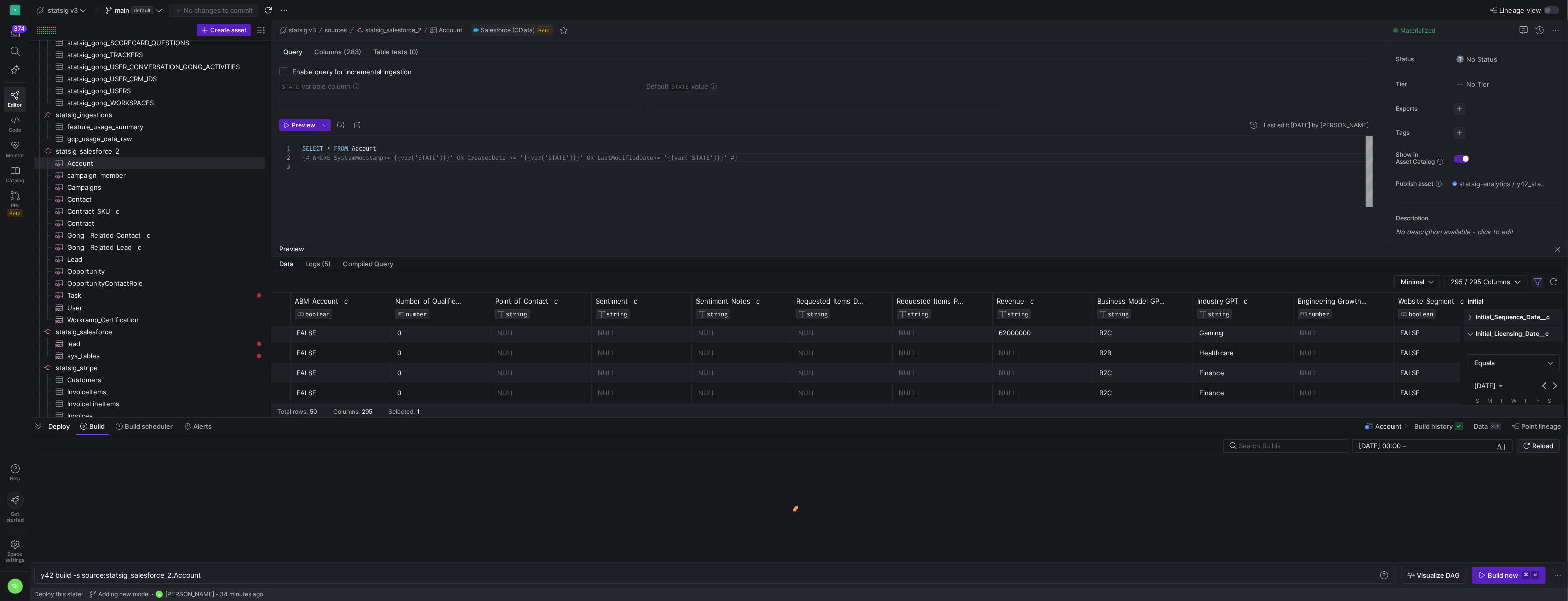
click at [496, 206] on div "SELECT * FROM Account {# WHERE SystemModstamp>='{{var('STATE')}}' OR Cre atedDa…" at bounding box center [838, 171] width 1070 height 71
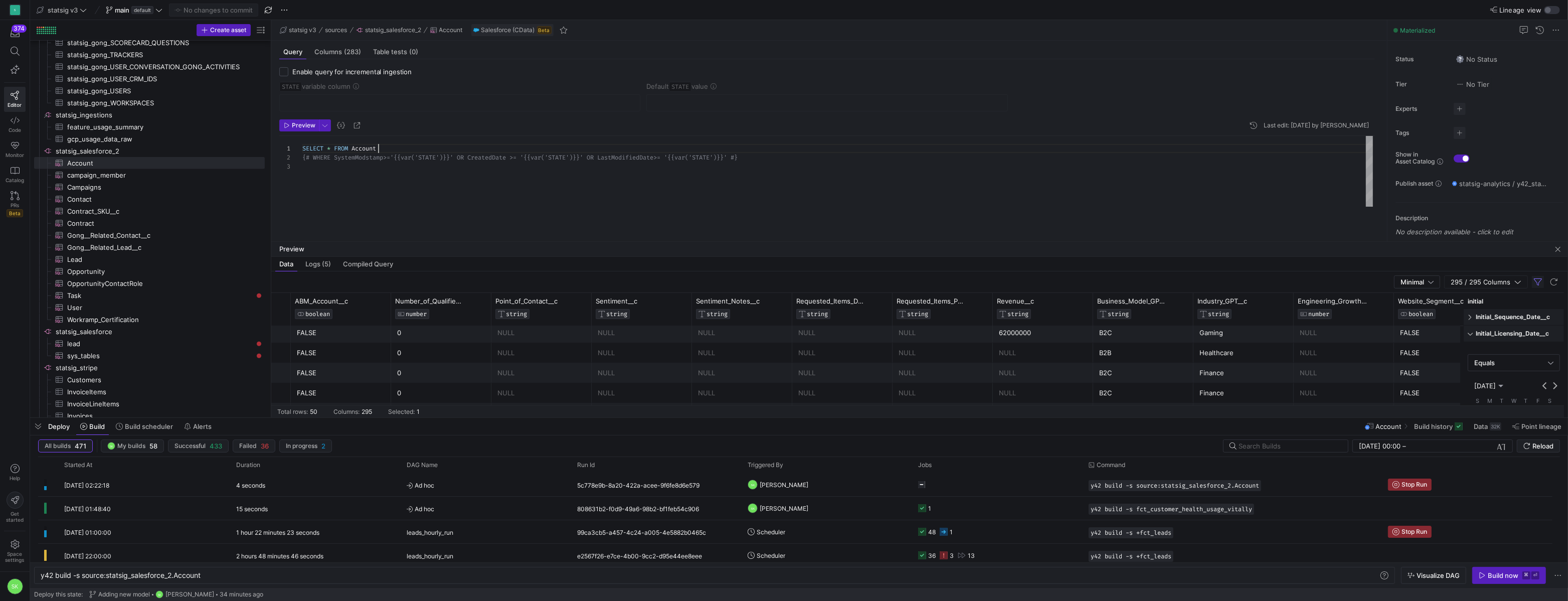
click at [406, 175] on div "SELECT * FROM Account {# WHERE SystemModstamp>='{{var('STATE')}}' OR Cre atedDa…" at bounding box center [838, 171] width 1070 height 71
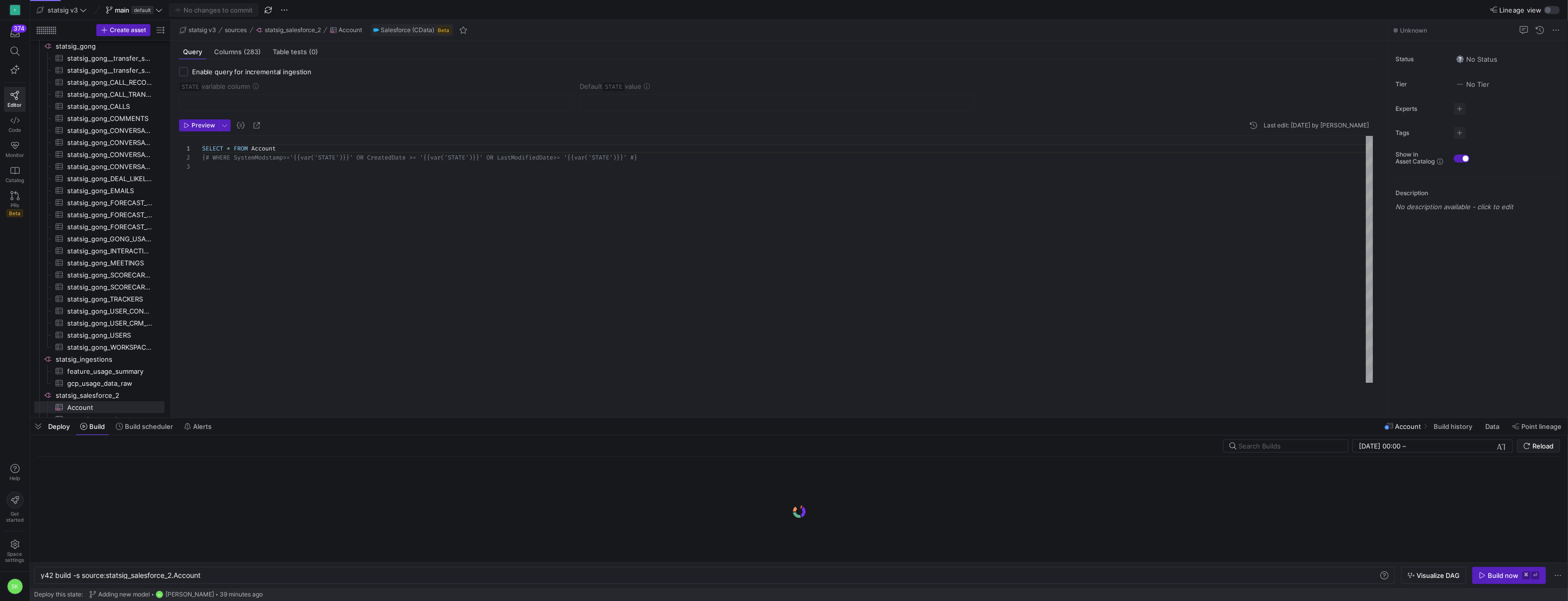
scroll to position [17, 0]
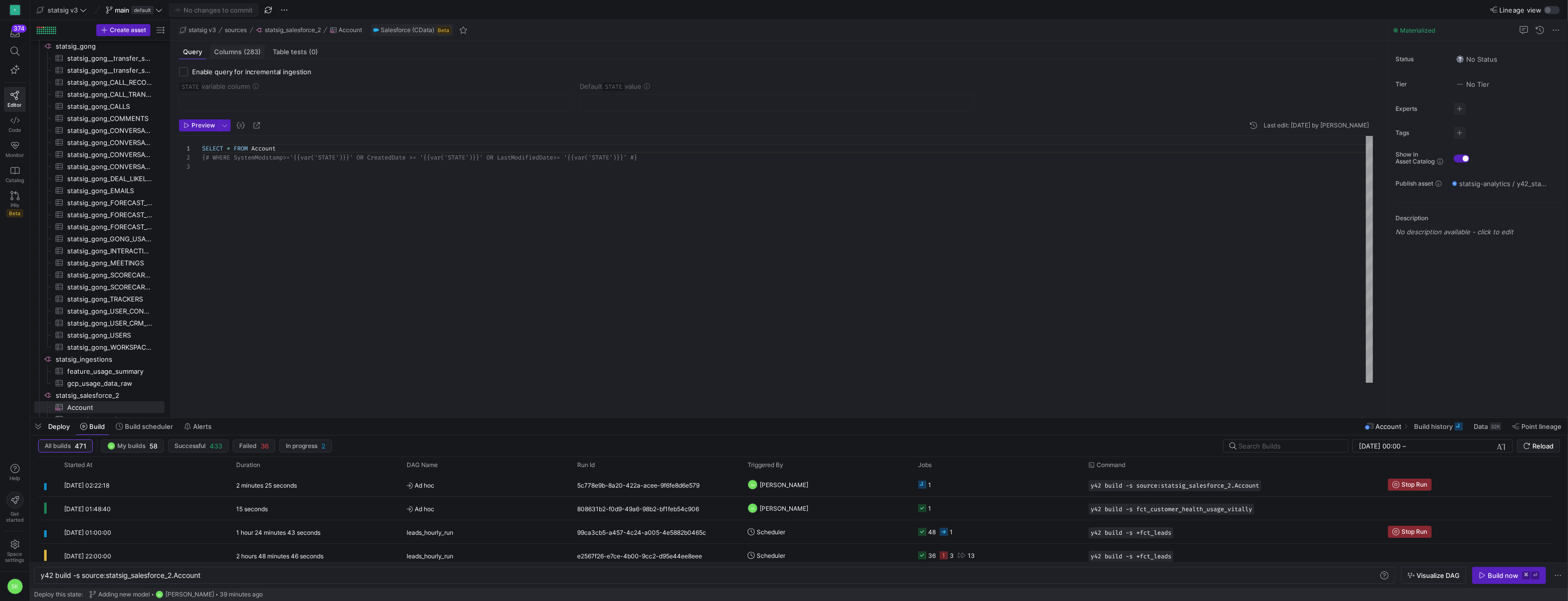
click at [244, 53] on div "Columns (283)" at bounding box center [237, 51] width 55 height 15
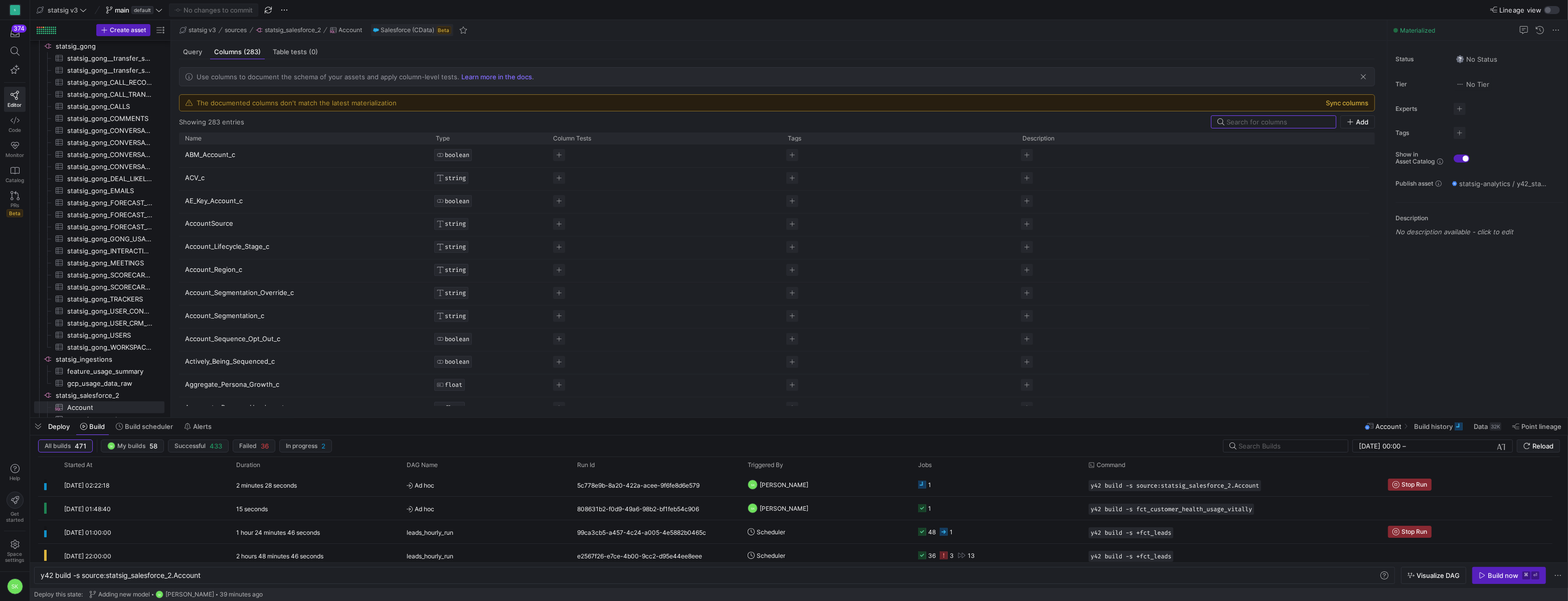
click at [1330, 107] on button "Sync columns" at bounding box center [1347, 103] width 43 height 8
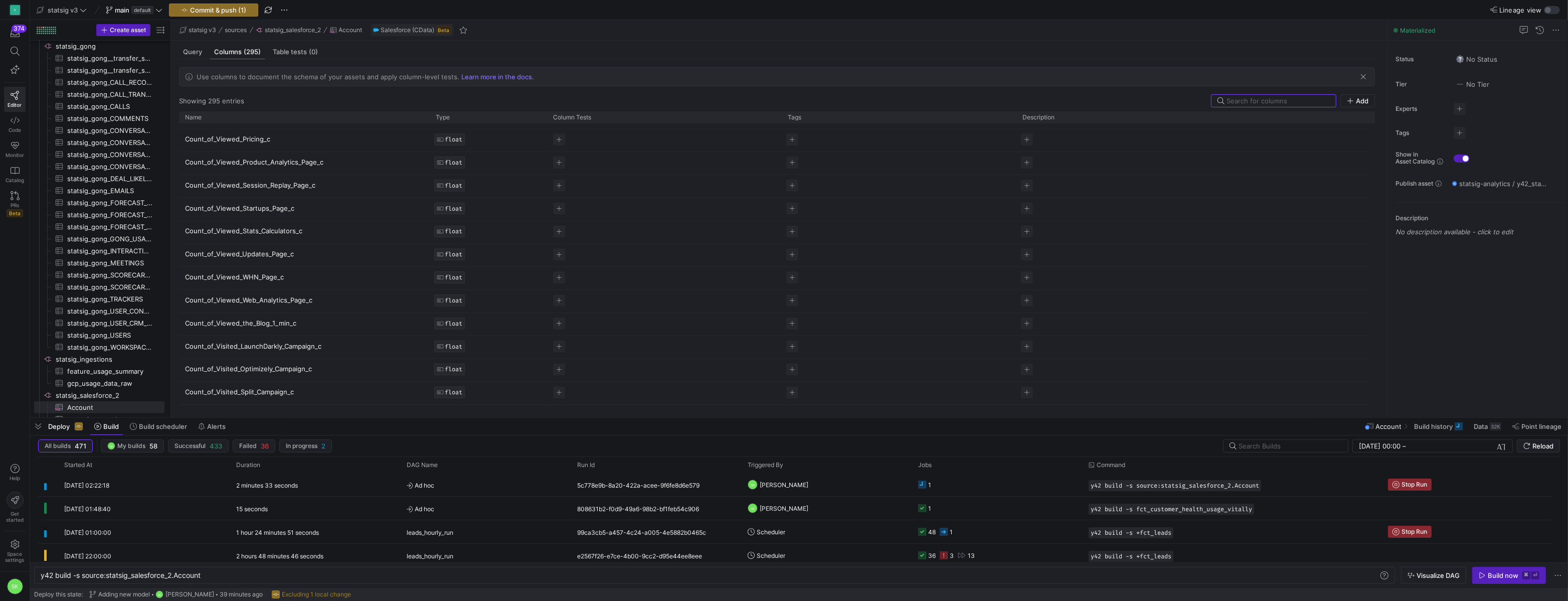
scroll to position [1961, 0]
click at [246, 7] on span "Commit & push (1)" at bounding box center [217, 10] width 56 height 8
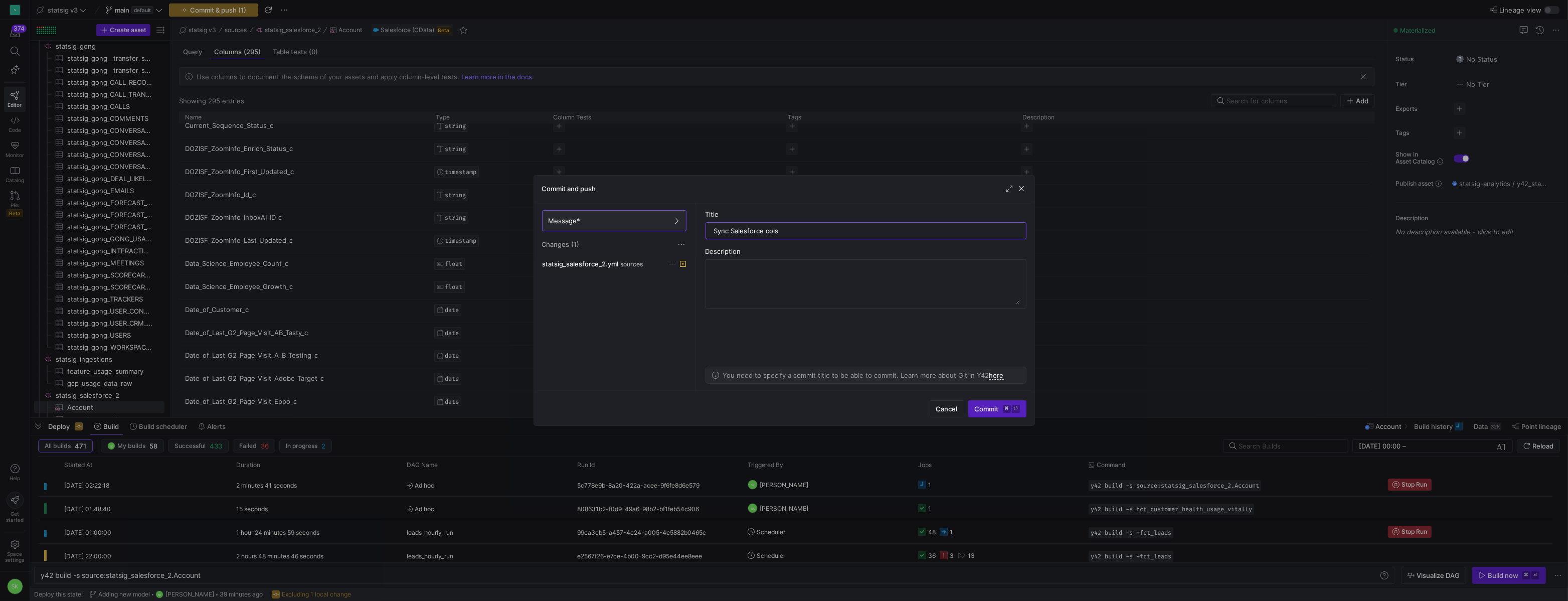
type input "Sync Salesforce cols"
click at [979, 404] on span "Commit ⌘ ⏎" at bounding box center [997, 409] width 45 height 8
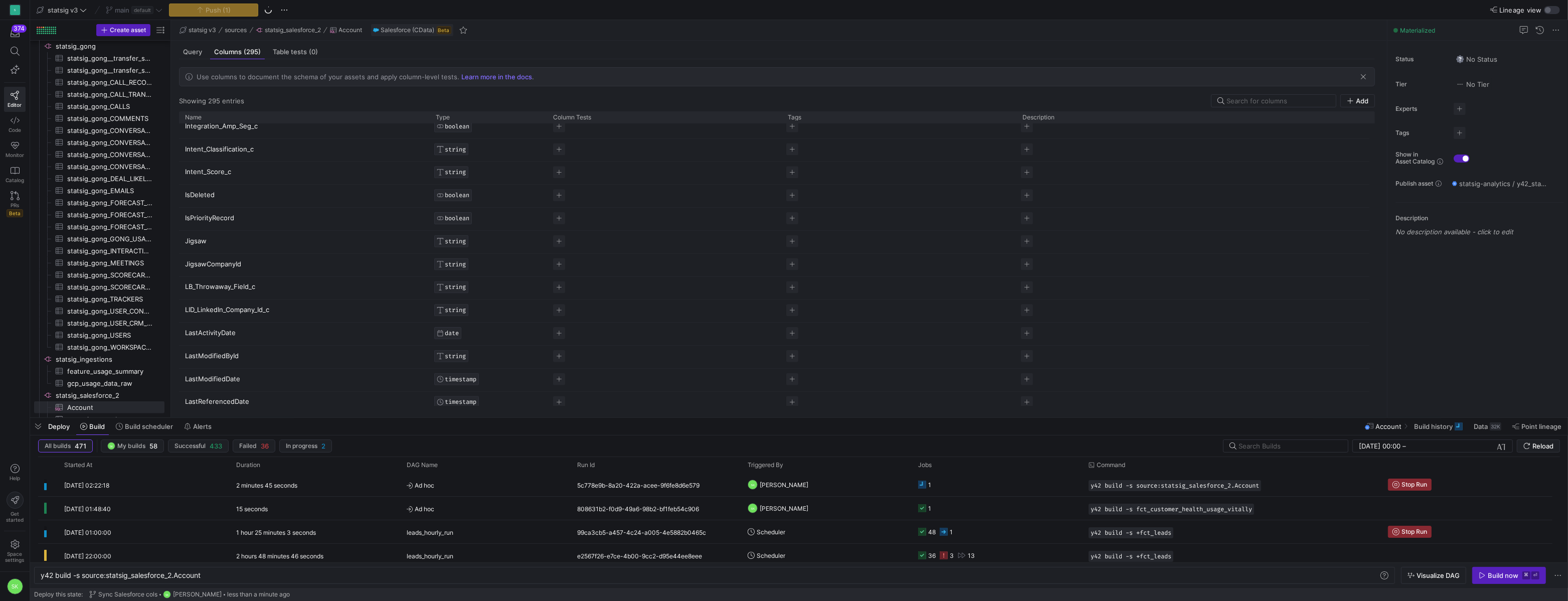
scroll to position [0, 0]
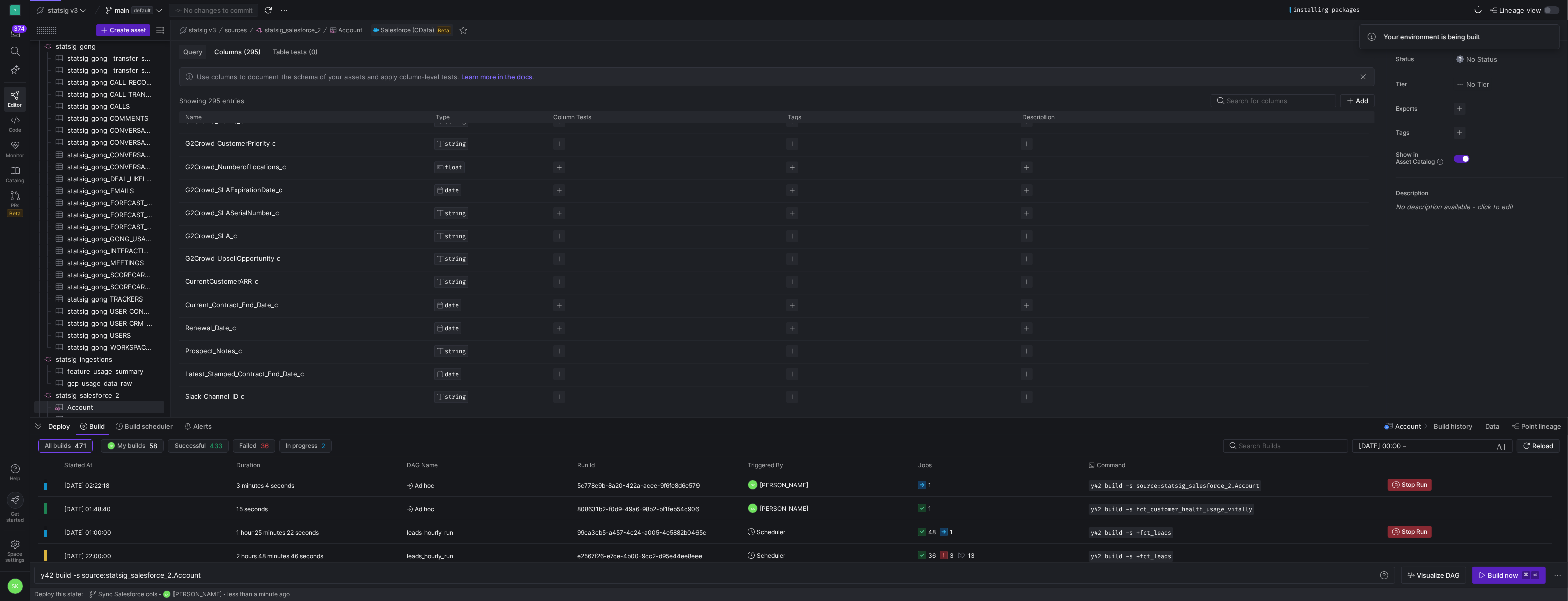
click at [201, 54] on span "Query" at bounding box center [192, 51] width 19 height 6
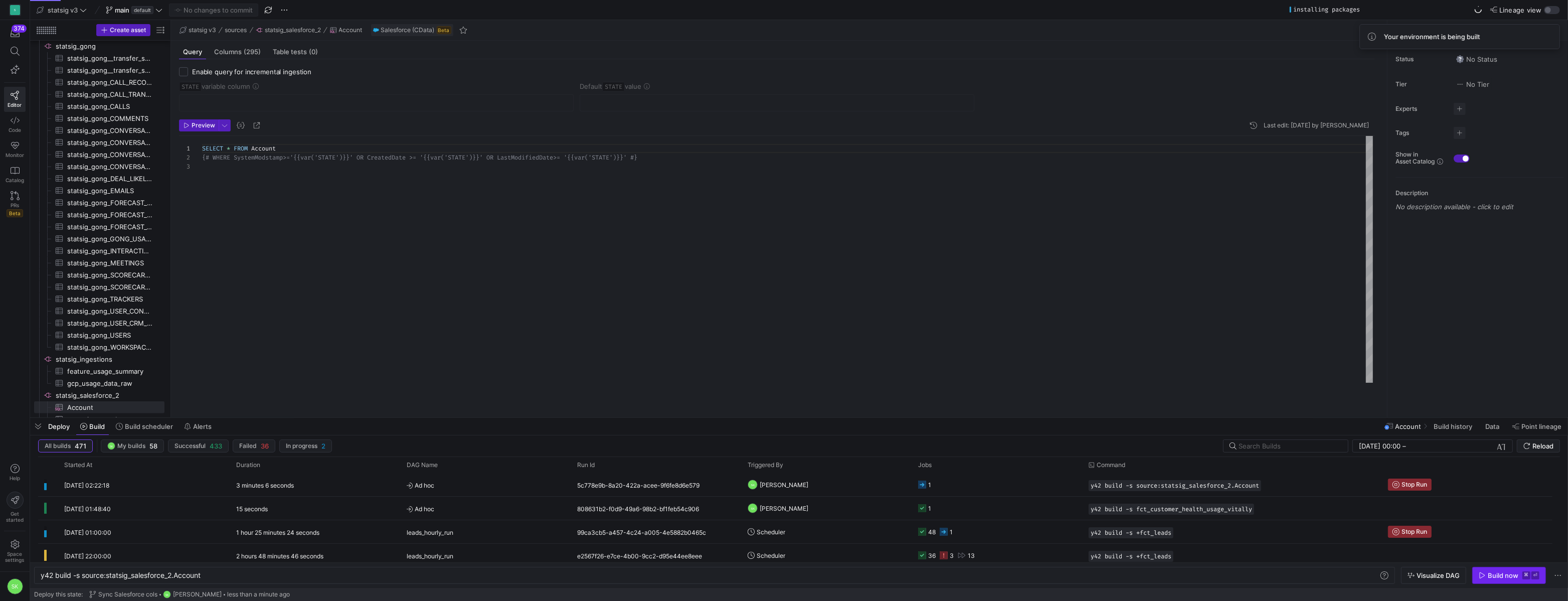
click at [1522, 575] on kbd "⌘" at bounding box center [1526, 575] width 8 height 8
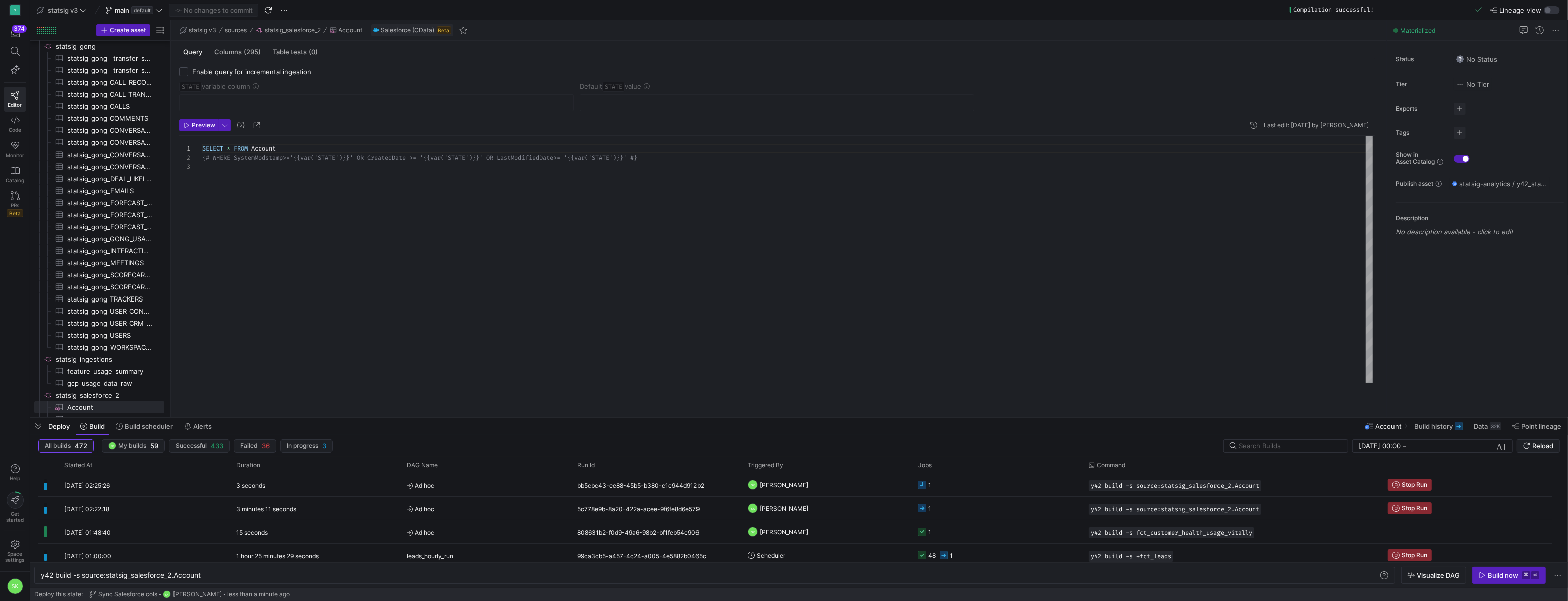
click at [383, 239] on div "SELECT * FROM Account {# WHERE SystemModstamp>='{{var('STATE')}}' OR Cre atedDa…" at bounding box center [787, 259] width 1171 height 246
click at [600, 238] on div "SELECT * FROM Account {# WHERE SystemModstamp>='{{var('STATE')}}' OR Cre atedDa…" at bounding box center [787, 259] width 1171 height 246
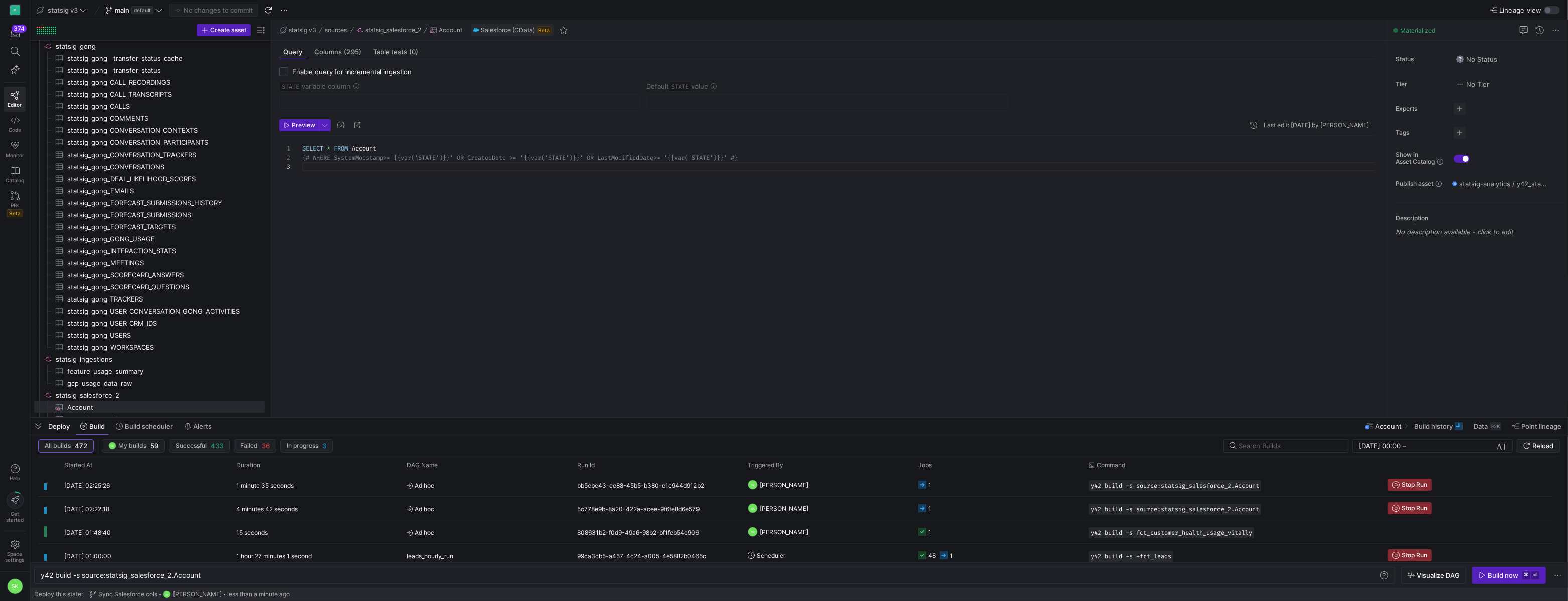
drag, startPoint x: 171, startPoint y: 237, endPoint x: 344, endPoint y: 255, distance: 173.9
click at [344, 255] on as-split "Create asset Drag here to set row groups Drag here to set column labels Group 1…" at bounding box center [798, 219] width 1538 height 397
click at [523, 272] on div "SELECT * FROM Account {# WHERE SystemModstamp>='{{var('STATE')}}' OR Cre atedDa…" at bounding box center [838, 259] width 1070 height 246
click at [1209, 512] on span "y42 build -s source:statsig_salesforce_2.Account" at bounding box center [1169, 509] width 159 height 7
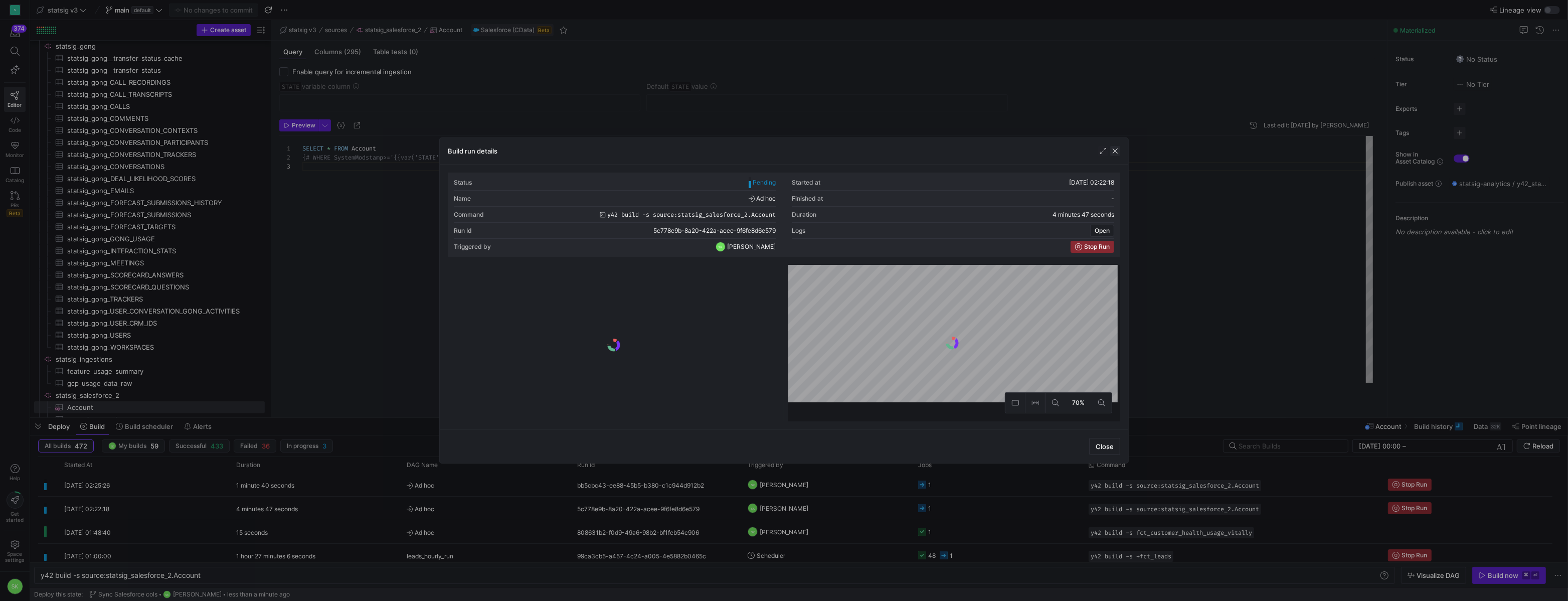
click at [1114, 156] on span "button" at bounding box center [1115, 151] width 10 height 10
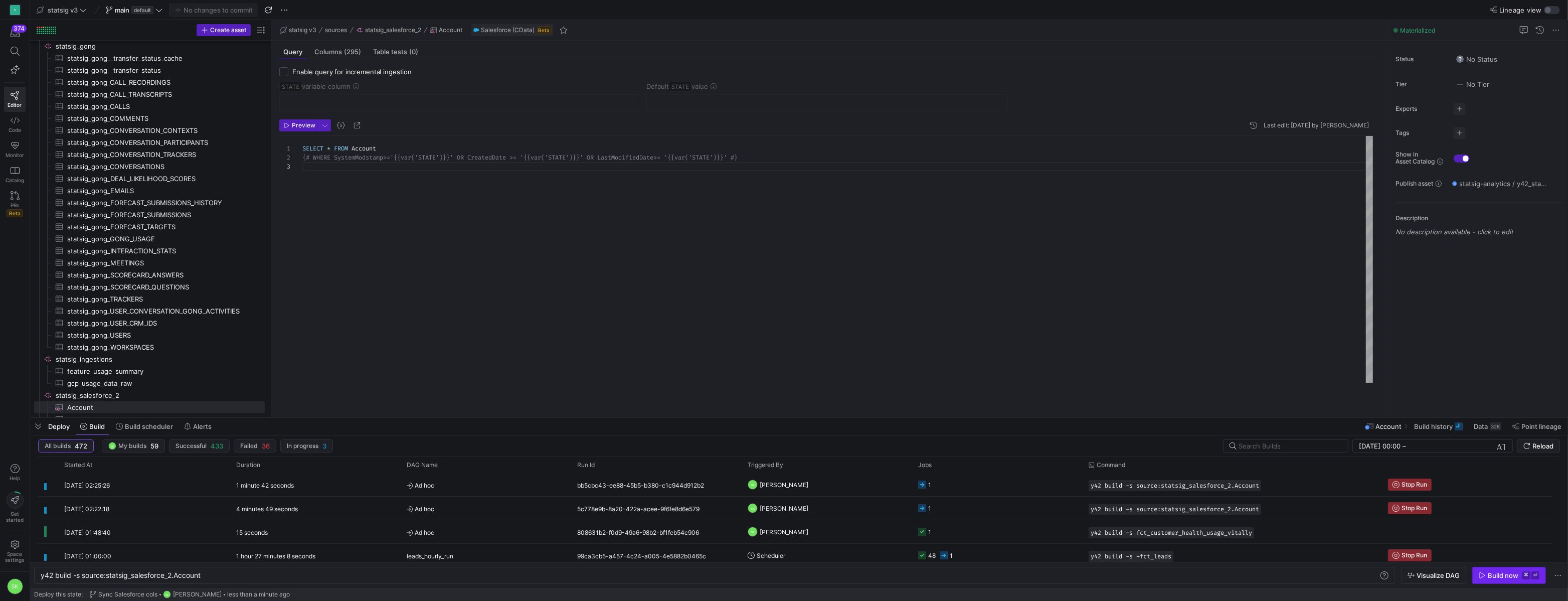
click at [1481, 567] on span "button" at bounding box center [1508, 575] width 73 height 16
click at [563, 270] on div "SELECT * FROM Account {# WHERE SystemModstamp>='{{var('STATE')}}' OR Cre atedDa…" at bounding box center [838, 259] width 1070 height 246
